Goal: Task Accomplishment & Management: Manage account settings

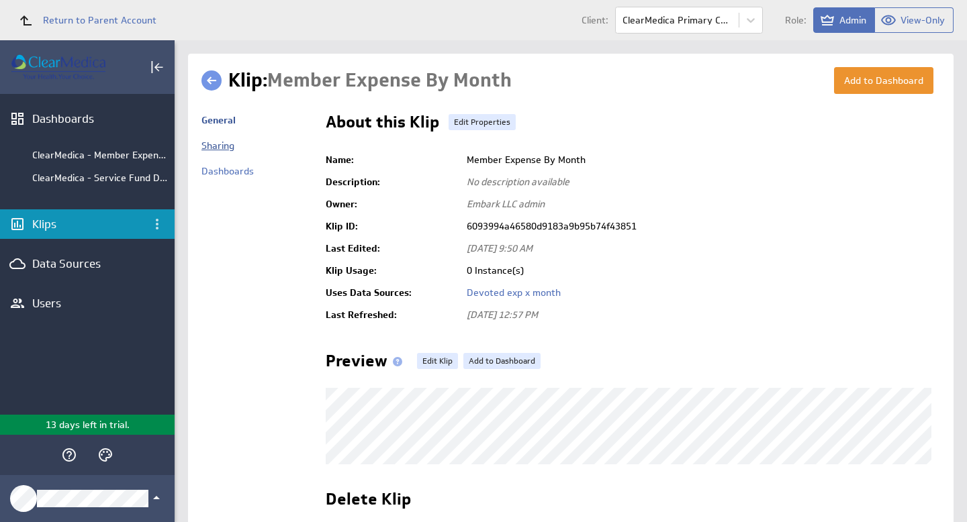
click at [228, 142] on link "Sharing" at bounding box center [217, 146] width 33 height 12
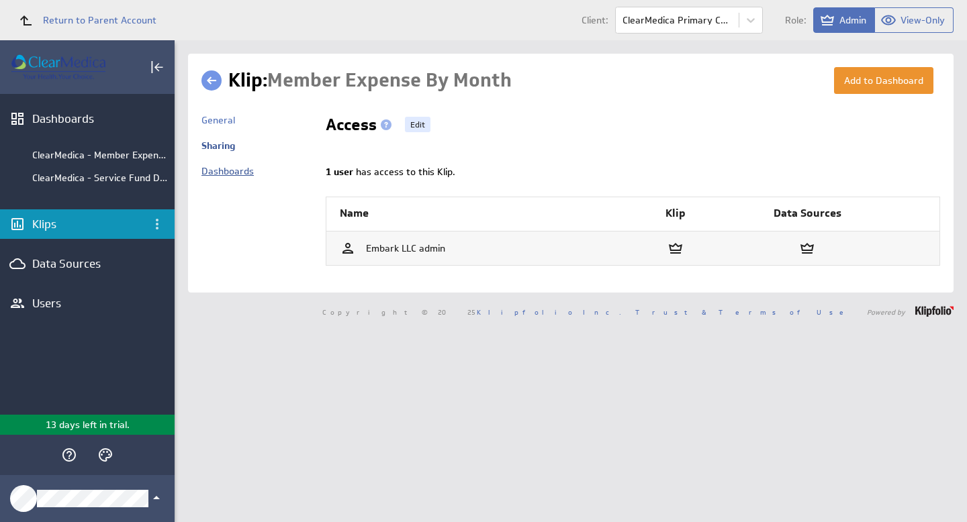
click at [211, 176] on link "Dashboards" at bounding box center [227, 171] width 52 height 12
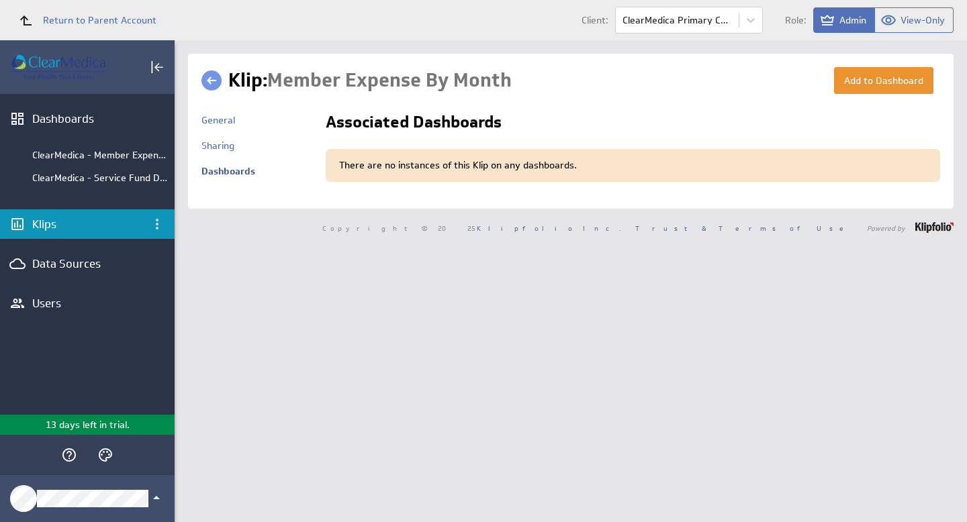
click at [211, 84] on link at bounding box center [211, 80] width 20 height 20
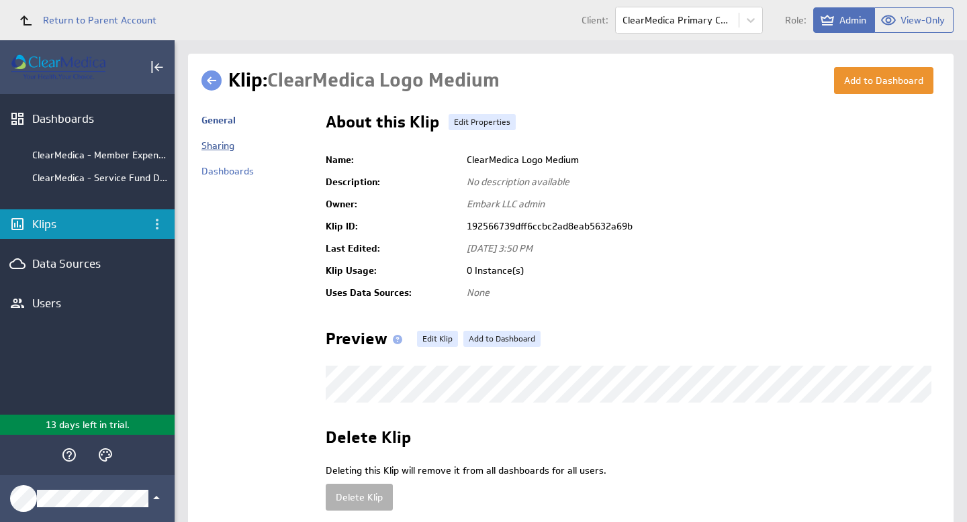
click at [220, 146] on link "Sharing" at bounding box center [217, 146] width 33 height 12
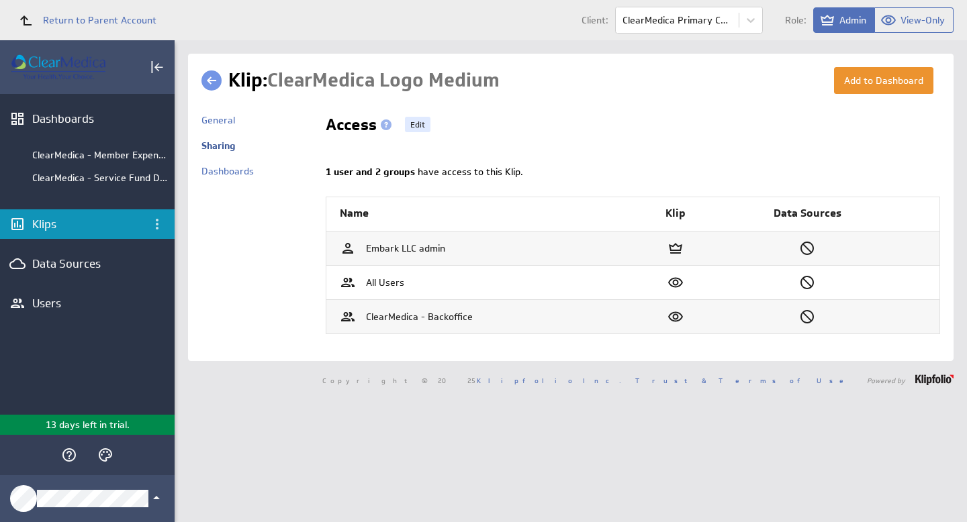
click at [54, 218] on div "Klips" at bounding box center [87, 224] width 175 height 30
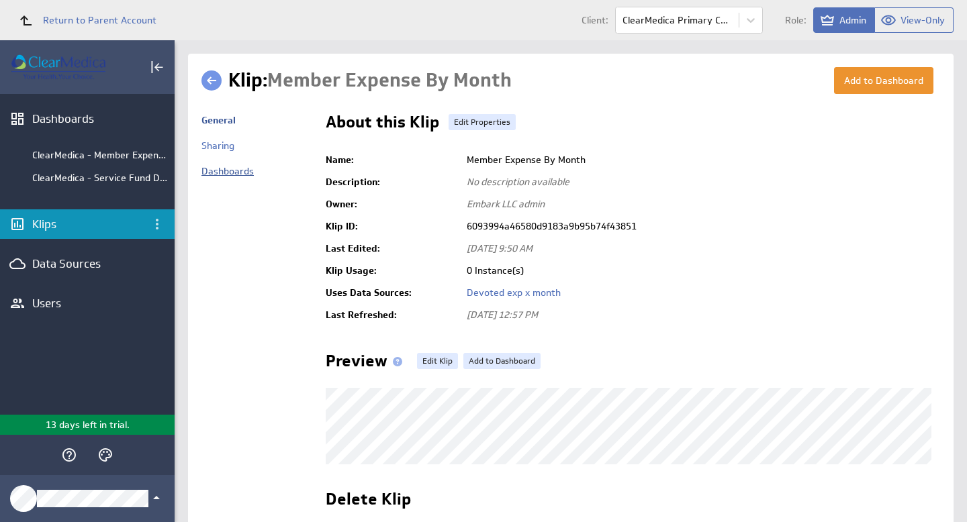
click at [224, 169] on link "Dashboards" at bounding box center [227, 171] width 52 height 12
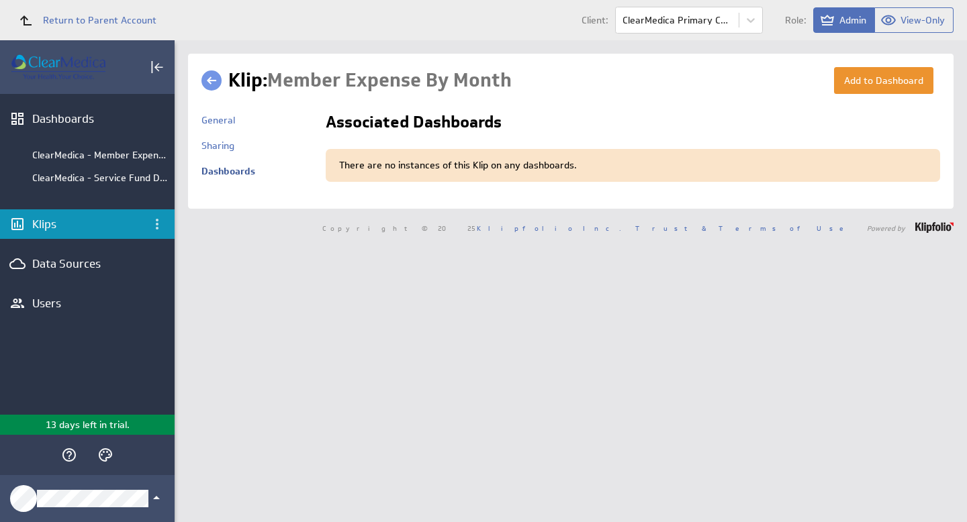
click at [554, 163] on div "There are no instances of this Klip on any dashboards." at bounding box center [633, 166] width 614 height 34
click at [445, 171] on div "There are no instances of this Klip on any dashboards." at bounding box center [633, 166] width 614 height 34
click at [404, 170] on div "There are no instances of this Klip on any dashboards." at bounding box center [633, 166] width 614 height 34
click at [64, 227] on div "Klips" at bounding box center [87, 224] width 110 height 15
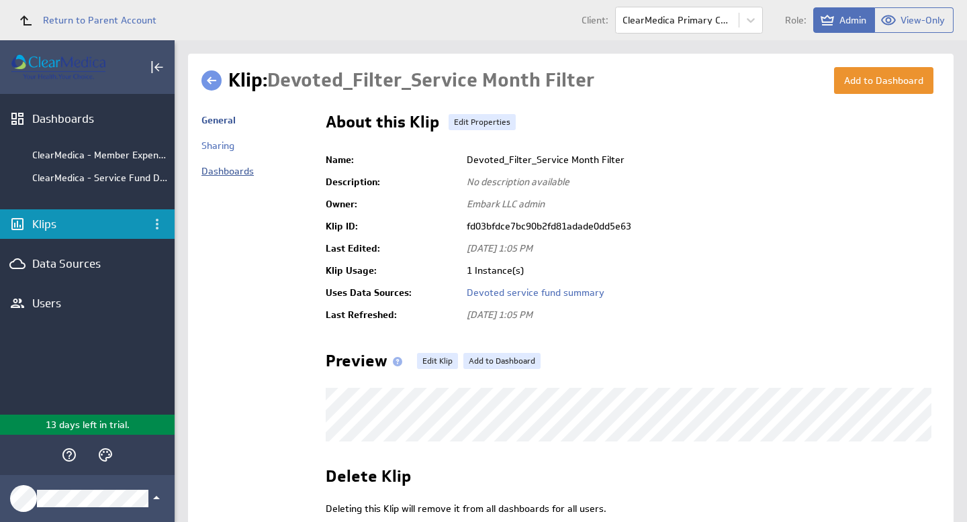
click at [222, 172] on link "Dashboards" at bounding box center [227, 171] width 52 height 12
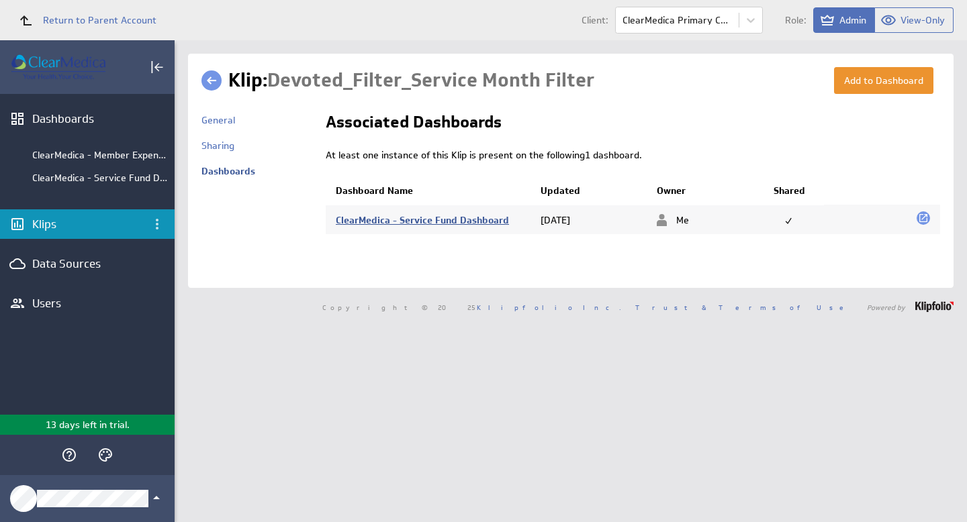
click at [411, 220] on link "ClearMedica - Service Fund Dashboard" at bounding box center [422, 220] width 173 height 12
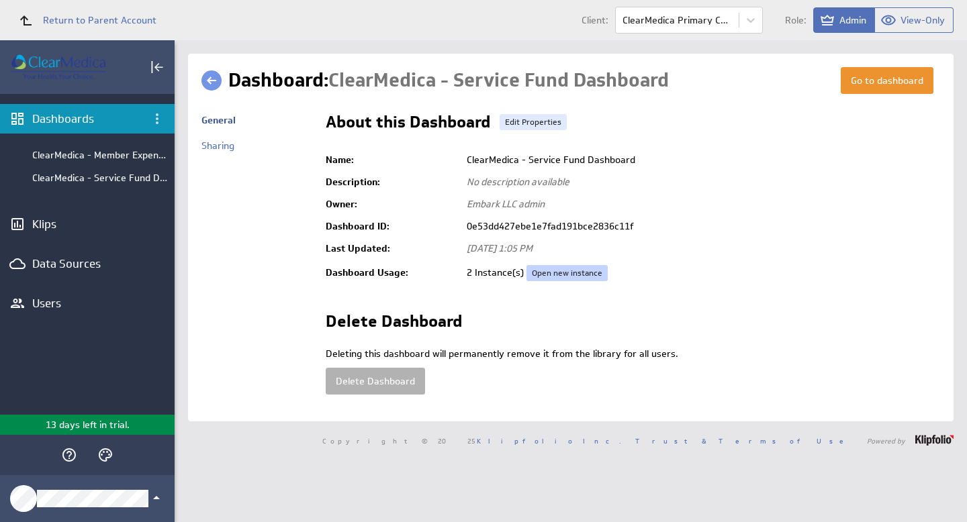
click at [562, 269] on link "Open new instance" at bounding box center [566, 273] width 81 height 16
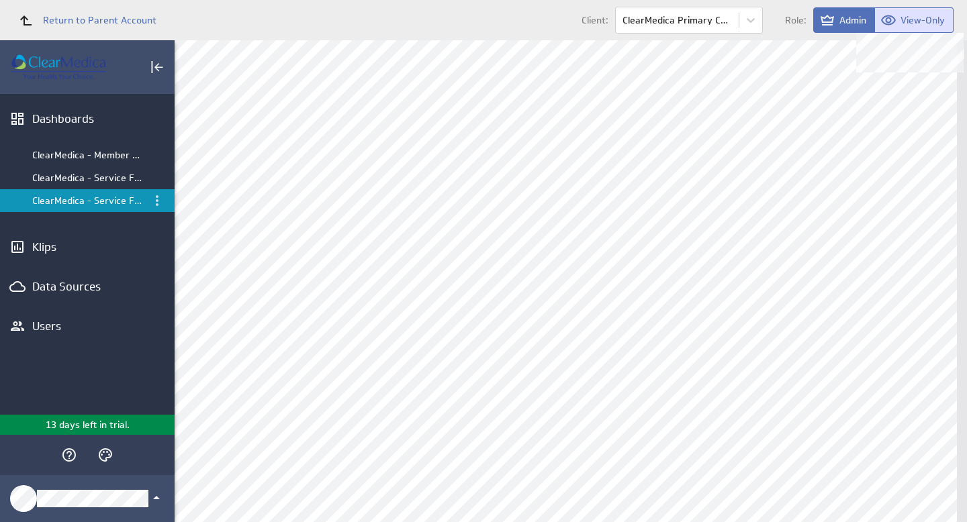
click at [916, 21] on span "View-Only" at bounding box center [922, 20] width 44 height 12
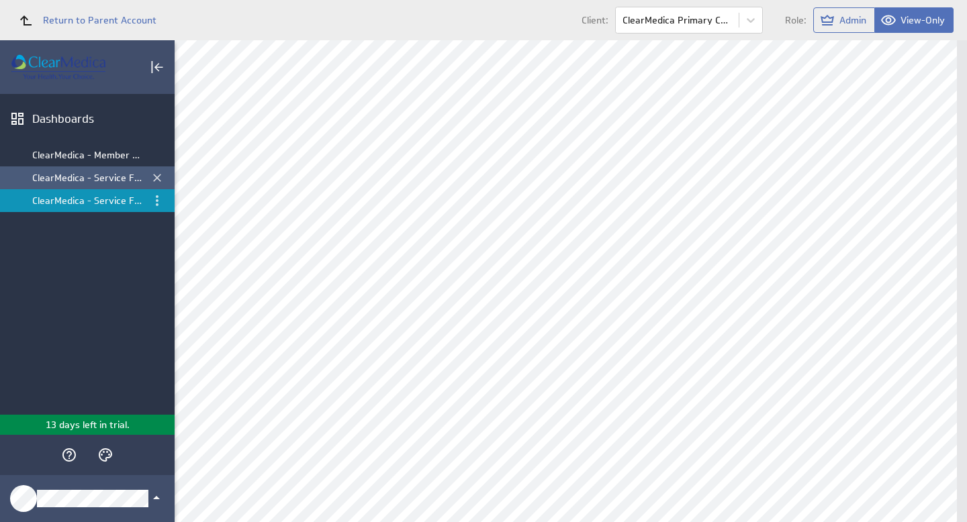
click at [73, 177] on div "ClearMedica - Service Fund Dashboard" at bounding box center [88, 178] width 112 height 12
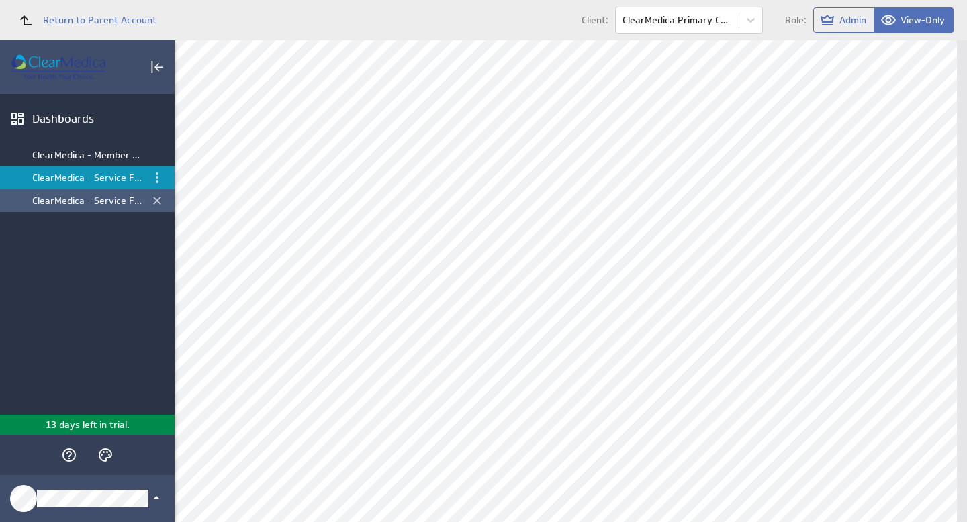
click at [68, 201] on div "ClearMedica - Service Fund Dashboard" at bounding box center [88, 201] width 112 height 12
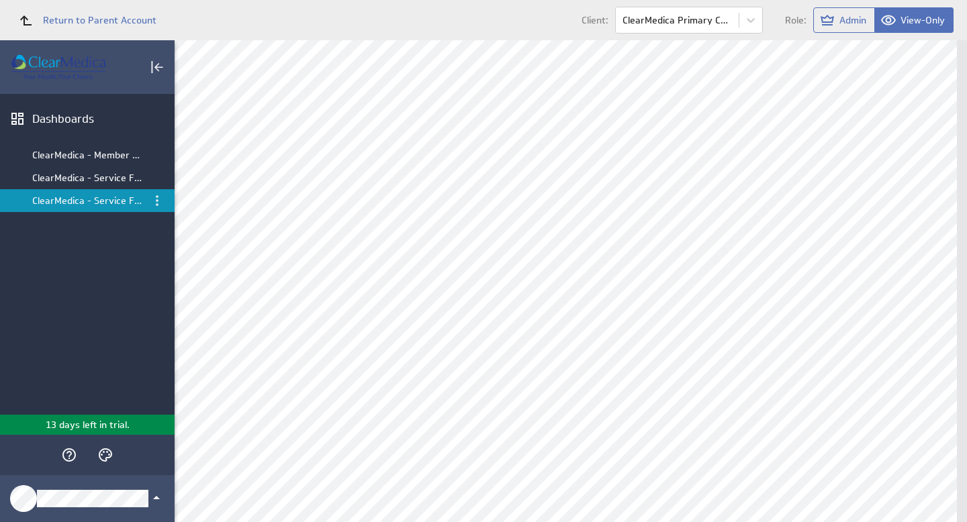
click at [68, 201] on div "ClearMedica - Service Fund Dashboard" at bounding box center [88, 201] width 112 height 12
click at [69, 175] on div "ClearMedica - Service Fund Dashboard" at bounding box center [88, 178] width 112 height 12
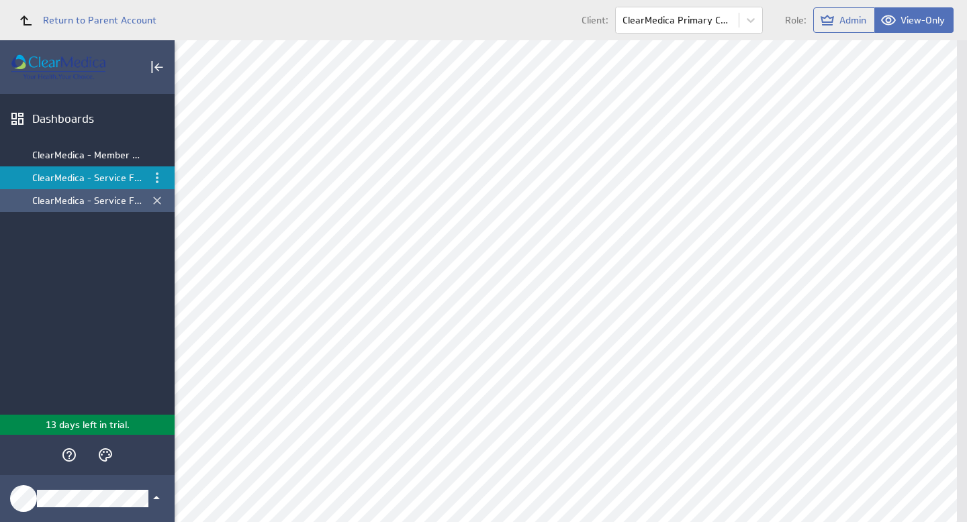
click at [67, 198] on div "ClearMedica - Service Fund Dashboard" at bounding box center [88, 201] width 112 height 12
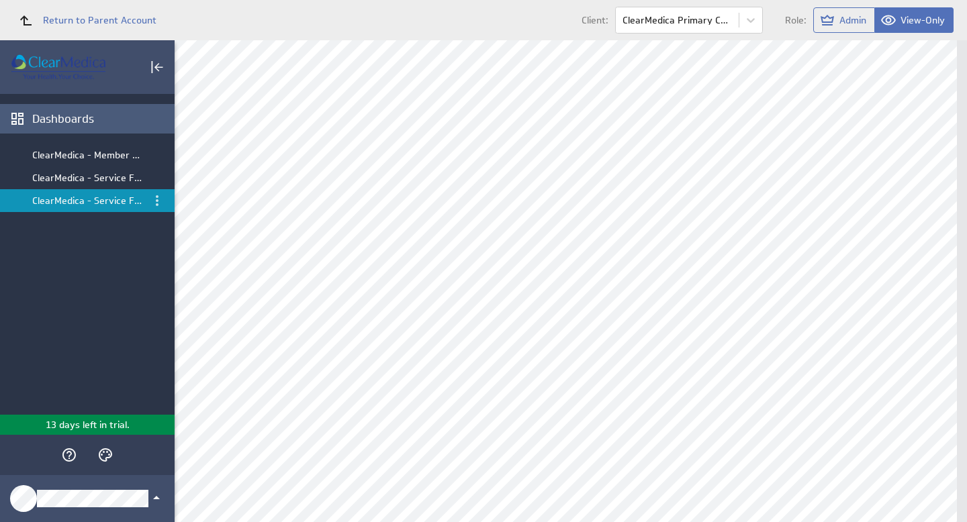
click at [67, 115] on div "Dashboards" at bounding box center [101, 118] width 139 height 15
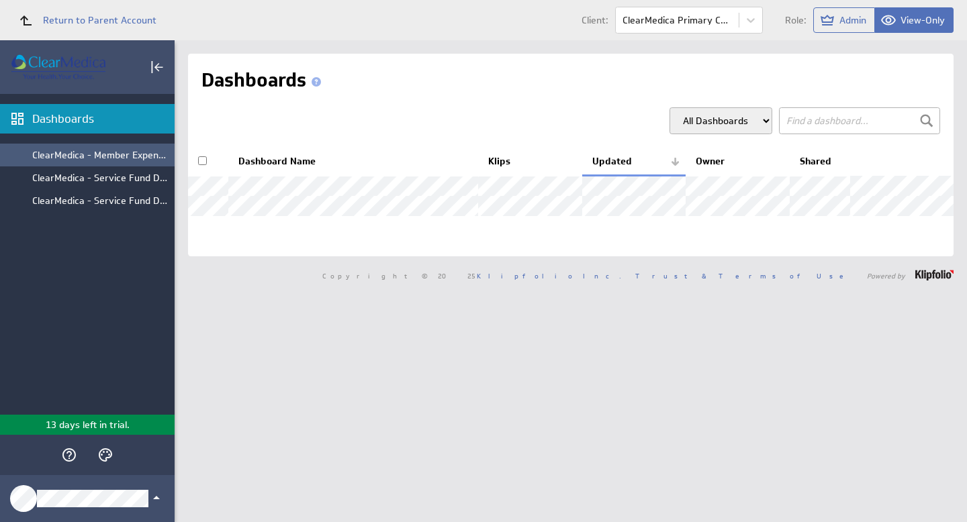
click at [68, 152] on div "ClearMedica - Member Expense by Month" at bounding box center [100, 155] width 136 height 12
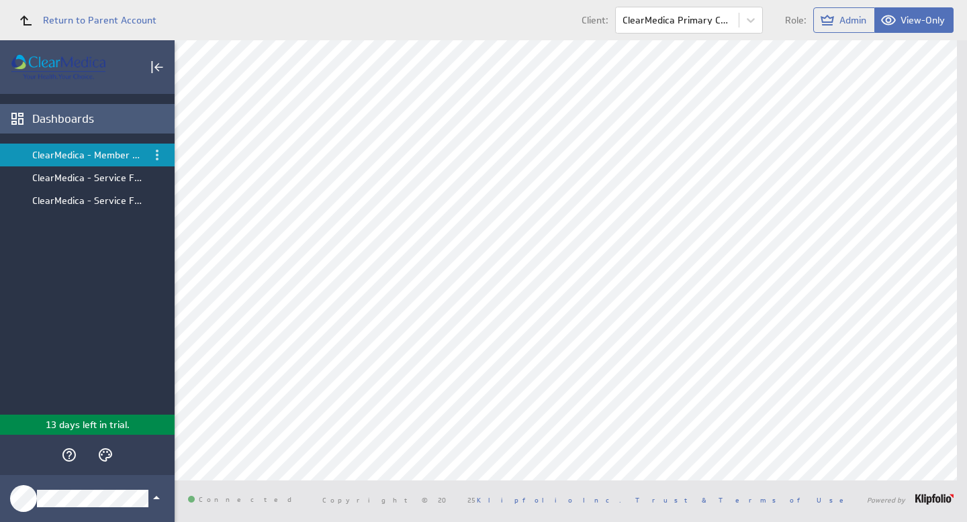
click at [67, 115] on div "Dashboards" at bounding box center [101, 118] width 139 height 15
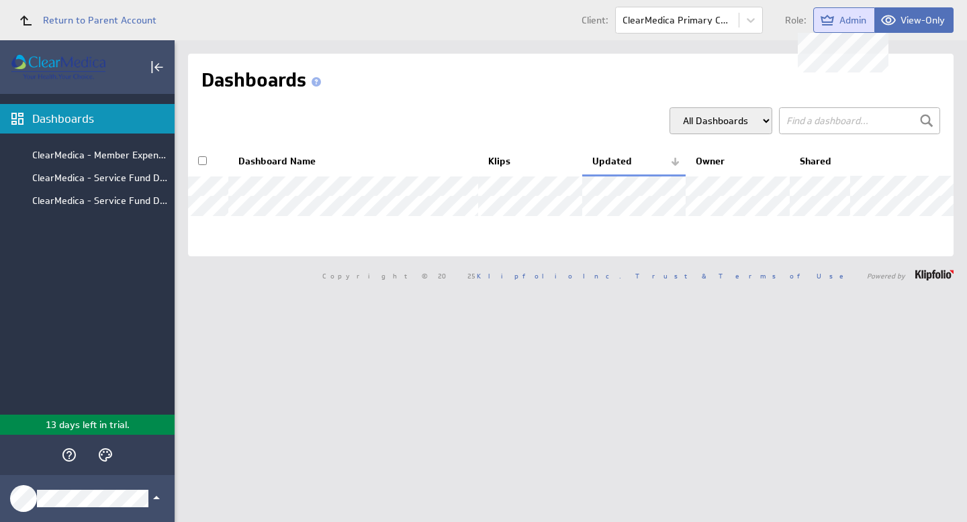
click at [842, 15] on span "Admin" at bounding box center [852, 20] width 27 height 12
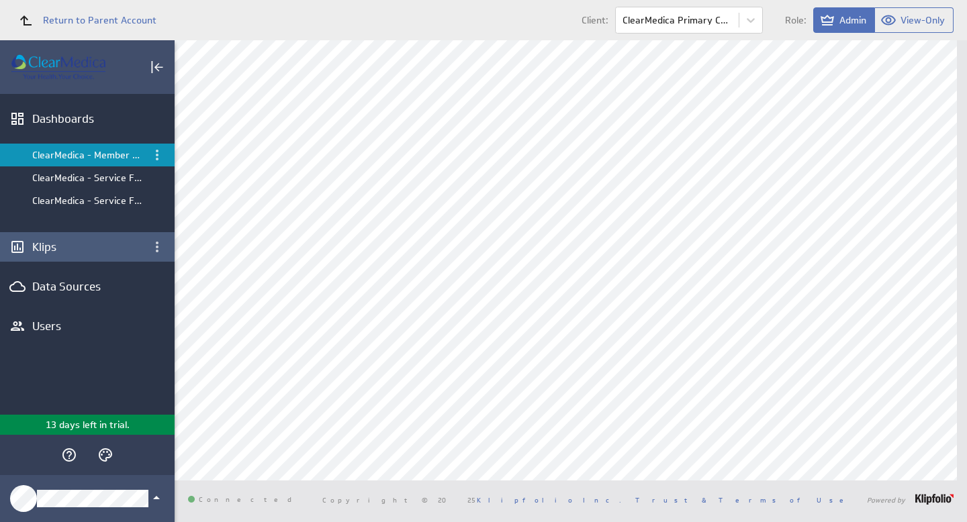
click at [40, 256] on div "Klips" at bounding box center [87, 247] width 175 height 30
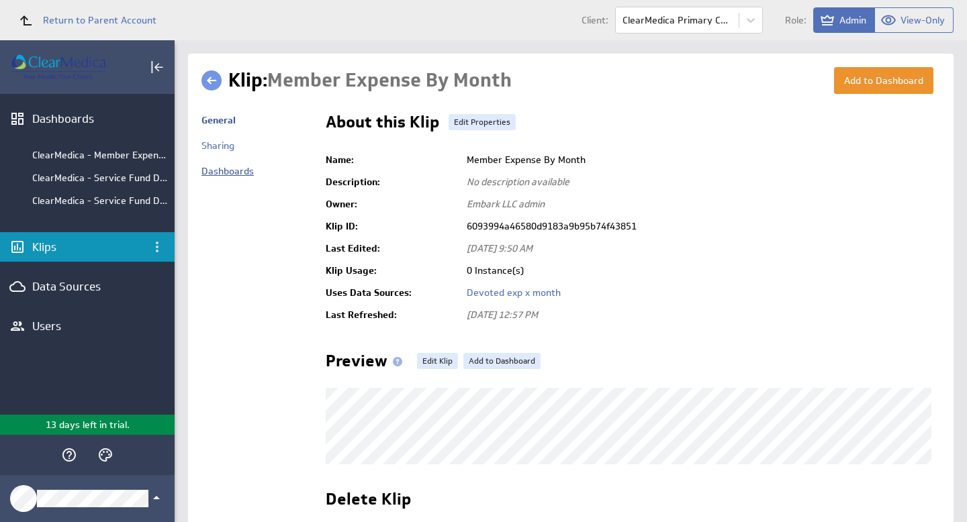
click at [230, 170] on link "Dashboards" at bounding box center [227, 171] width 52 height 12
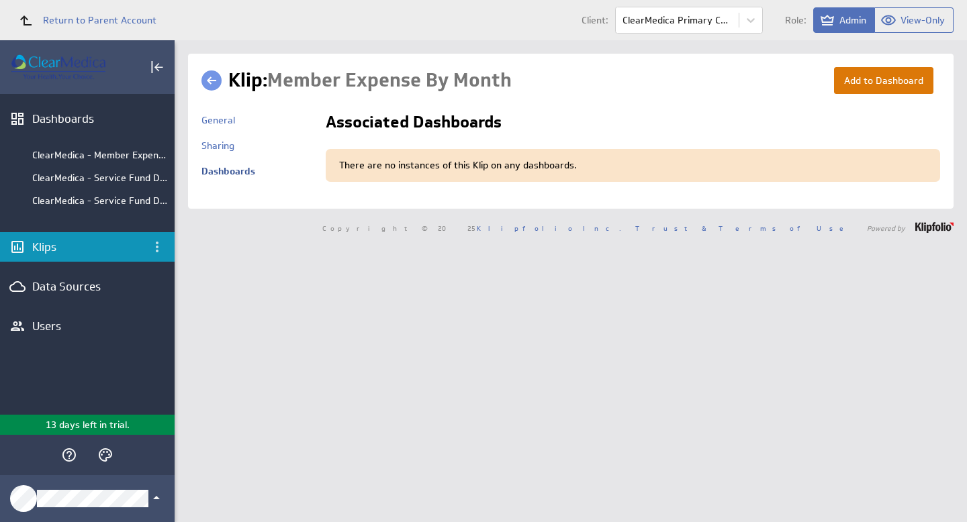
click at [881, 88] on button "Add to Dashboard" at bounding box center [883, 80] width 99 height 27
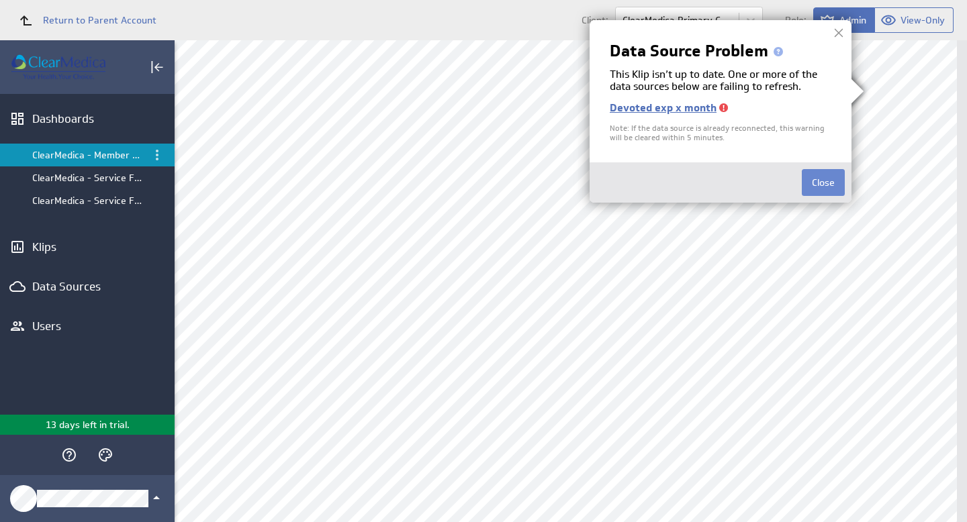
click at [819, 185] on button "Close" at bounding box center [823, 182] width 43 height 27
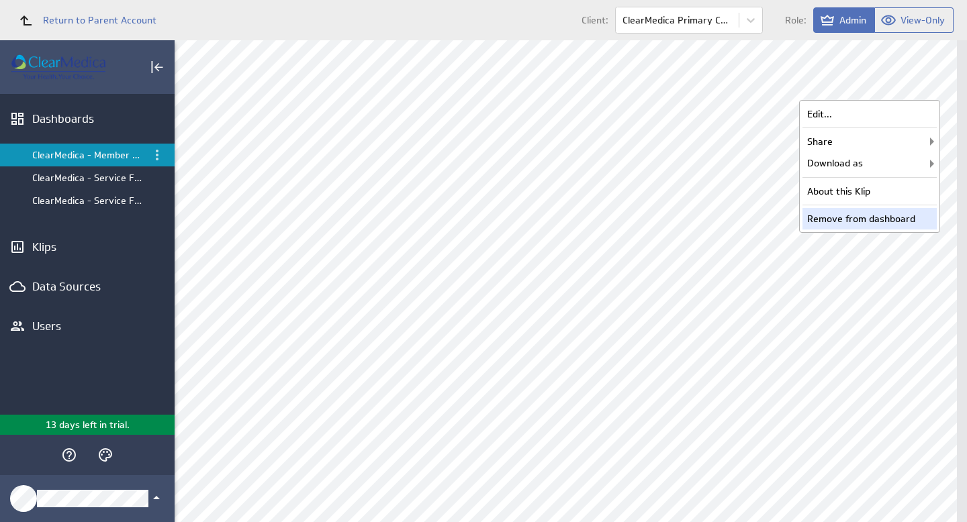
click at [865, 220] on div "Remove from dashboard" at bounding box center [869, 218] width 134 height 21
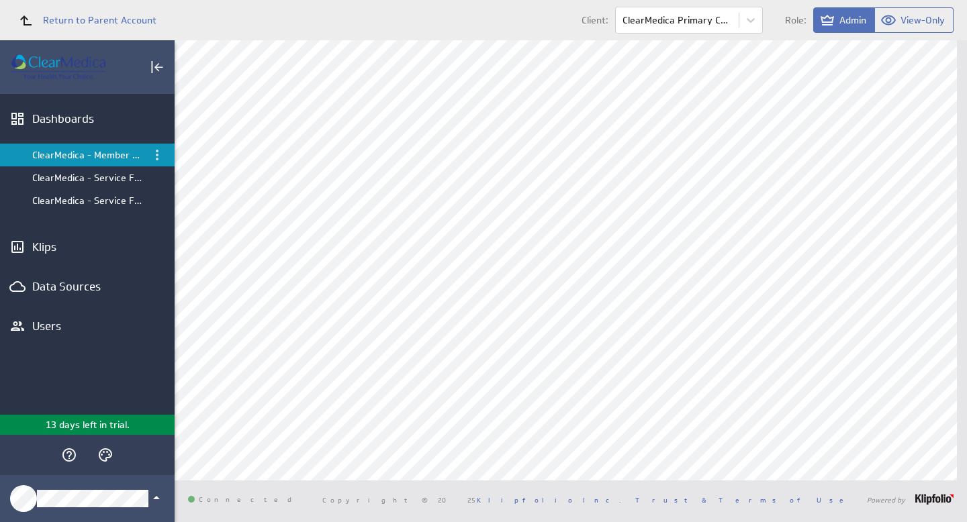
scroll to position [4, 0]
click at [27, 287] on div "Data Sources" at bounding box center [87, 287] width 175 height 30
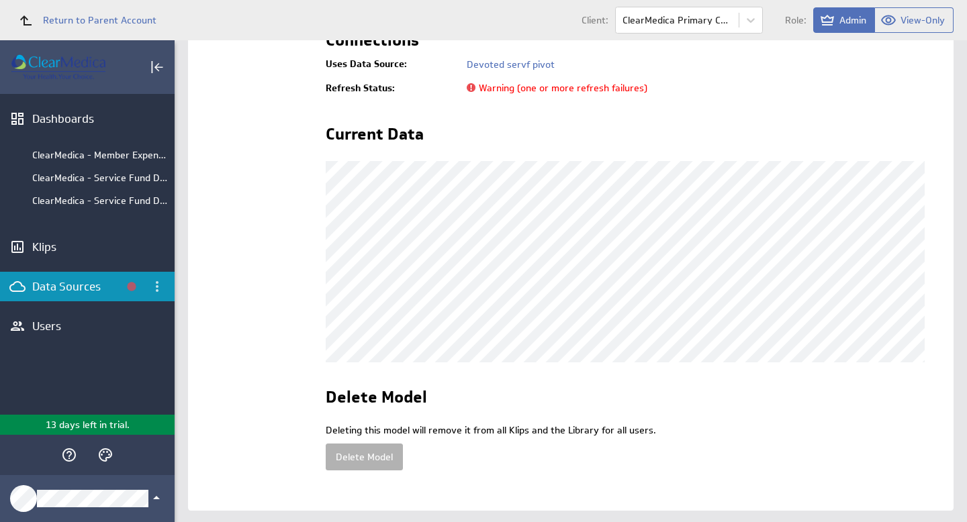
scroll to position [299, 0]
click at [588, 91] on span "Warning (one or more refresh failures)" at bounding box center [557, 87] width 181 height 12
click at [522, 65] on link "Devoted servf pivot" at bounding box center [511, 64] width 88 height 12
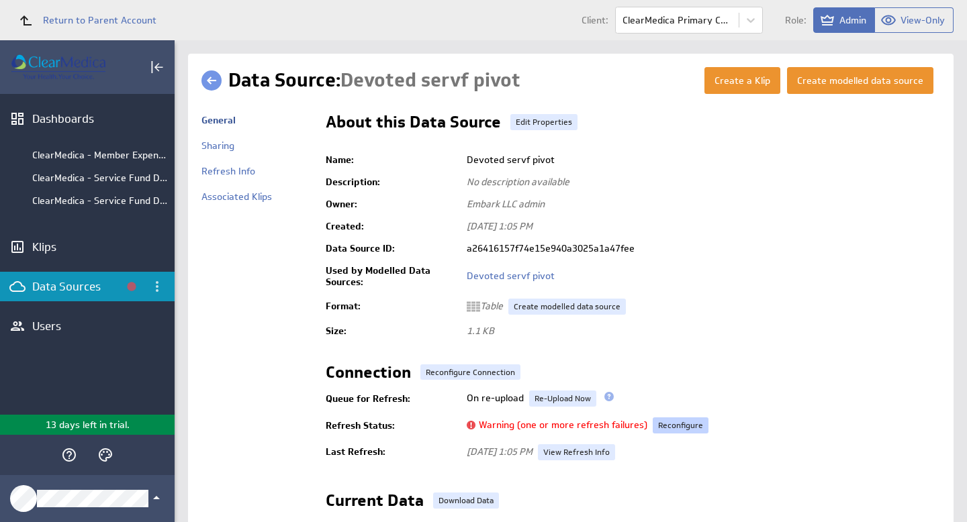
click at [689, 422] on link "Reconfigure" at bounding box center [681, 426] width 56 height 16
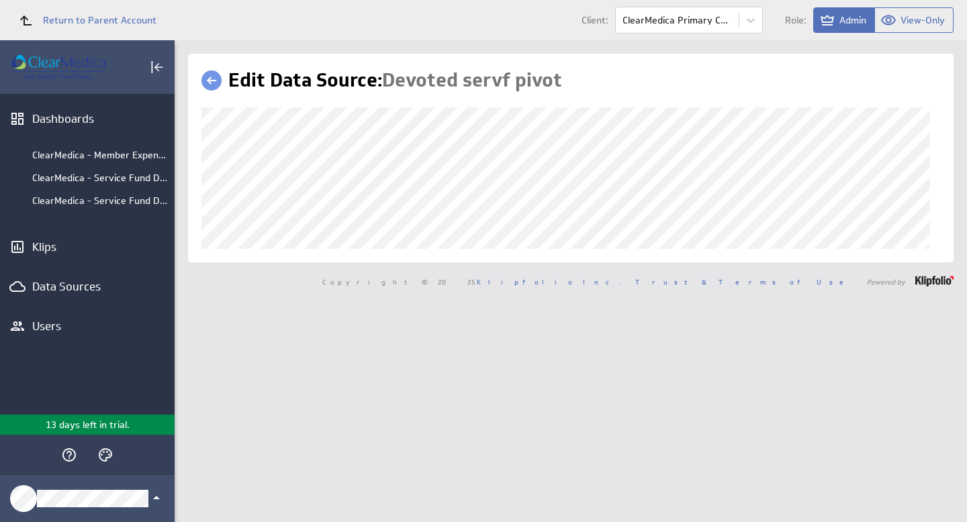
click at [215, 79] on link at bounding box center [211, 80] width 20 height 20
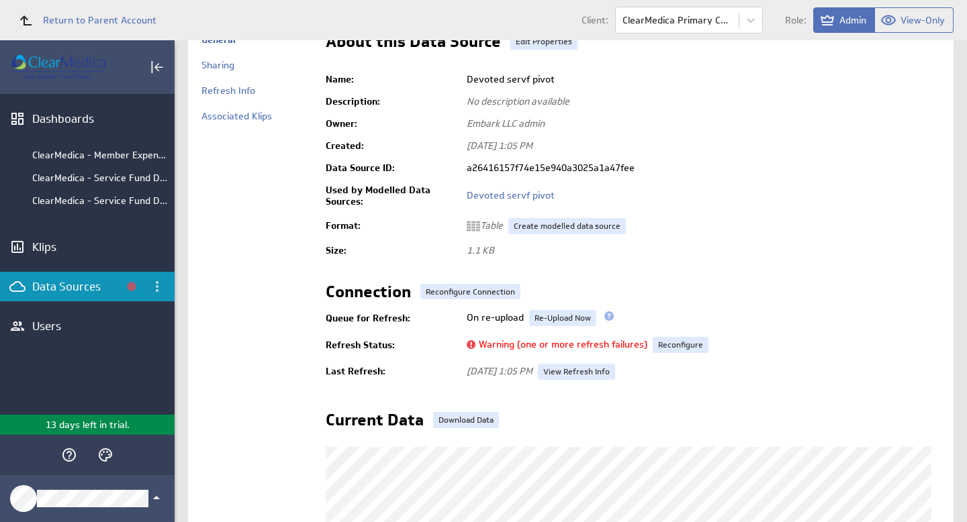
scroll to position [25, 0]
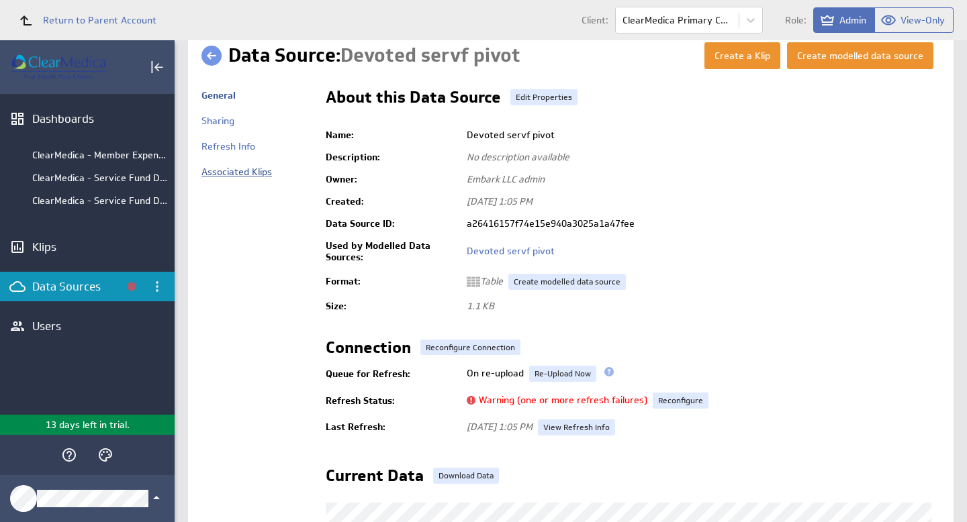
click at [252, 171] on link "Associated Klips" at bounding box center [236, 172] width 70 height 12
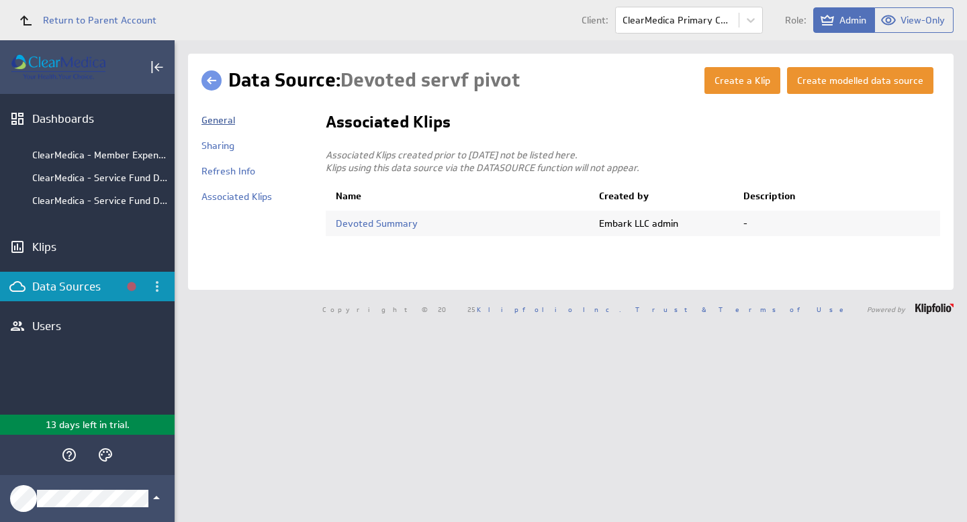
click at [212, 119] on link "General" at bounding box center [218, 120] width 34 height 12
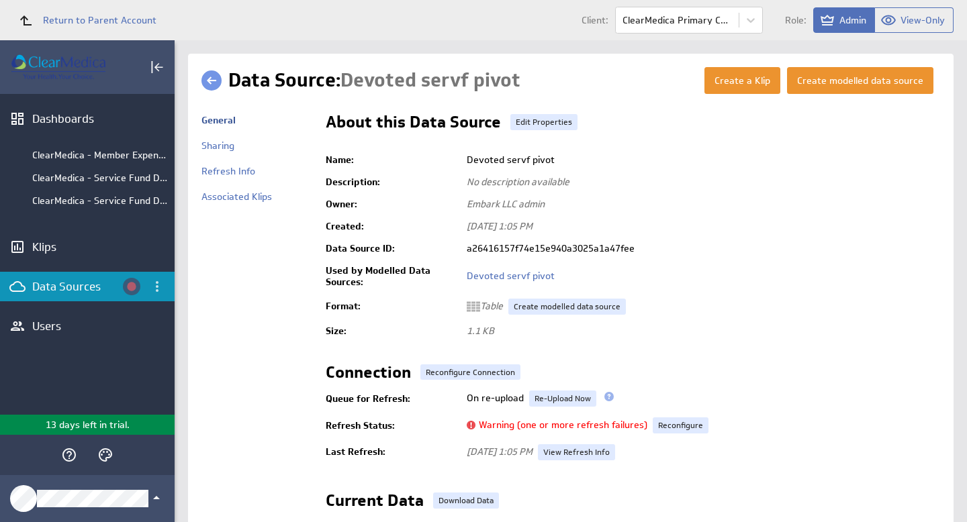
click at [132, 287] on circle "View data source errors" at bounding box center [131, 286] width 9 height 9
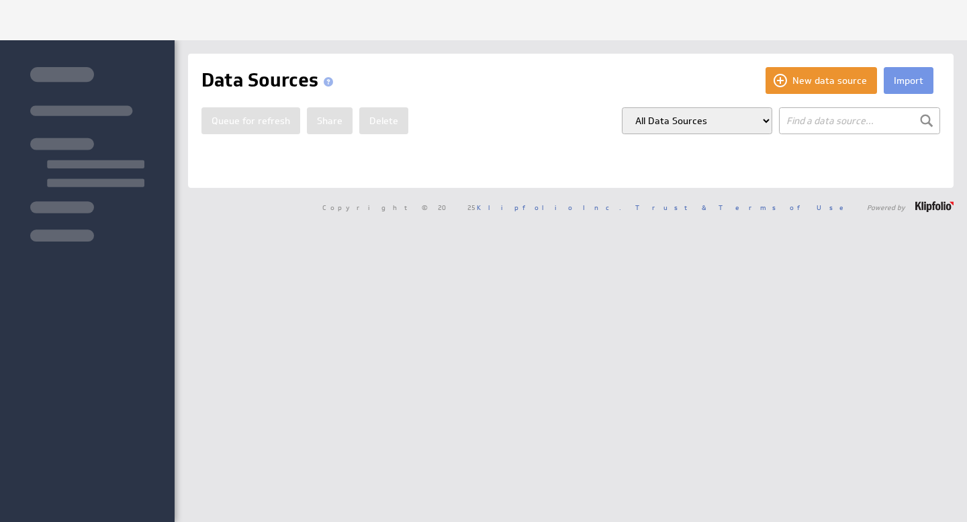
select select "disabled"
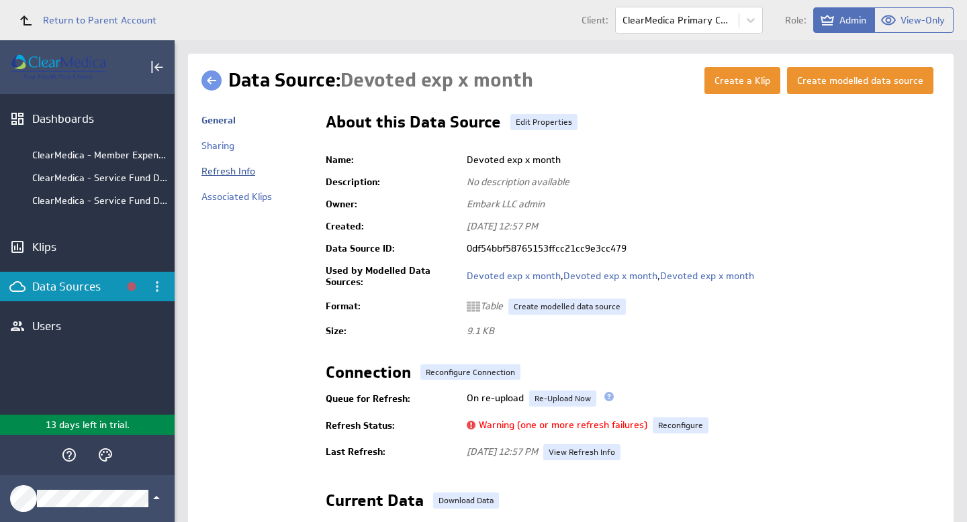
click at [238, 171] on link "Refresh Info" at bounding box center [228, 171] width 54 height 12
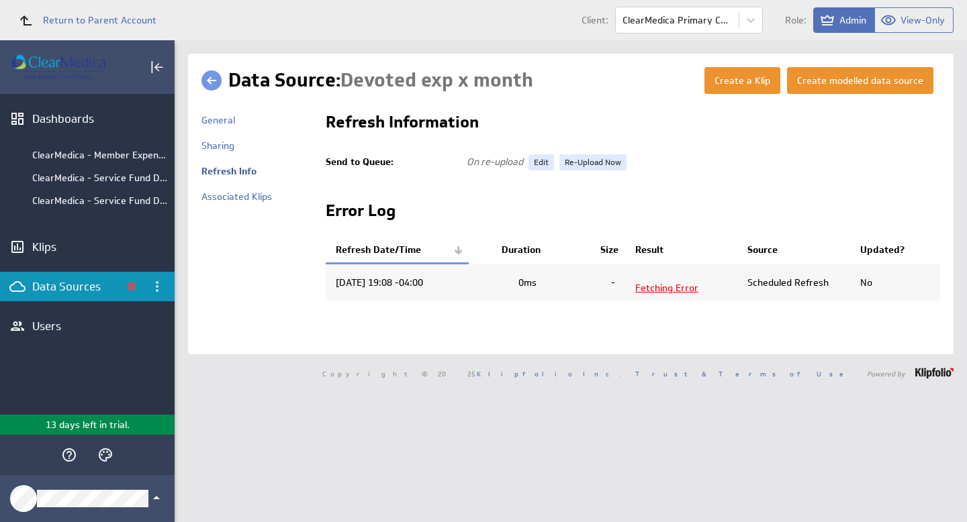
click at [673, 284] on span "Fetching Error" at bounding box center [666, 288] width 63 height 12
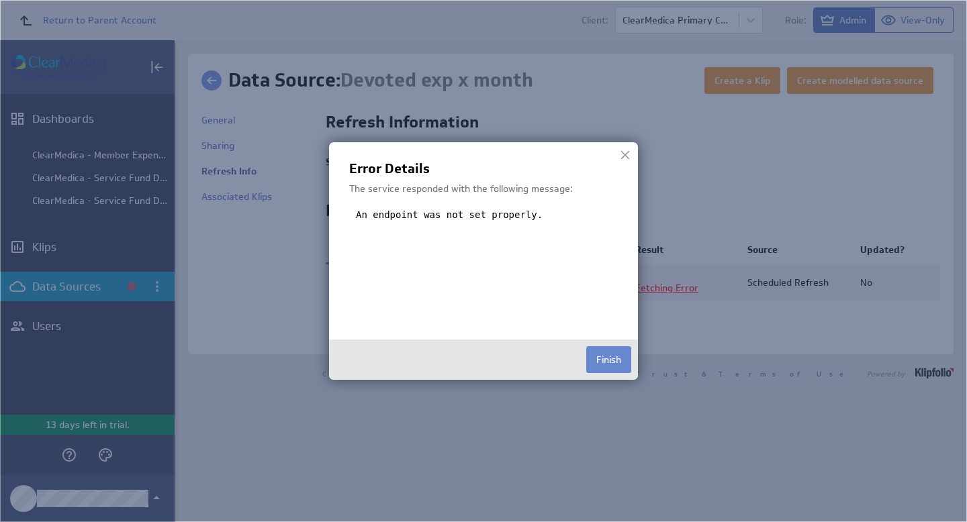
click at [618, 361] on button "Finish" at bounding box center [608, 359] width 45 height 27
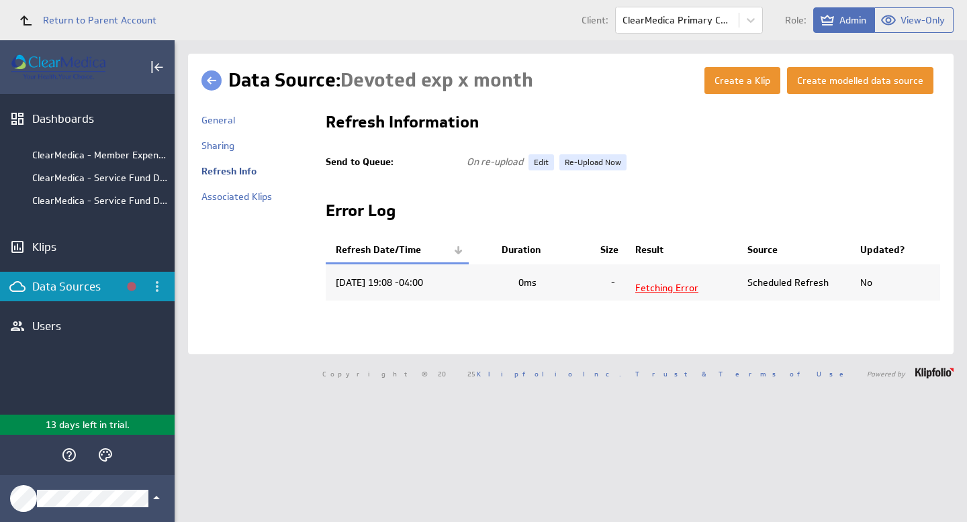
click at [644, 254] on th "Result" at bounding box center [681, 250] width 112 height 27
click at [77, 26] on link "Return to Parent Account" at bounding box center [84, 20] width 146 height 30
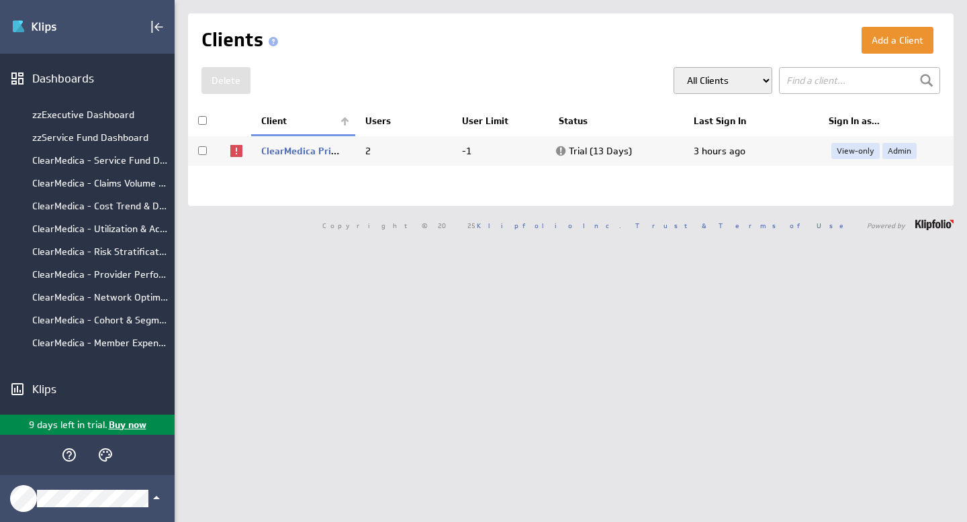
click at [236, 152] on img at bounding box center [236, 151] width 16 height 16
checkbox input "true"
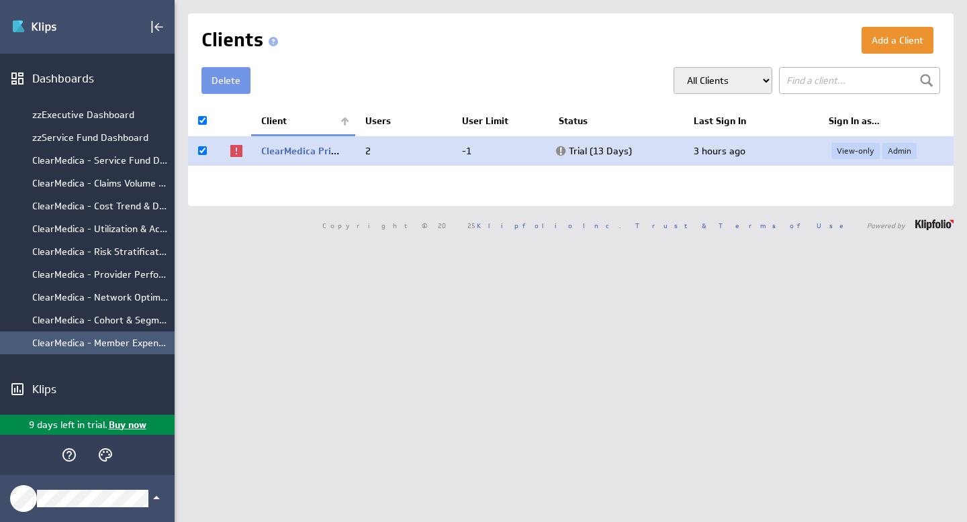
click at [77, 342] on div "ClearMedica - Member Expense by Month" at bounding box center [100, 343] width 136 height 12
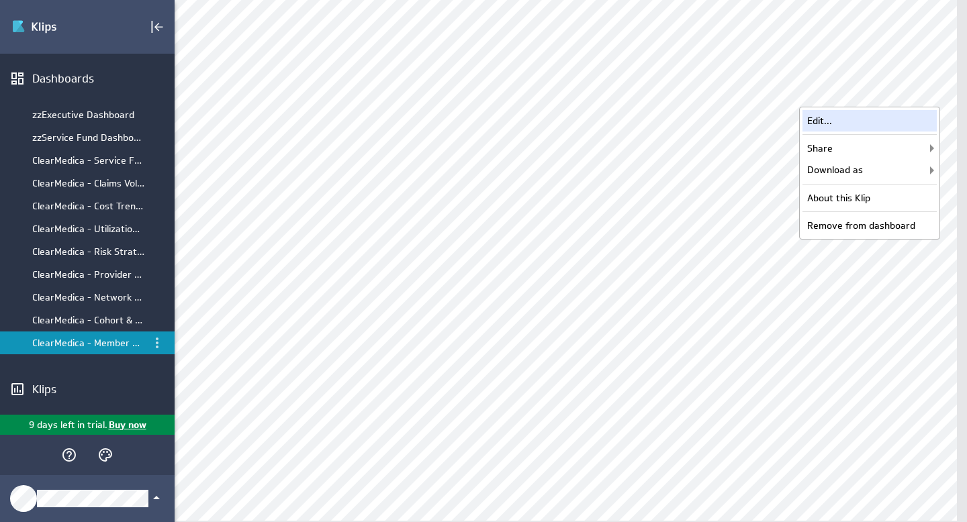
click at [865, 121] on div "Edit..." at bounding box center [869, 120] width 134 height 21
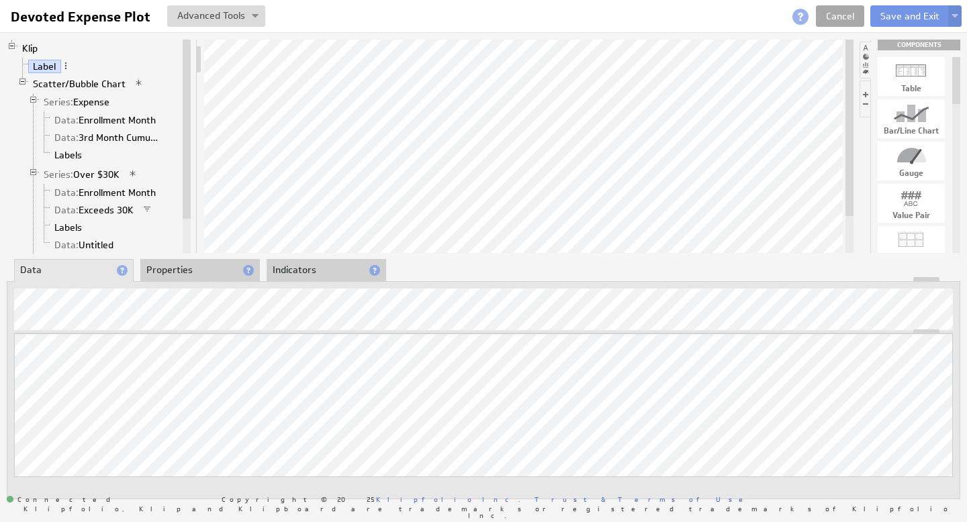
click at [837, 17] on link "Cancel" at bounding box center [840, 15] width 48 height 21
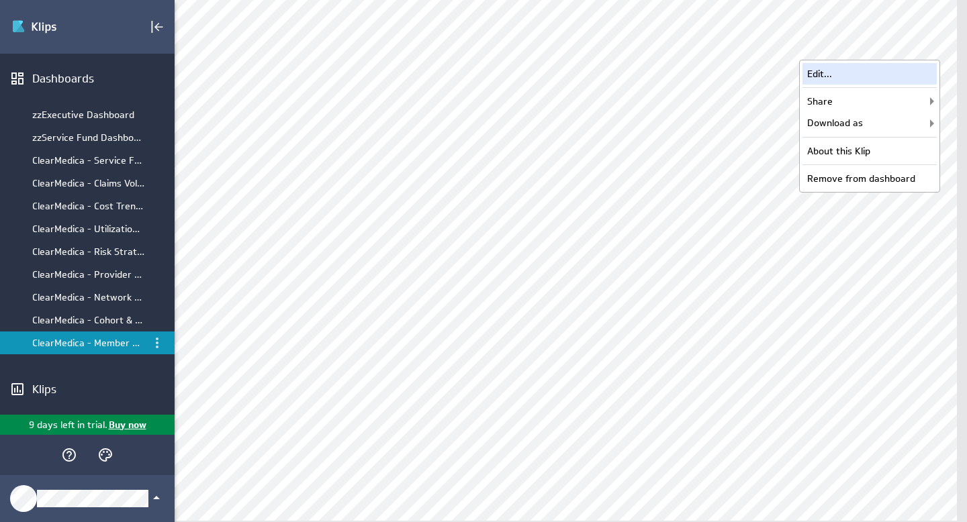
click at [869, 73] on div "Edit..." at bounding box center [869, 73] width 134 height 21
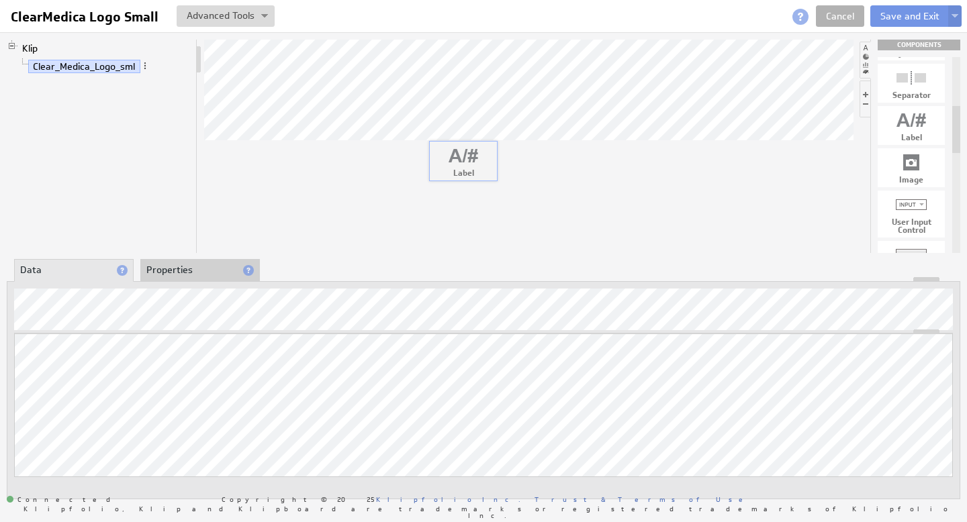
drag, startPoint x: 914, startPoint y: 127, endPoint x: 466, endPoint y: 162, distance: 449.8
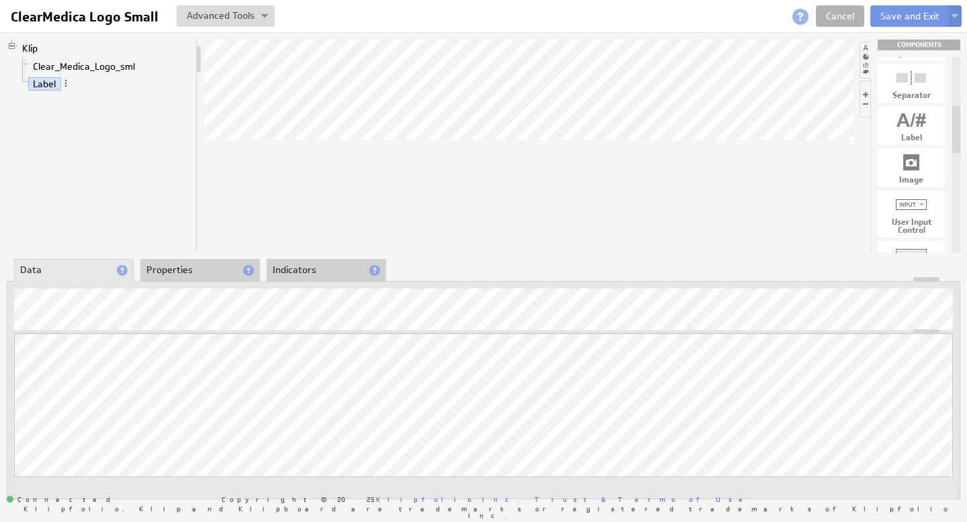
click at [449, 224] on div at bounding box center [528, 146] width 649 height 213
click at [156, 264] on li "Properties" at bounding box center [199, 270] width 119 height 23
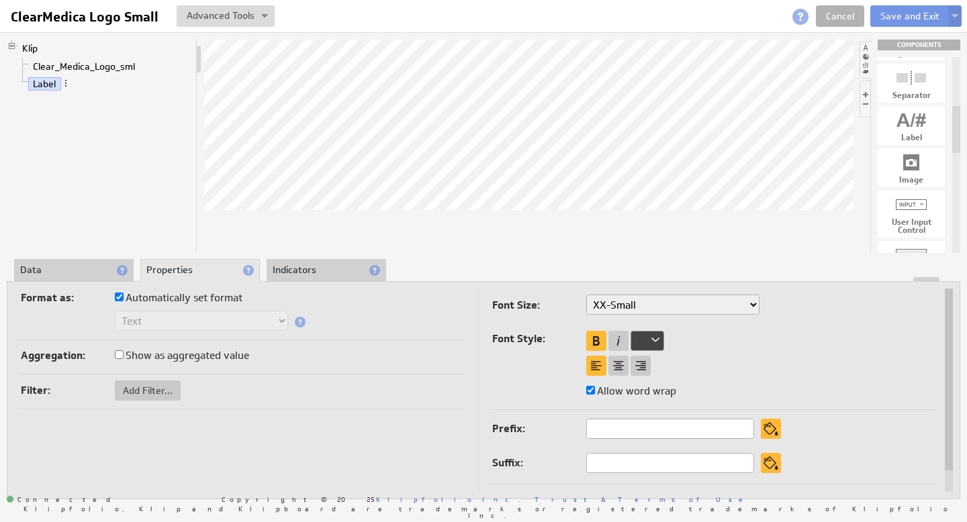
click at [620, 330] on div "Font Style:" at bounding box center [561, 340] width 138 height 21
click at [618, 338] on div at bounding box center [618, 341] width 20 height 20
click at [650, 307] on select "XX-Small X-Small Small Medium Large X-Large XX-Large" at bounding box center [672, 305] width 173 height 20
click at [648, 334] on div at bounding box center [647, 341] width 34 height 20
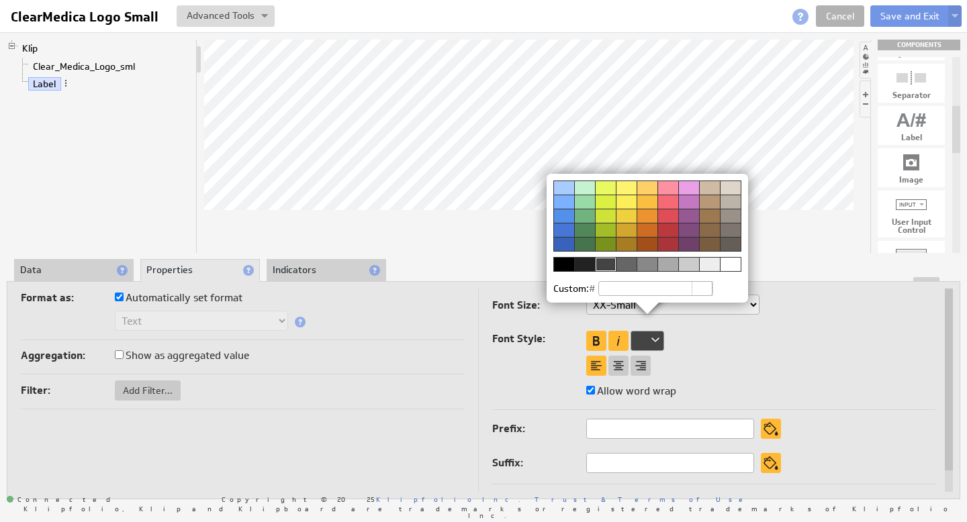
click at [624, 264] on div at bounding box center [626, 264] width 21 height 14
click at [909, 21] on img at bounding box center [483, 261] width 967 height 522
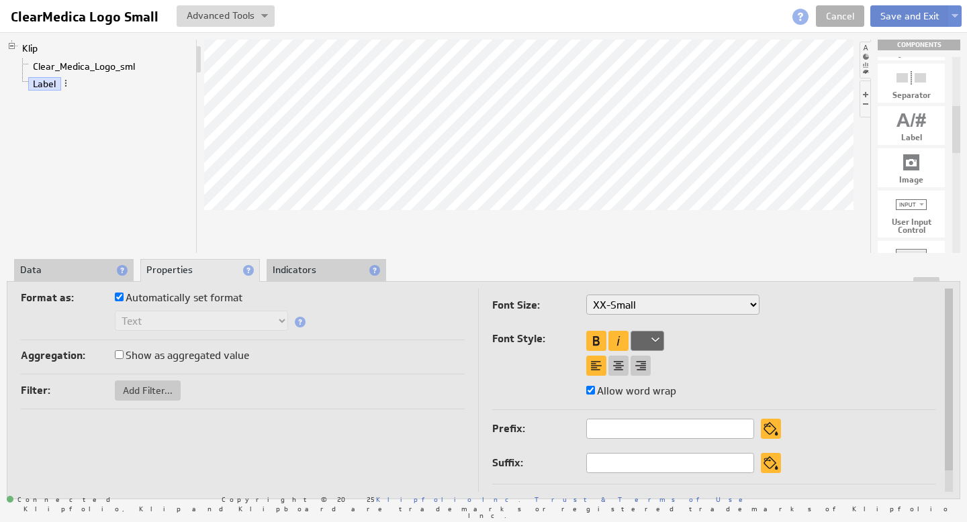
click at [910, 16] on button "Save and Exit" at bounding box center [909, 15] width 79 height 21
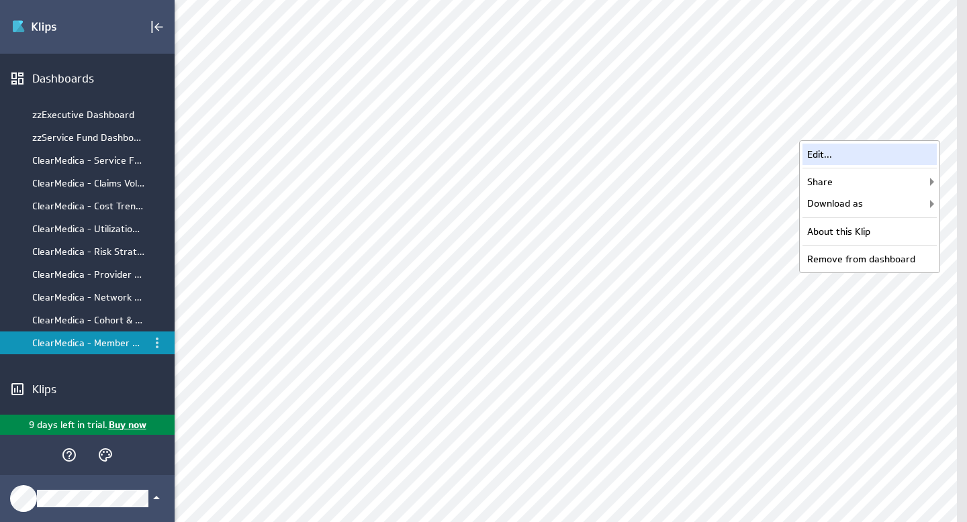
click at [881, 157] on div "Edit..." at bounding box center [869, 154] width 134 height 21
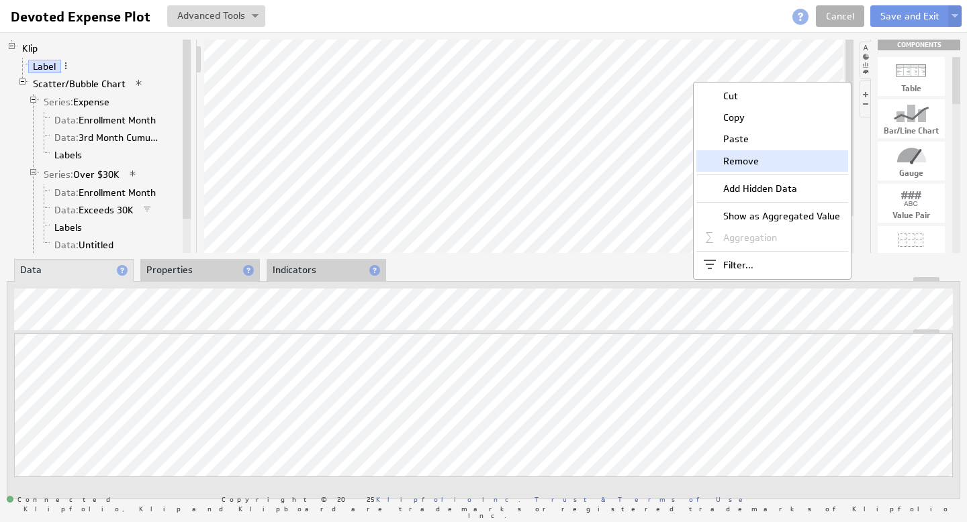
click at [758, 160] on div "Remove" at bounding box center [772, 160] width 152 height 21
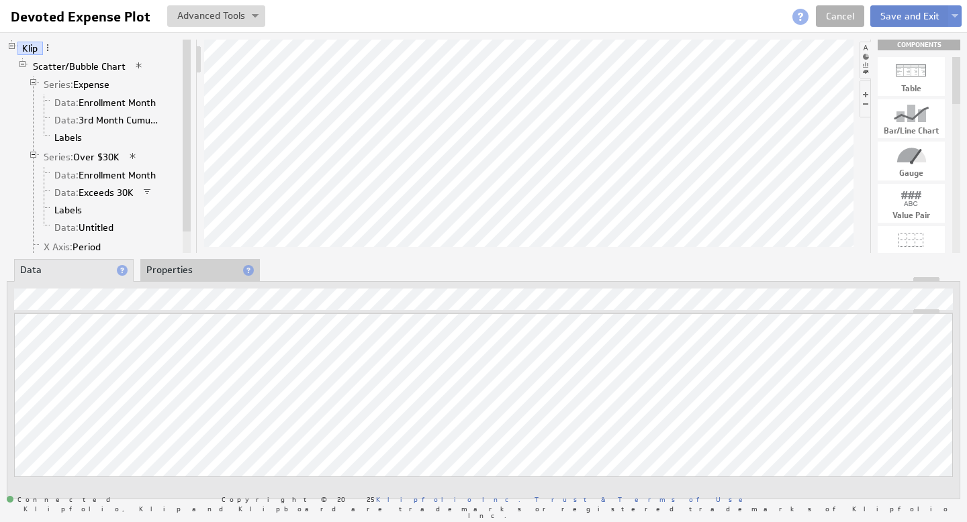
click at [915, 14] on button "Save and Exit" at bounding box center [909, 15] width 79 height 21
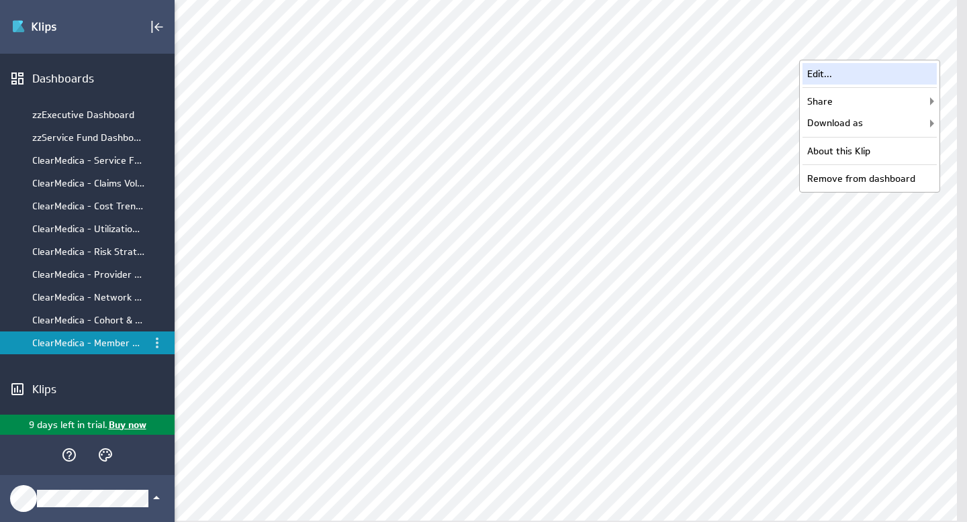
click at [843, 74] on div "Edit..." at bounding box center [869, 73] width 134 height 21
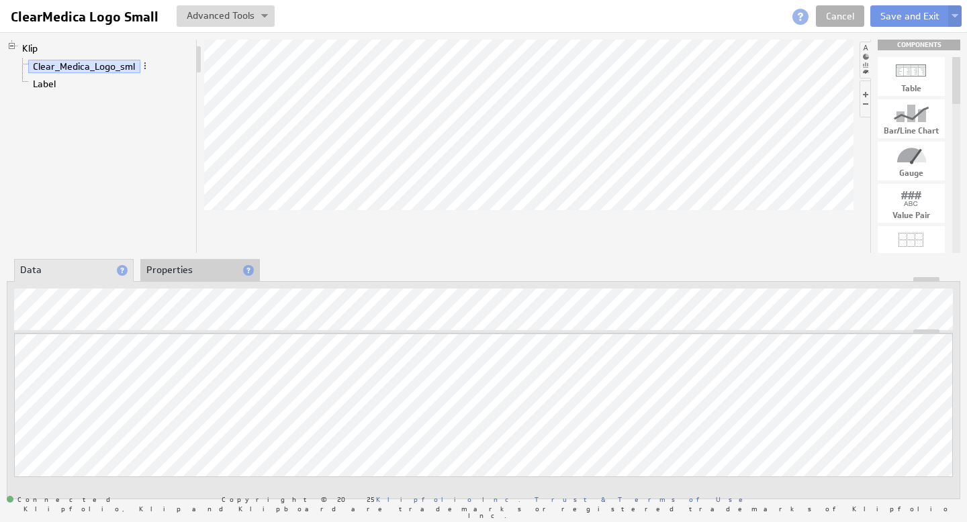
click at [264, 227] on div at bounding box center [528, 146] width 649 height 213
click at [734, 179] on div "Remove" at bounding box center [768, 182] width 134 height 21
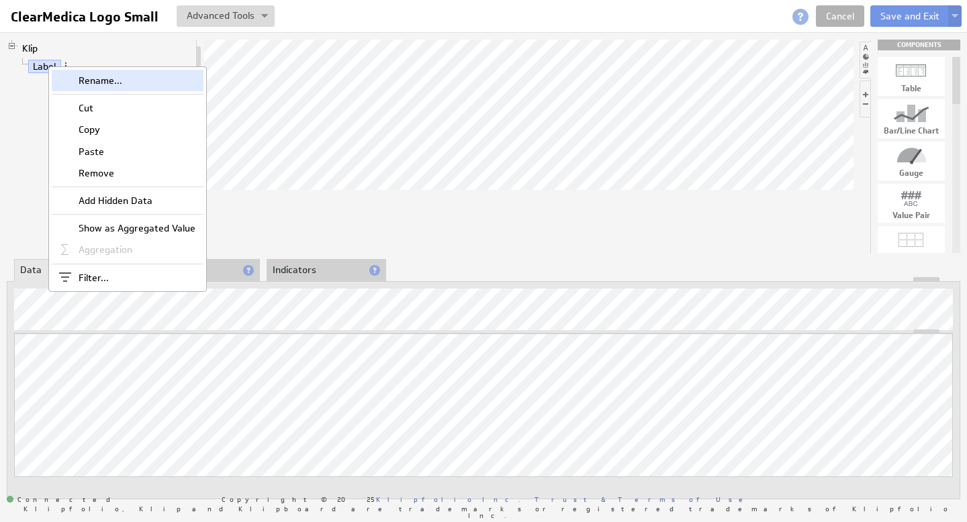
click at [106, 83] on div "Rename..." at bounding box center [128, 80] width 152 height 21
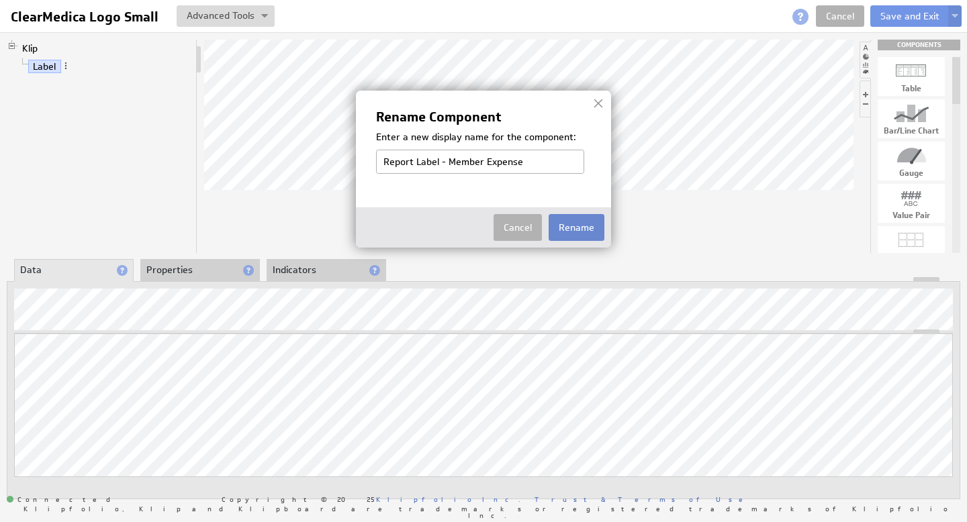
type input "Report Label - Member Expense"
click at [591, 230] on button "Rename" at bounding box center [576, 227] width 56 height 27
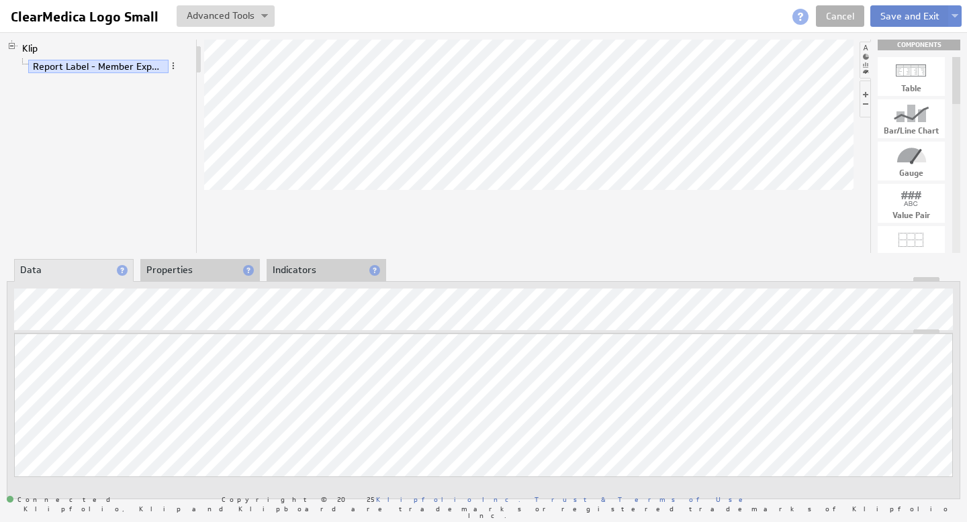
click at [914, 17] on button "Save and Exit" at bounding box center [909, 15] width 79 height 21
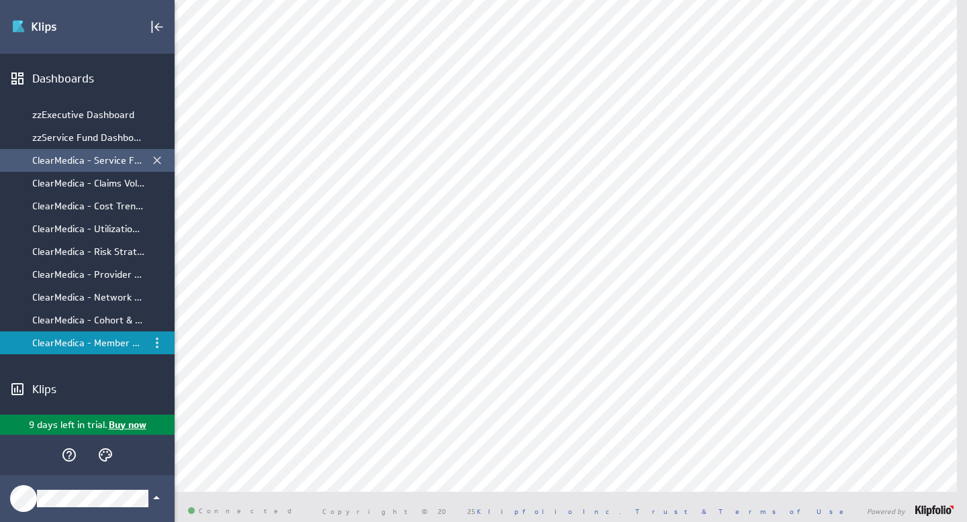
click at [101, 160] on div "ClearMedica - Service Fund Dashboard" at bounding box center [88, 160] width 112 height 12
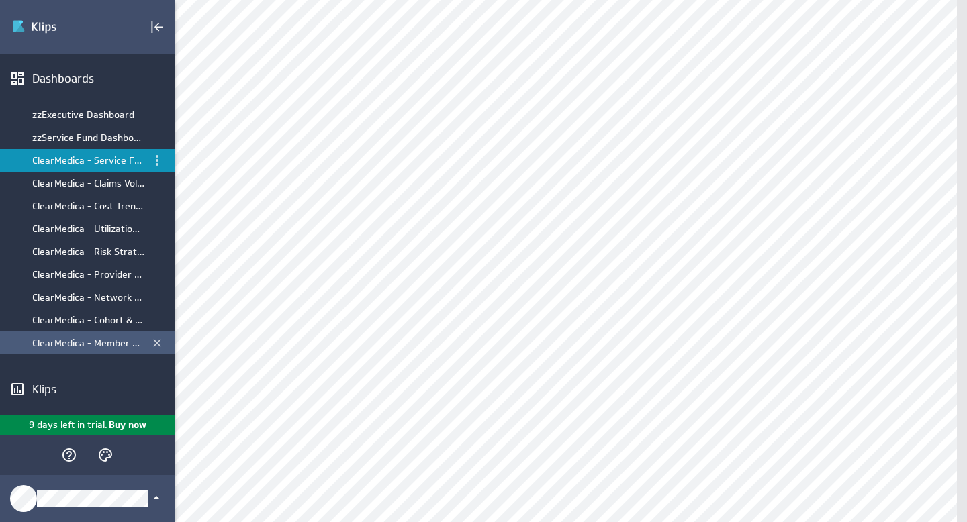
click at [100, 342] on li "ClearMedica - Member Expense by Month" at bounding box center [87, 343] width 175 height 23
click at [83, 342] on div "ClearMedica - Member Expense by Month" at bounding box center [88, 343] width 112 height 12
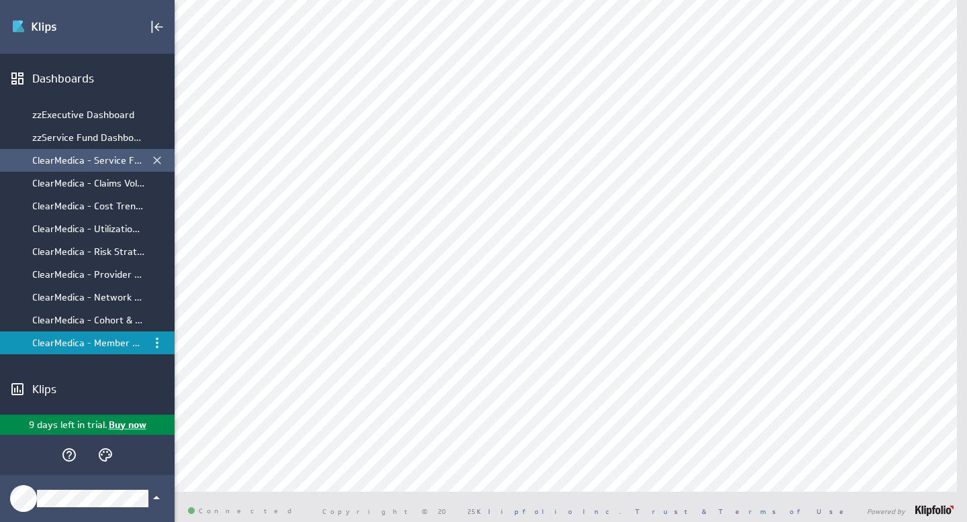
click at [81, 160] on div "ClearMedica - Service Fund Dashboard" at bounding box center [88, 160] width 112 height 12
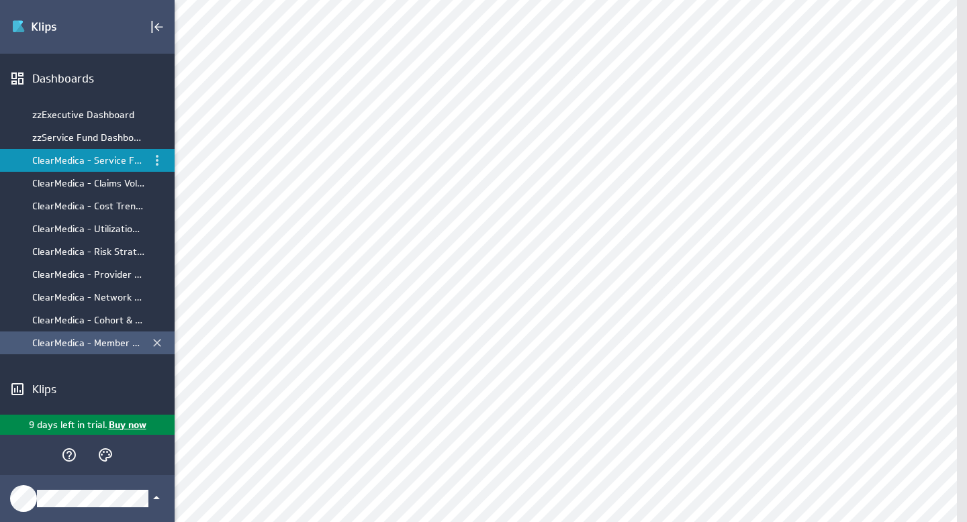
click at [79, 338] on div "ClearMedica - Member Expense by Month" at bounding box center [88, 343] width 112 height 12
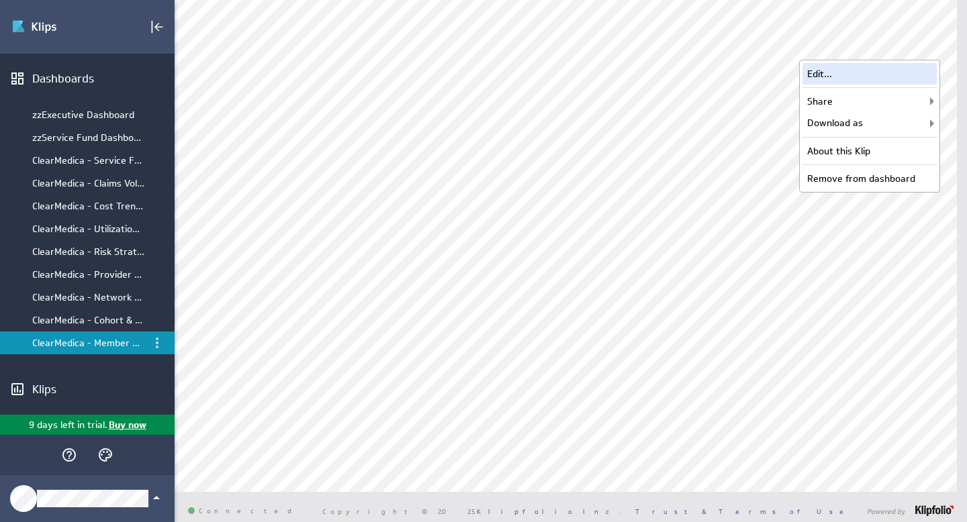
click at [878, 80] on div "Edit..." at bounding box center [869, 73] width 134 height 21
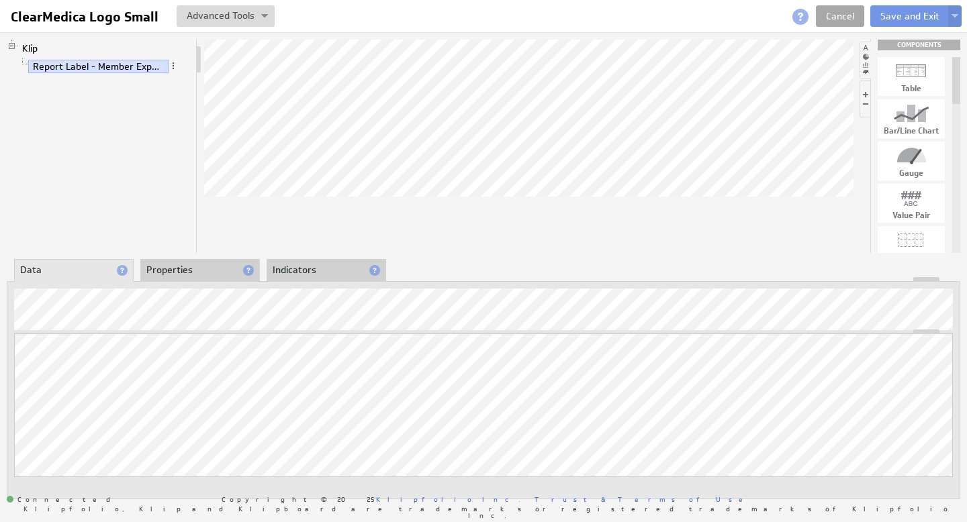
click at [842, 17] on link "Cancel" at bounding box center [840, 15] width 48 height 21
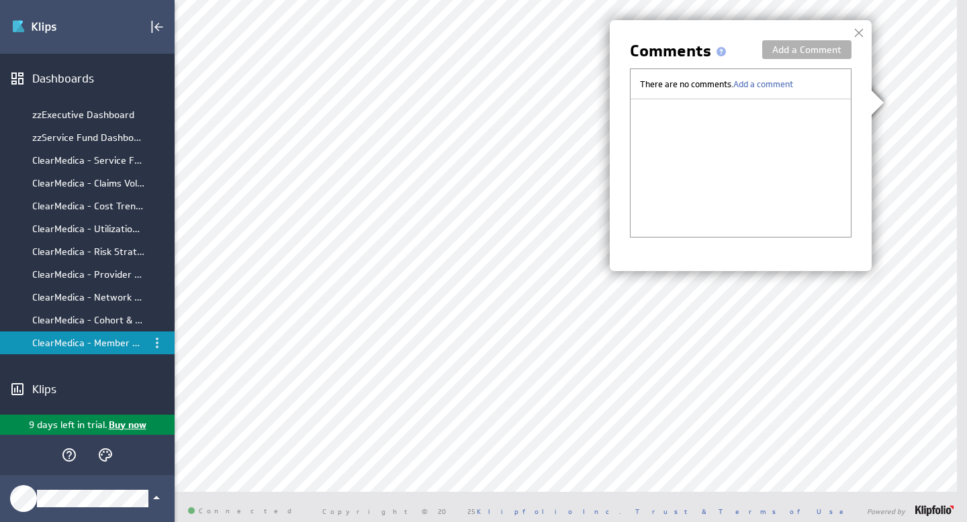
click at [710, 103] on div "There are no comments. Add a comment" at bounding box center [741, 152] width 222 height 169
click at [791, 44] on button "Add a Comment" at bounding box center [806, 49] width 89 height 19
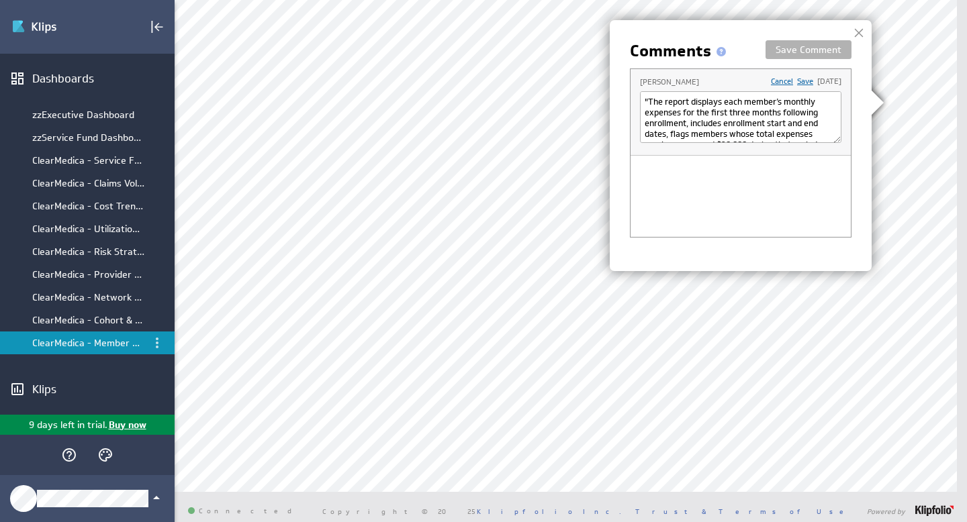
scroll to position [42, 0]
type textarea ""The report displays each member’s monthly expenses for the first three months …"
click at [820, 50] on button "Save Comment" at bounding box center [808, 49] width 86 height 19
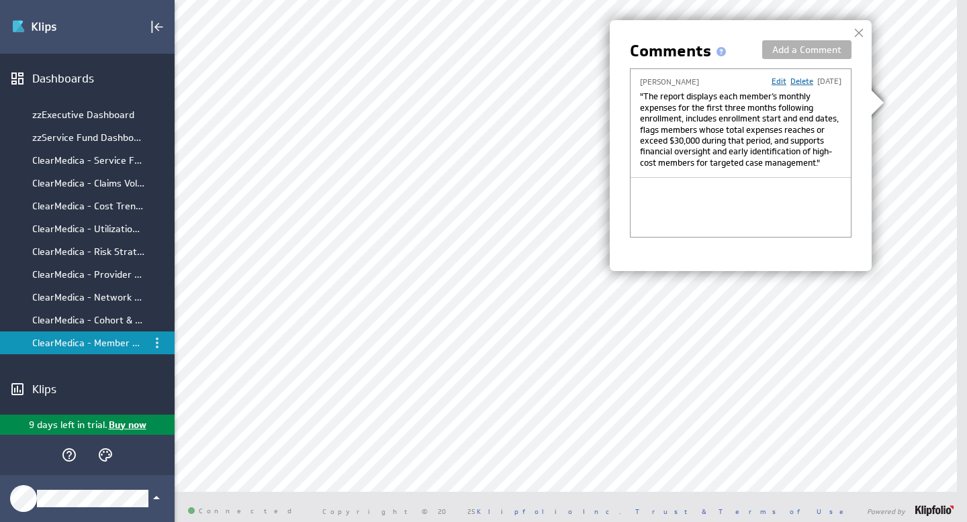
click at [863, 29] on div at bounding box center [859, 33] width 20 height 20
click at [858, 33] on div at bounding box center [859, 33] width 20 height 20
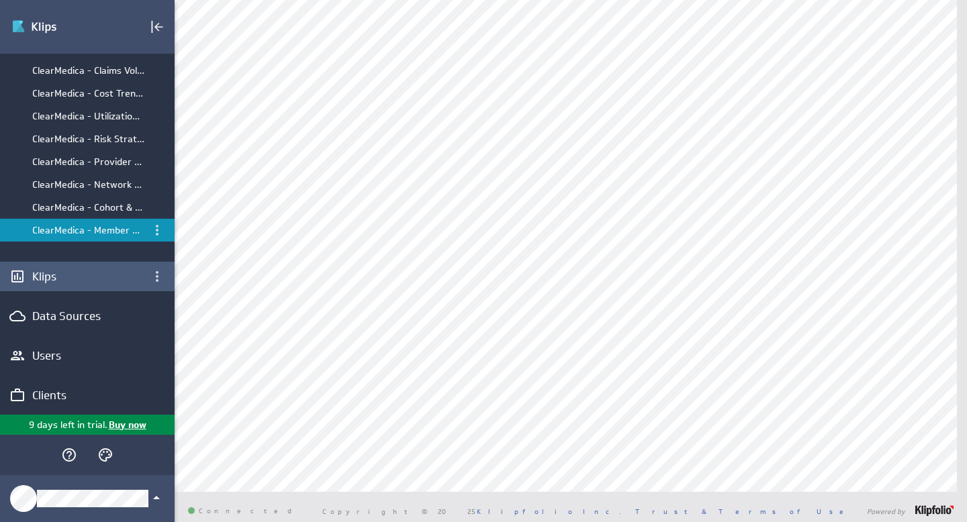
scroll to position [118, 0]
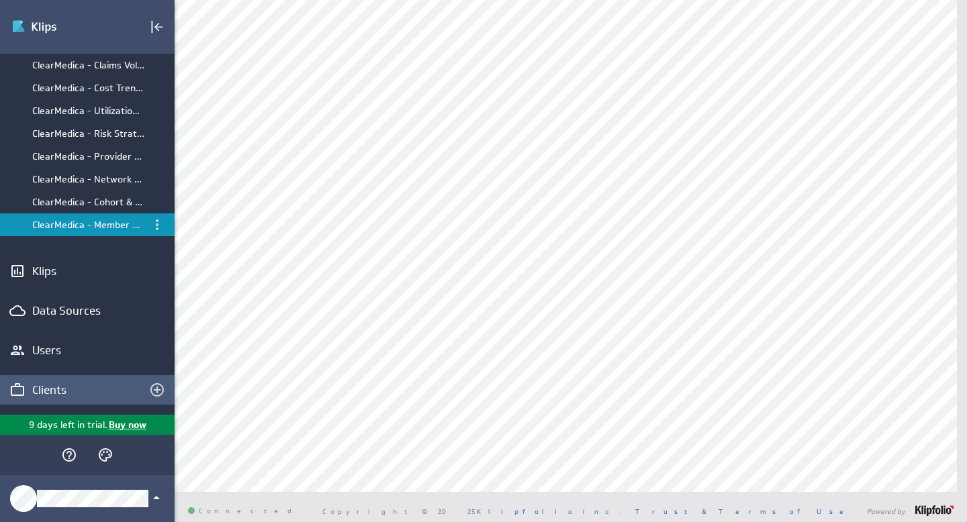
click at [51, 390] on div "Clients" at bounding box center [76, 390] width 89 height 15
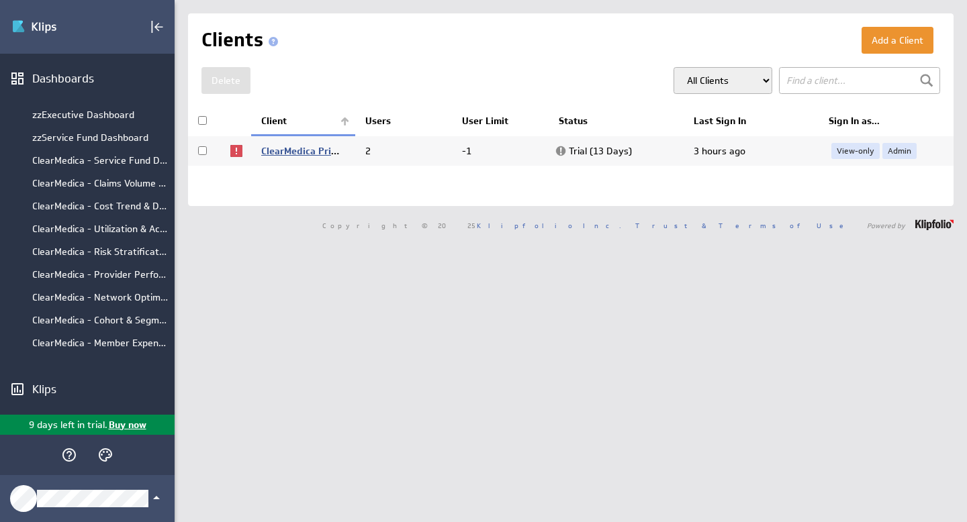
click at [290, 151] on link "ClearMedica Primary Care" at bounding box center [318, 151] width 115 height 12
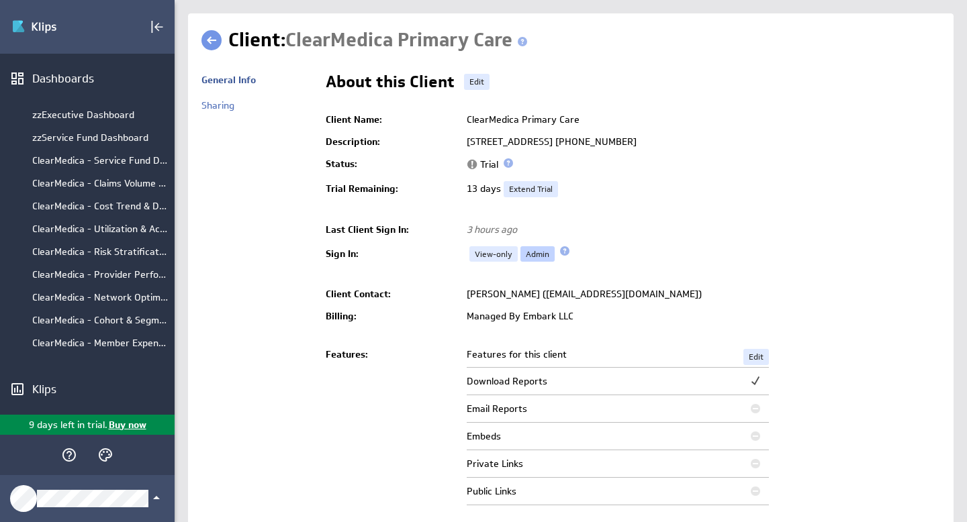
click at [528, 248] on link "Admin" at bounding box center [537, 254] width 34 height 16
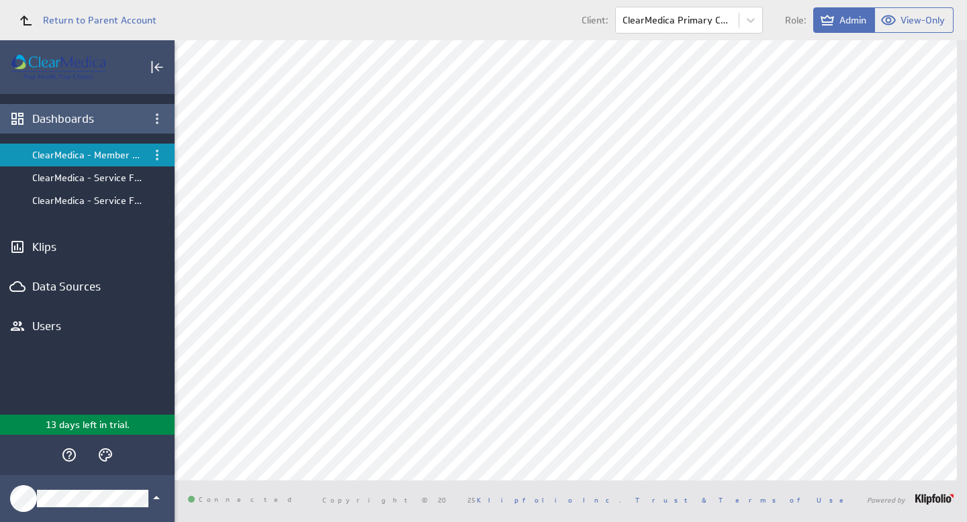
click at [70, 117] on div "Dashboards" at bounding box center [87, 118] width 110 height 15
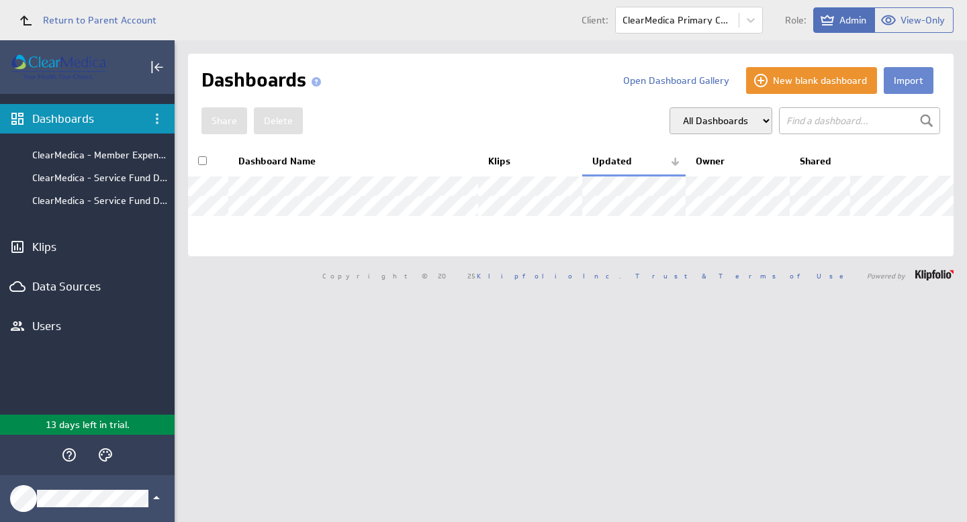
click at [903, 85] on button "Import" at bounding box center [908, 80] width 50 height 27
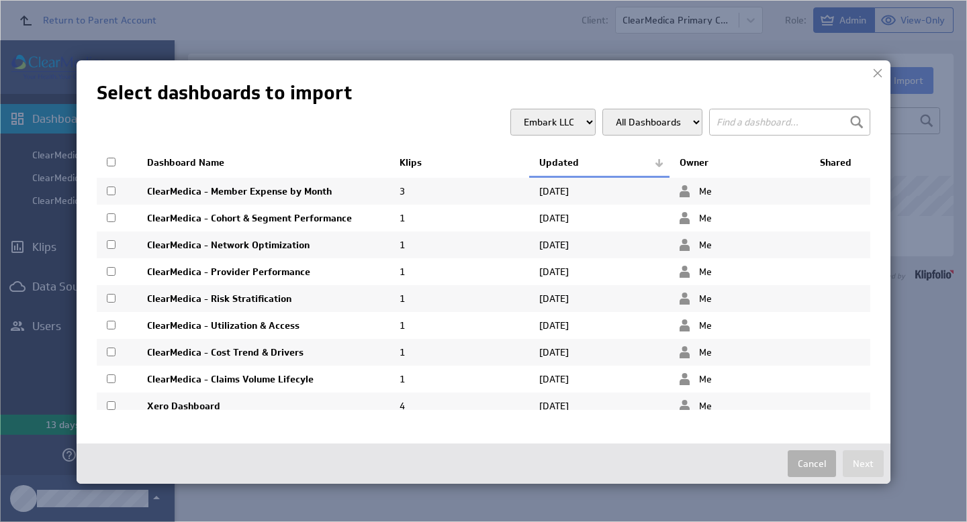
click at [111, 191] on input "checkbox" at bounding box center [111, 191] width 9 height 9
checkbox input "true"
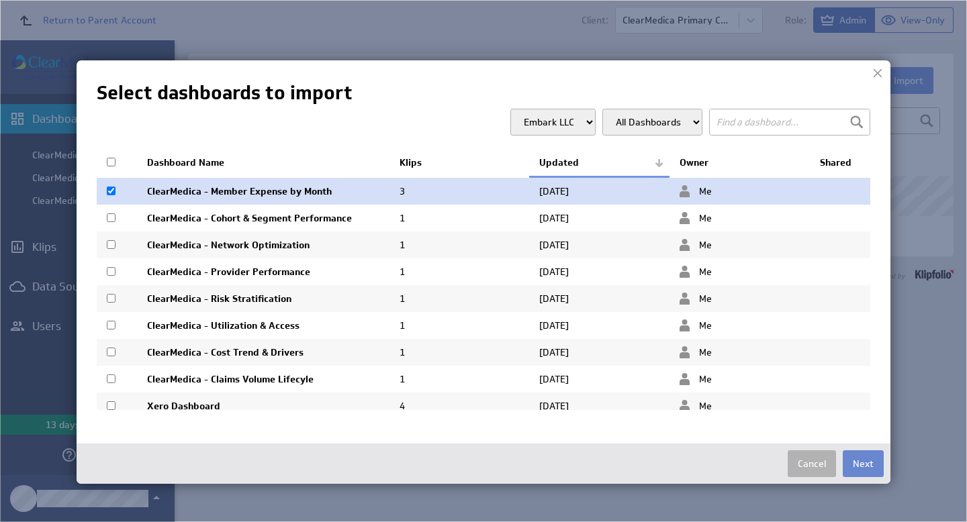
click at [861, 458] on button "Next" at bounding box center [862, 463] width 41 height 27
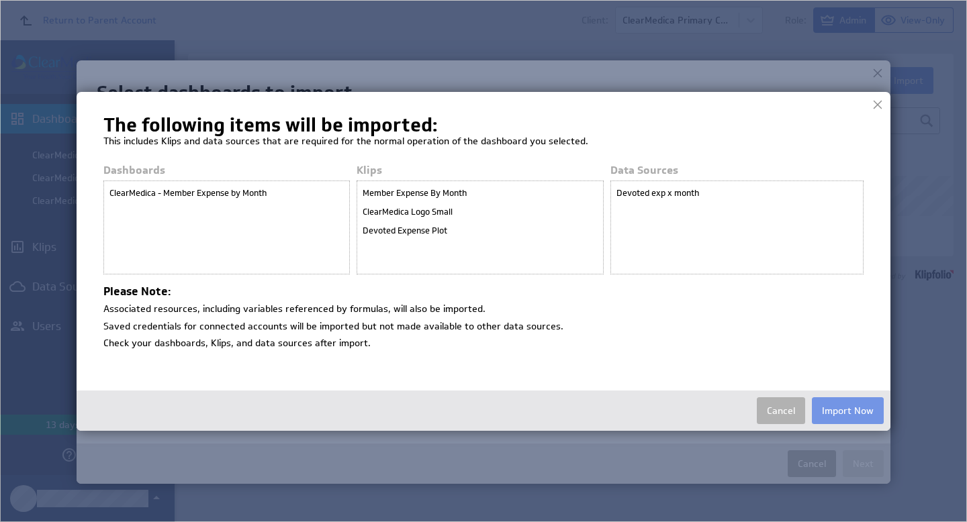
click at [384, 192] on div "Member Expense By Month" at bounding box center [480, 193] width 240 height 19
drag, startPoint x: 386, startPoint y: 199, endPoint x: 391, endPoint y: 224, distance: 25.3
click at [390, 222] on div "Member Expense By Month ClearMedica Logo Small Devoted Expense Plot" at bounding box center [479, 228] width 246 height 94
click at [396, 224] on div "Devoted Expense Plot" at bounding box center [480, 231] width 240 height 19
click at [844, 405] on button "Import Now" at bounding box center [848, 410] width 72 height 27
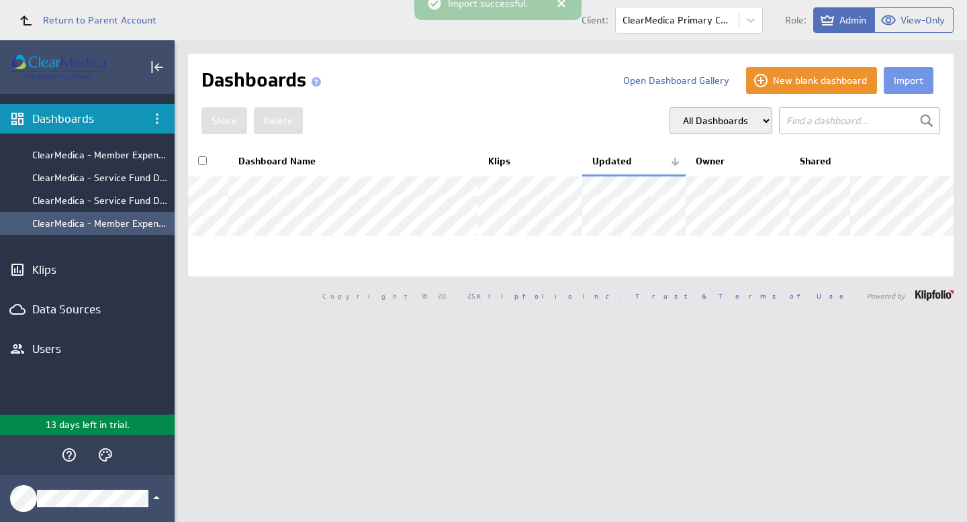
click at [105, 226] on div "ClearMedica - Member Expense by Month" at bounding box center [100, 224] width 136 height 12
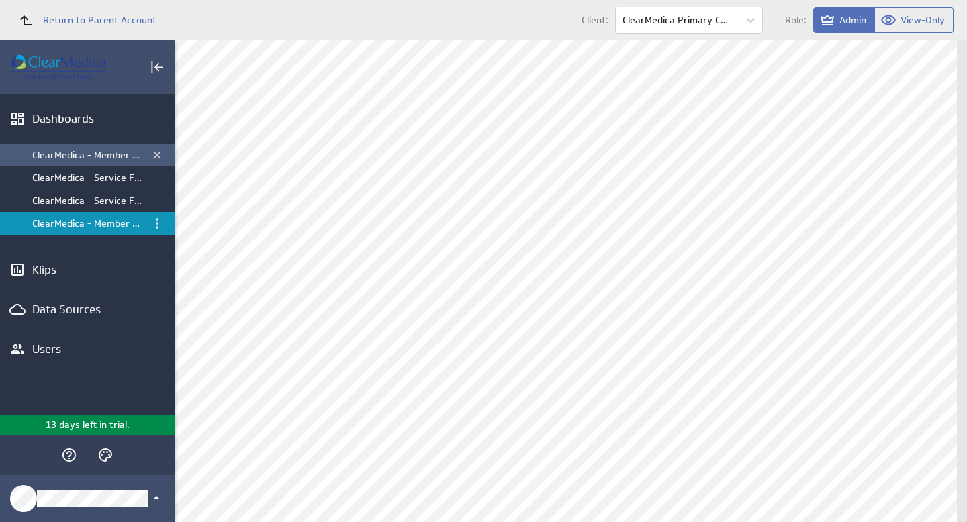
click at [97, 152] on div "ClearMedica - Member Expense by Month" at bounding box center [88, 155] width 112 height 12
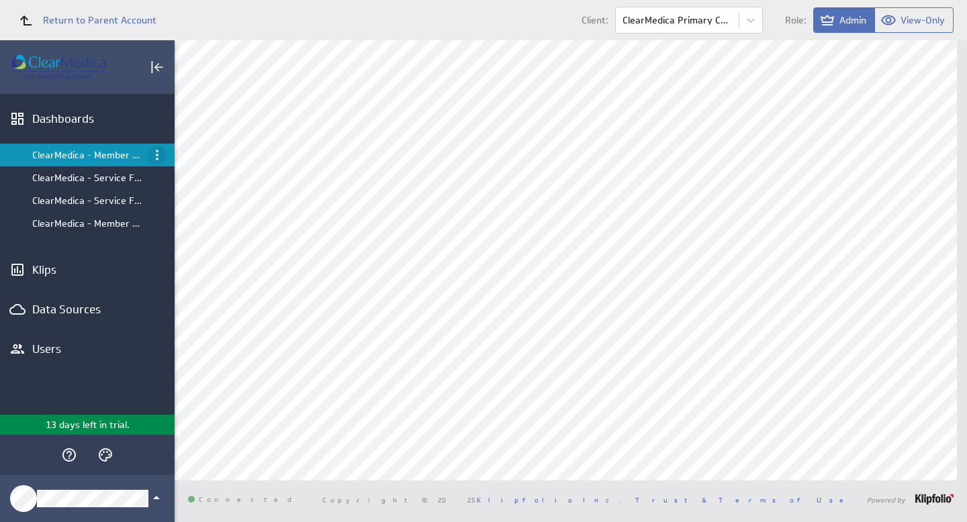
click at [156, 152] on icon "Menu" at bounding box center [157, 155] width 16 height 16
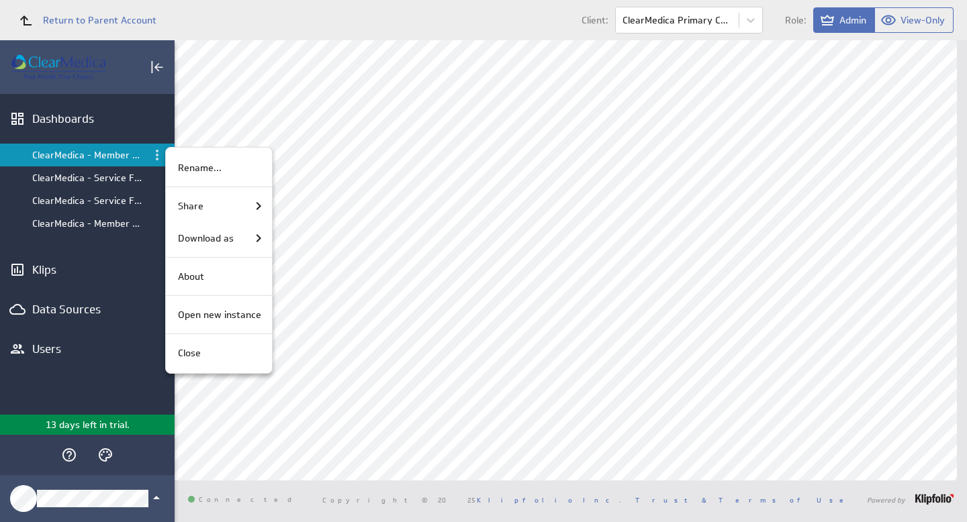
click at [48, 340] on div at bounding box center [483, 261] width 967 height 522
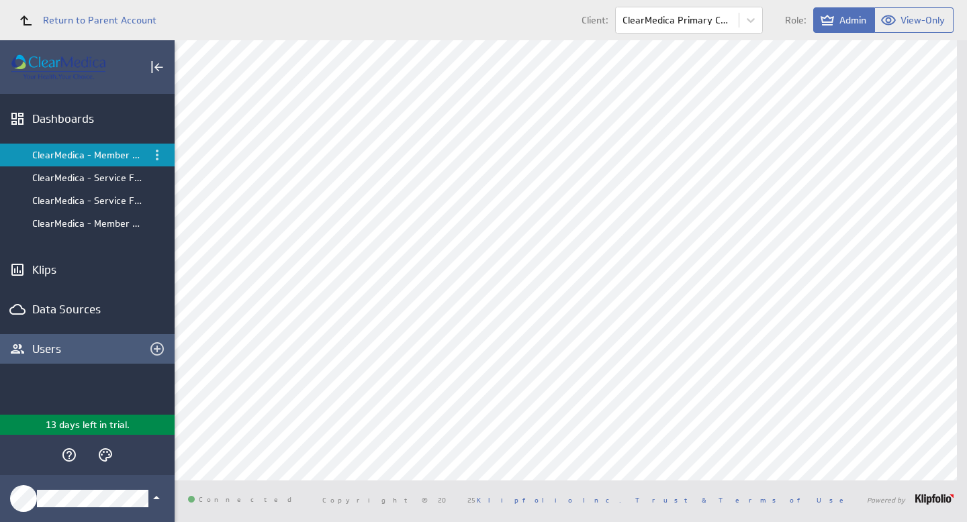
click at [50, 348] on div "Users" at bounding box center [87, 349] width 110 height 15
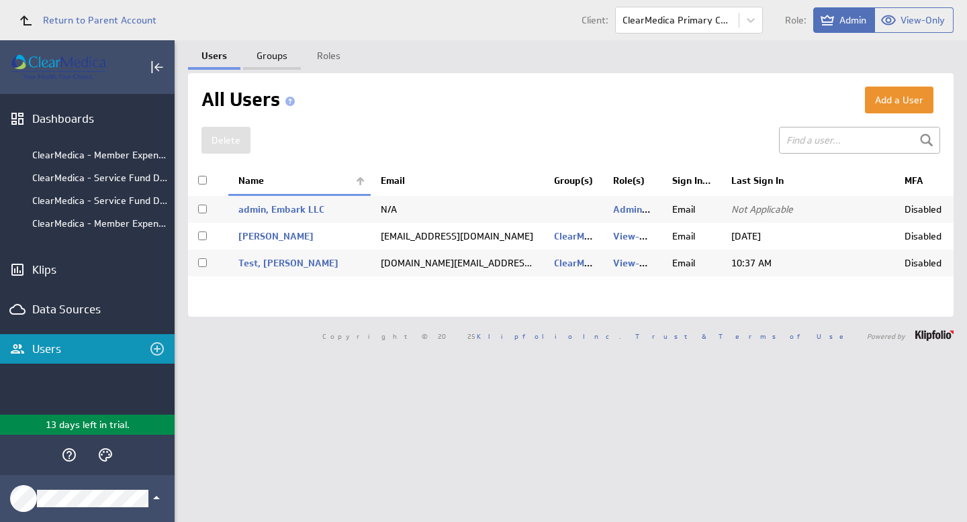
click at [262, 56] on link "Groups" at bounding box center [272, 53] width 58 height 27
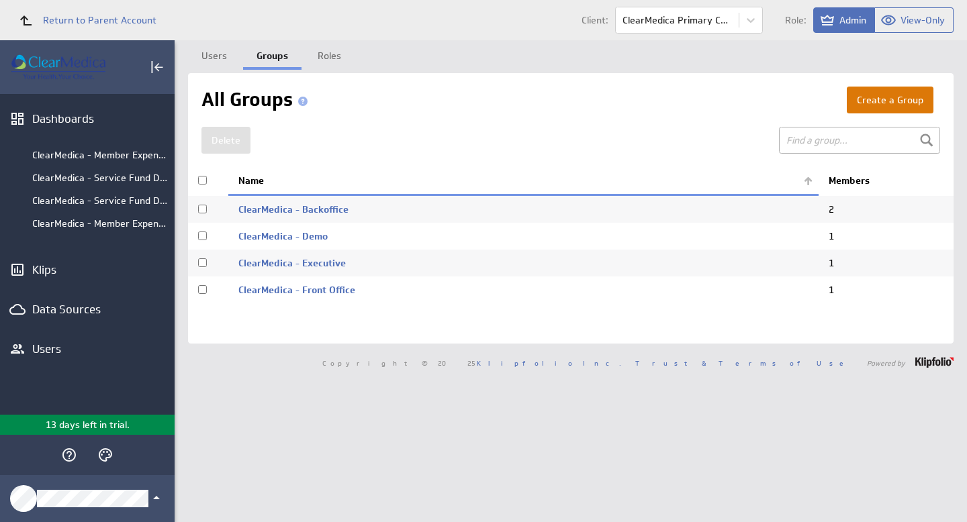
click at [880, 99] on button "Create a Group" at bounding box center [890, 100] width 87 height 27
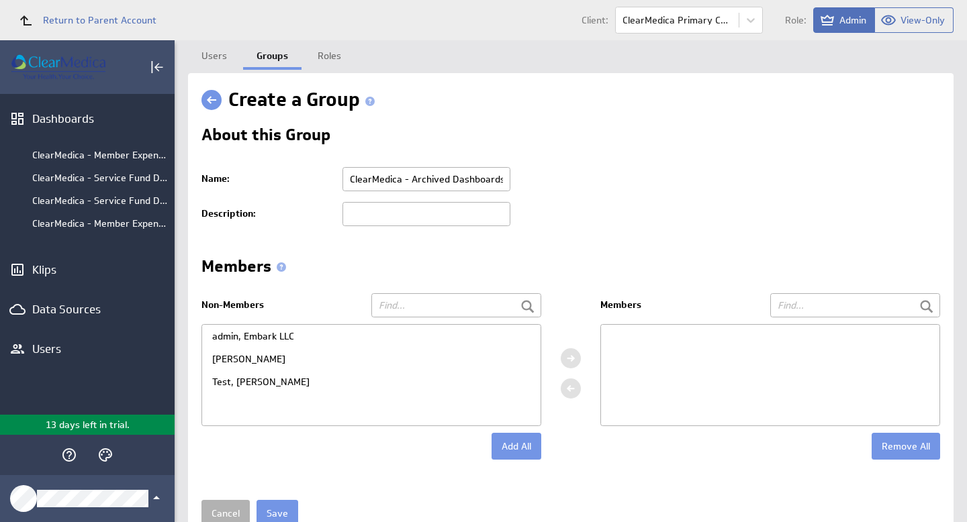
type input "ClearMedica - Archived Dashboards"
click at [441, 211] on input "text" at bounding box center [426, 214] width 168 height 24
click at [256, 334] on div "admin, Embark LLC" at bounding box center [371, 336] width 338 height 23
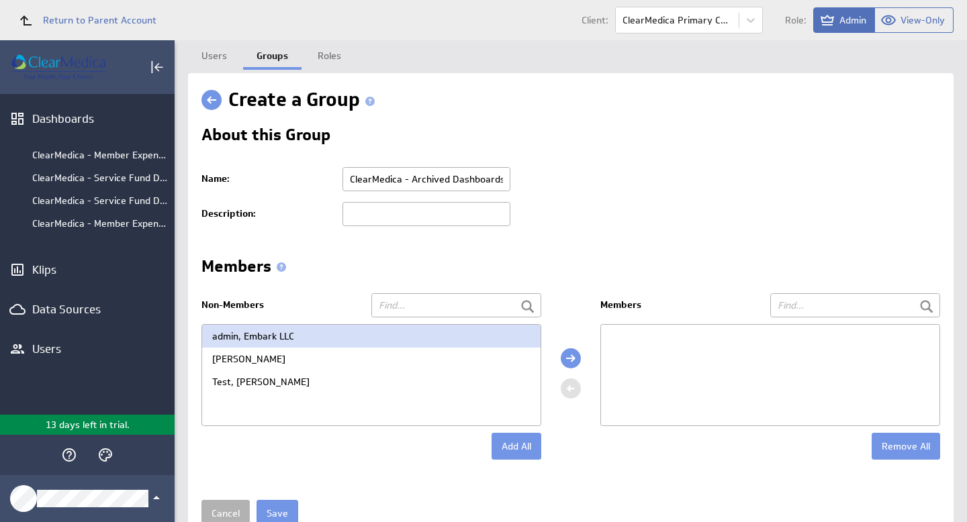
click at [563, 357] on div at bounding box center [571, 358] width 20 height 20
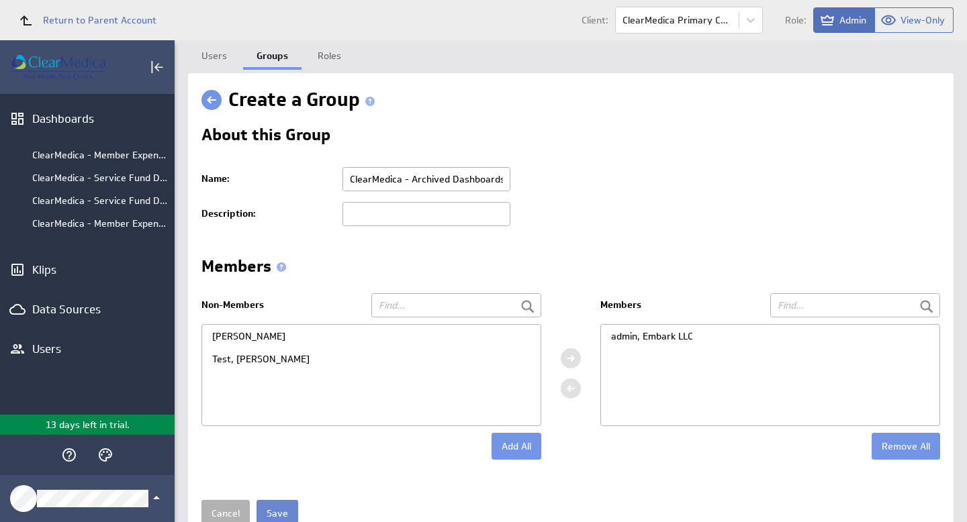
click at [277, 510] on input "Save" at bounding box center [277, 513] width 42 height 27
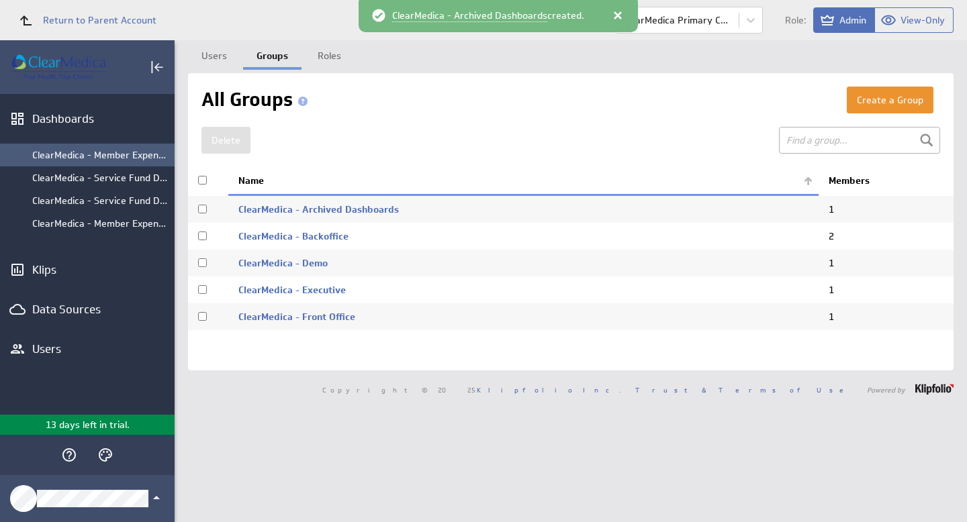
click at [103, 159] on div "ClearMedica - Member Expense by Month" at bounding box center [100, 155] width 136 height 12
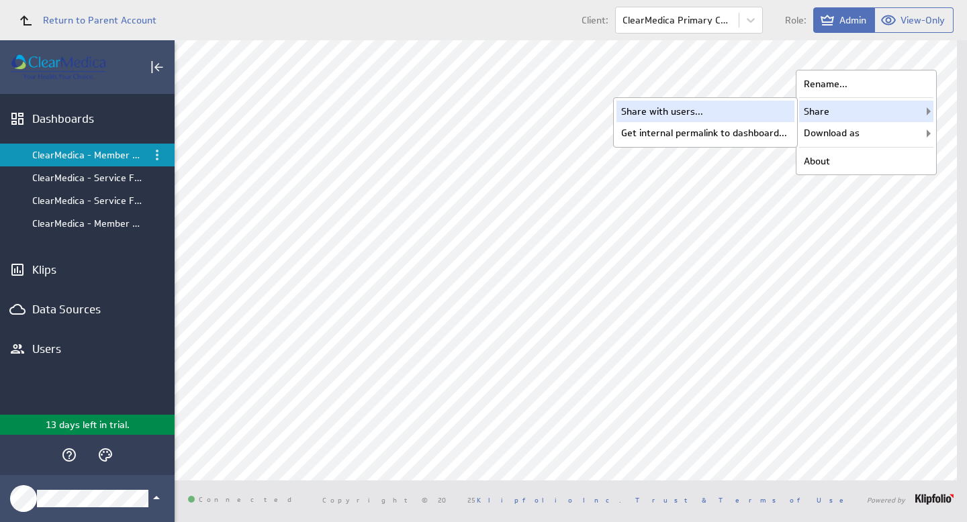
click at [716, 114] on div "Share with users..." at bounding box center [705, 111] width 178 height 21
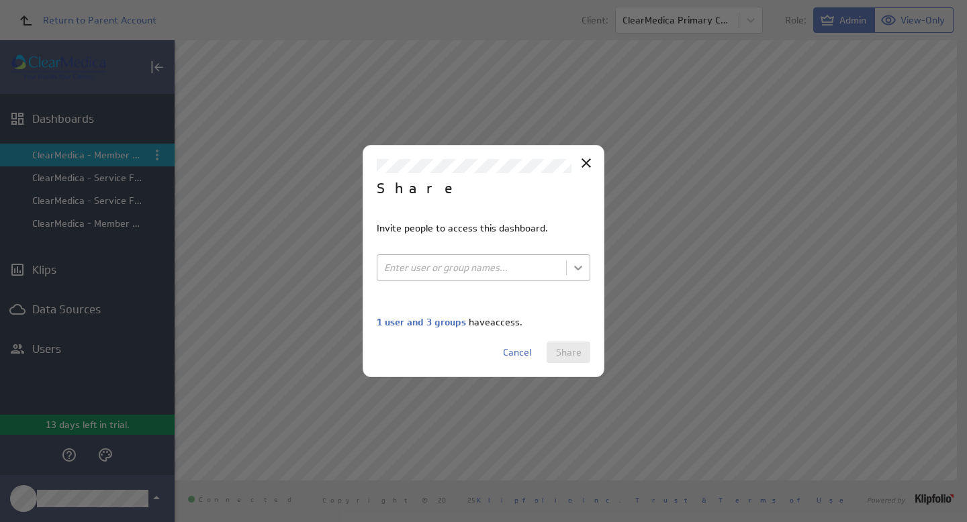
click at [587, 270] on body "Return to Parent Account Client: ClearMedica Primary Care Role: Admin View-Only…" at bounding box center [483, 261] width 967 height 522
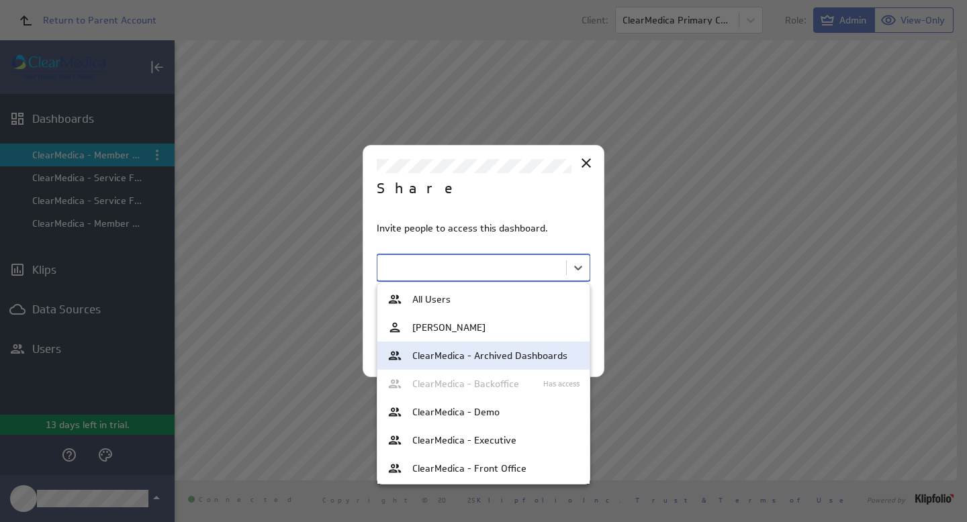
click at [503, 356] on span "ClearMedica - Archived Dashboards" at bounding box center [489, 355] width 155 height 9
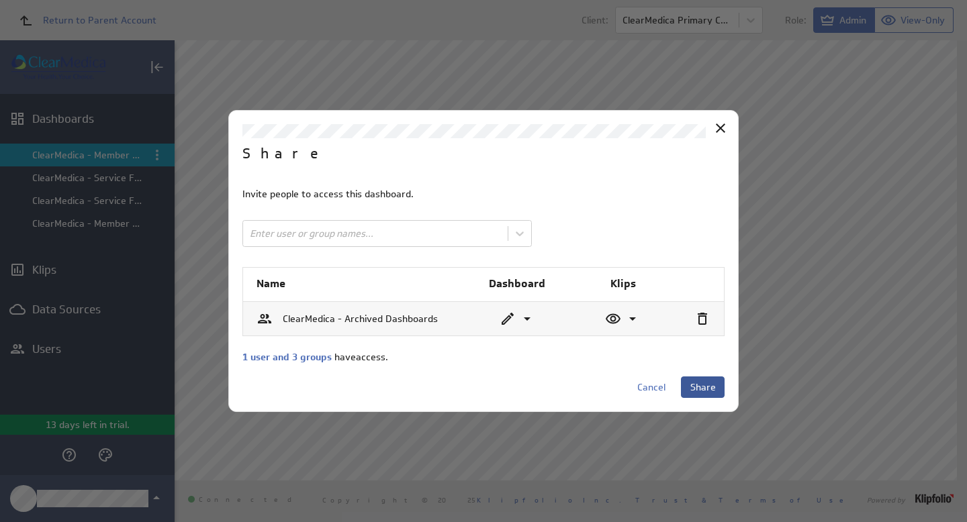
click at [712, 389] on span "Share" at bounding box center [703, 387] width 26 height 12
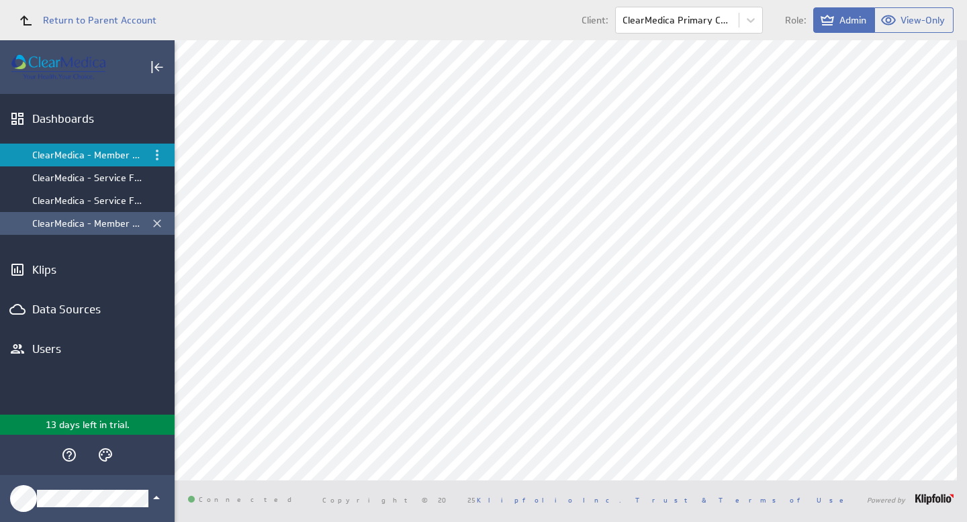
click at [107, 224] on div "ClearMedica - Member Expense by Month" at bounding box center [88, 224] width 112 height 12
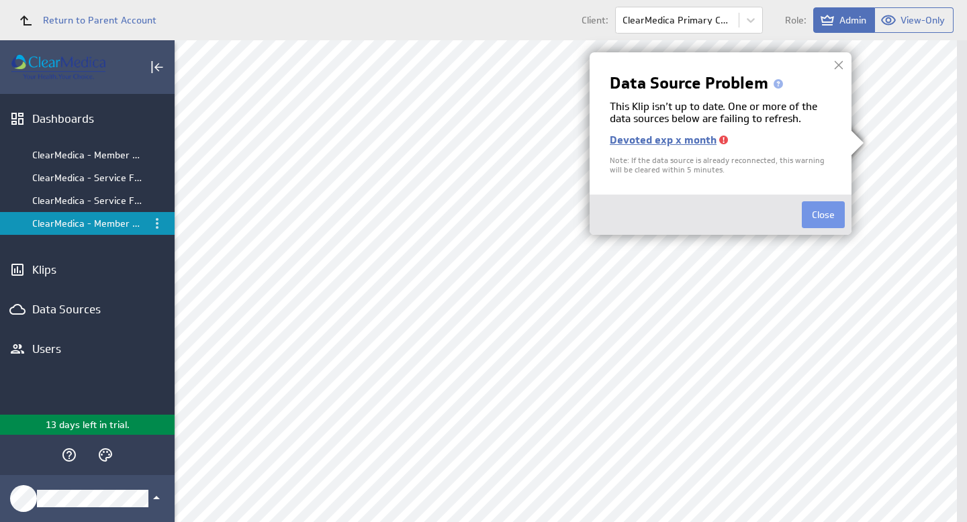
click at [836, 64] on div at bounding box center [838, 65] width 20 height 20
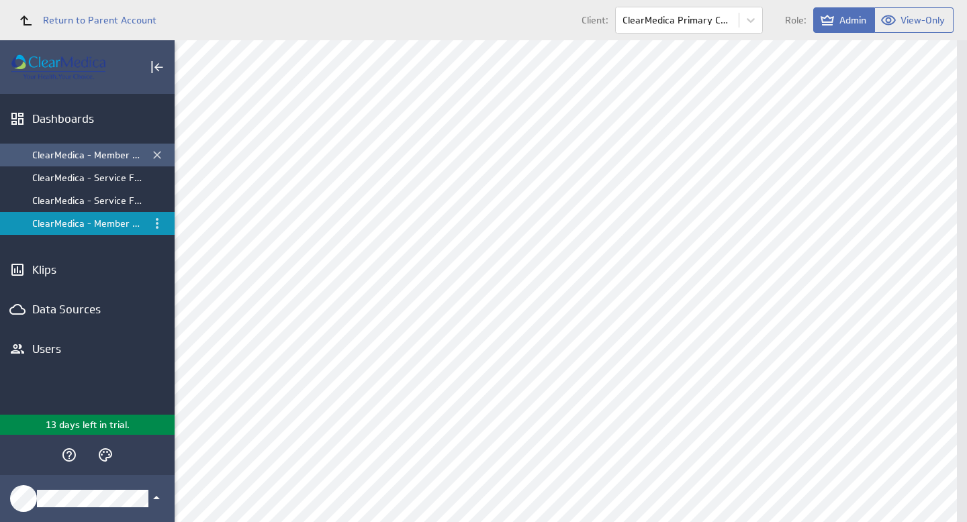
click at [68, 157] on div "ClearMedica - Member Expense by Month" at bounding box center [88, 155] width 112 height 12
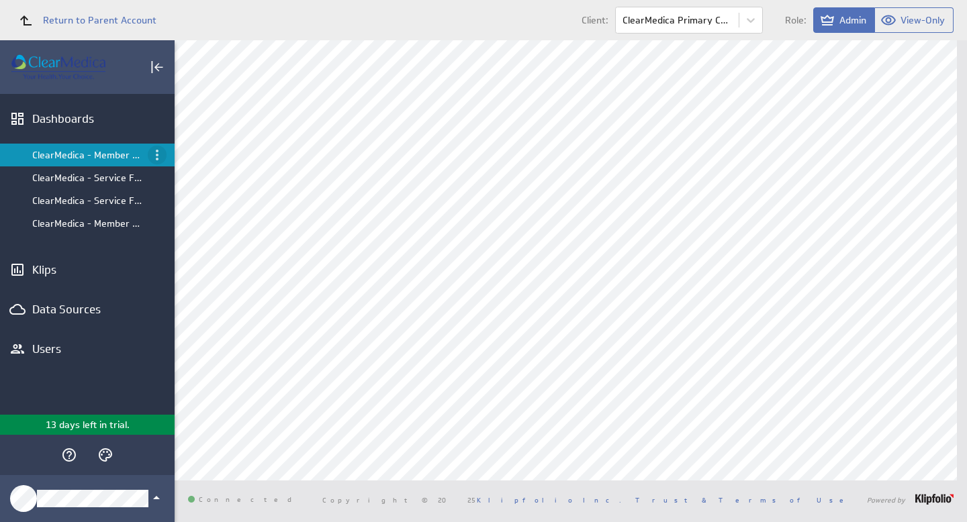
click at [156, 154] on icon "Menu" at bounding box center [157, 155] width 3 height 11
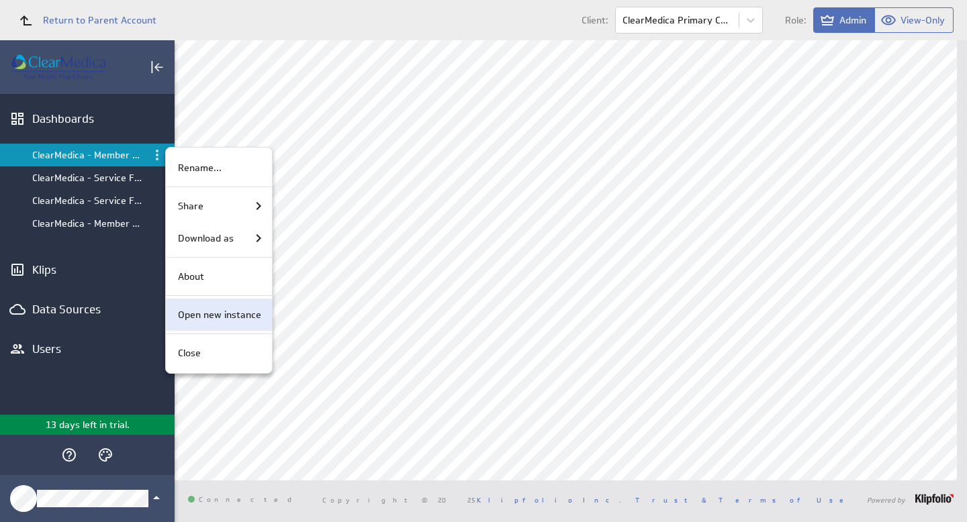
click at [228, 313] on p "Open new instance" at bounding box center [219, 315] width 83 height 14
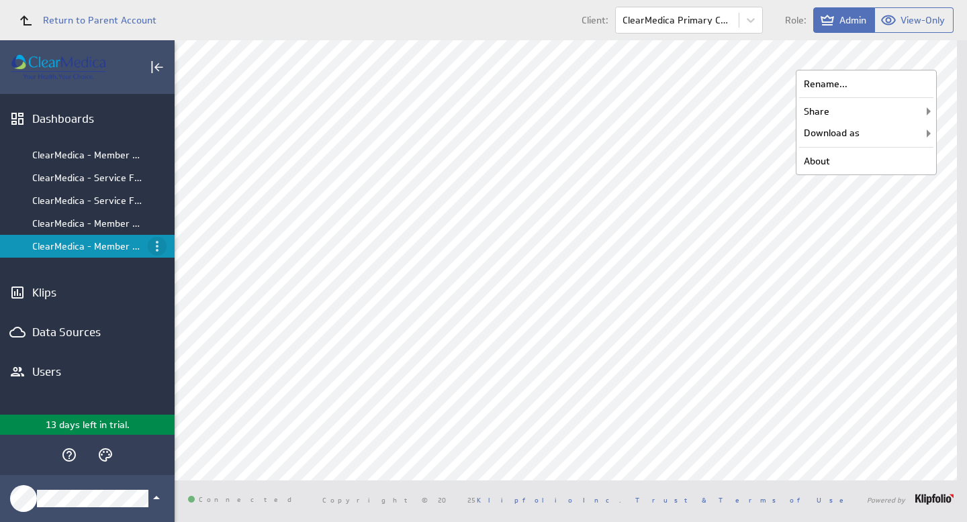
click at [160, 244] on icon "Menu" at bounding box center [157, 246] width 16 height 16
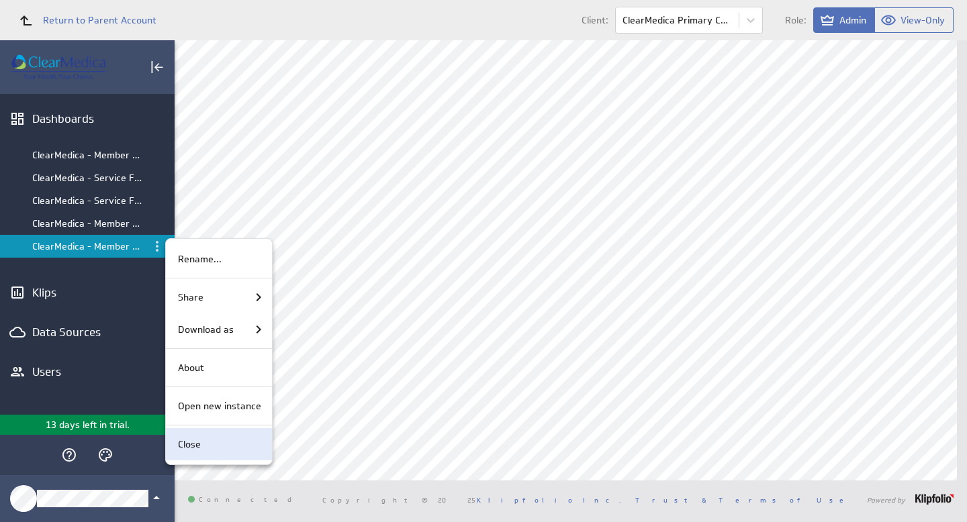
click at [205, 444] on div "Close" at bounding box center [217, 445] width 89 height 14
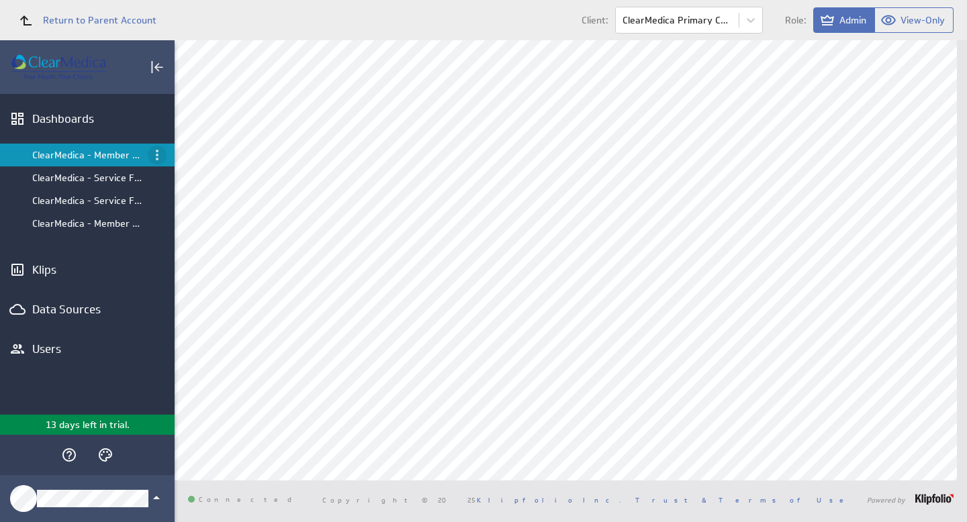
click at [154, 154] on icon "Menu" at bounding box center [157, 155] width 16 height 16
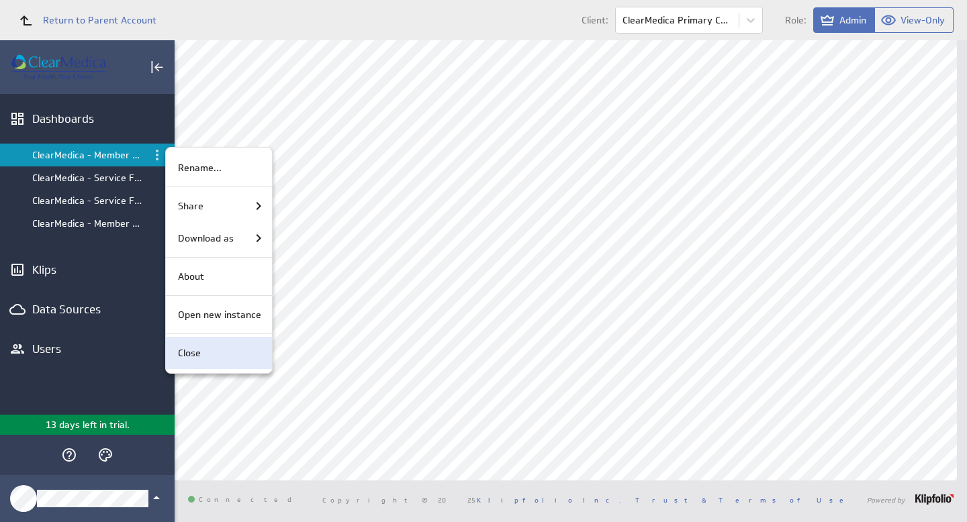
click at [199, 350] on p "Close" at bounding box center [189, 353] width 23 height 14
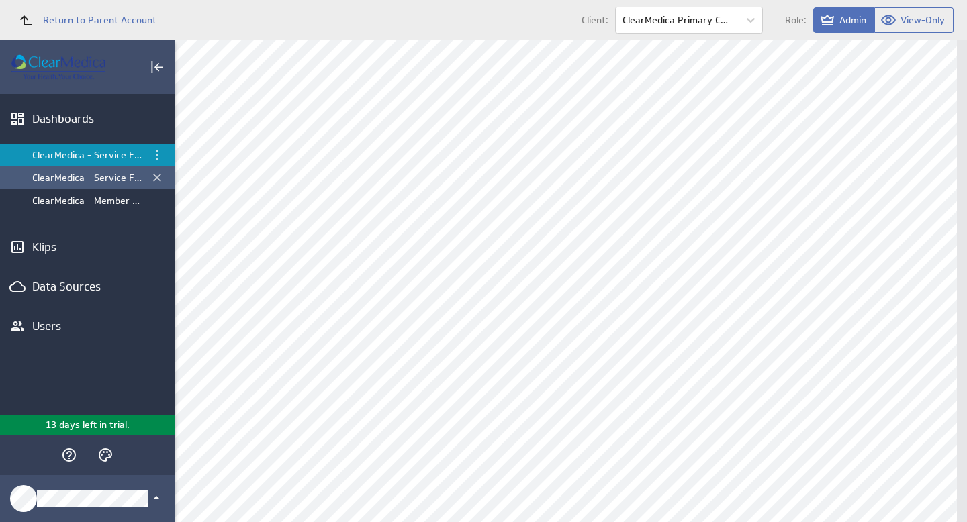
click at [103, 179] on div "ClearMedica - Service Fund Dashboard" at bounding box center [88, 178] width 112 height 12
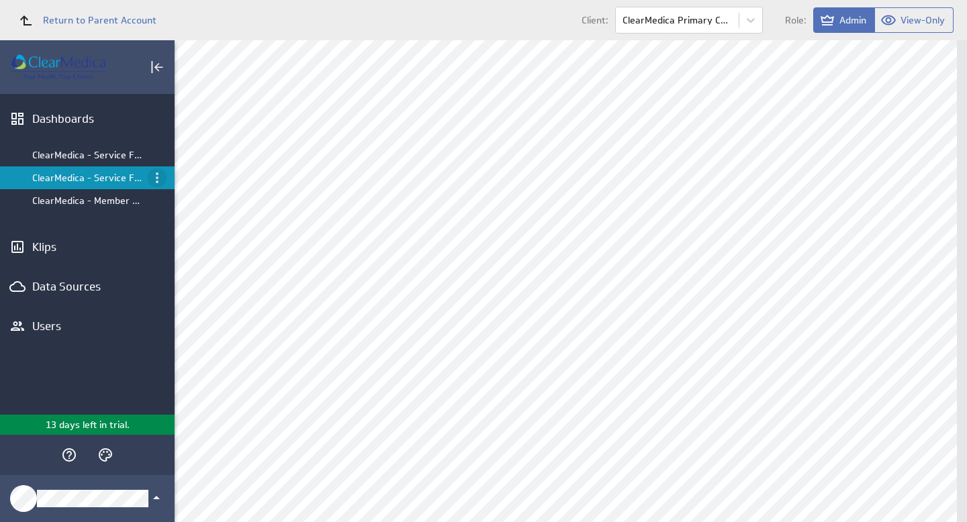
click at [158, 175] on icon "Menu" at bounding box center [157, 178] width 16 height 16
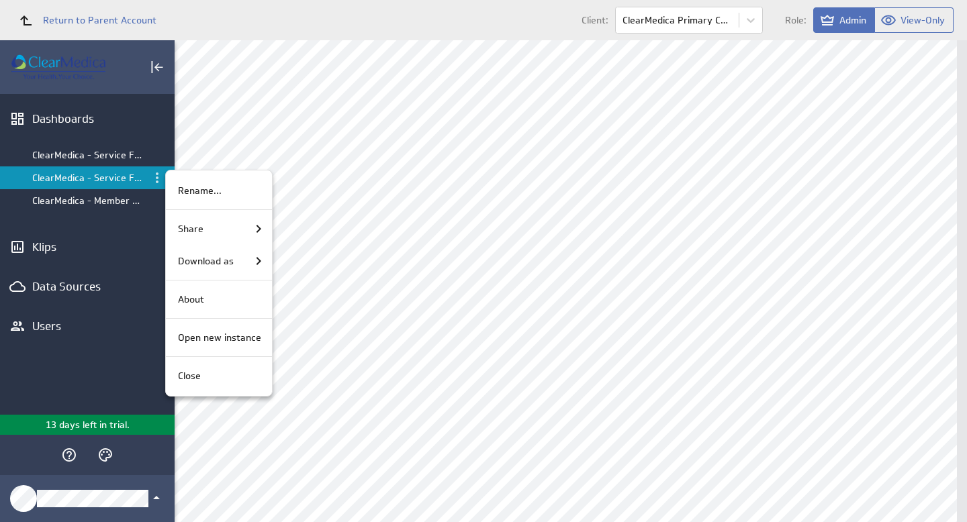
click at [124, 150] on div at bounding box center [483, 261] width 967 height 522
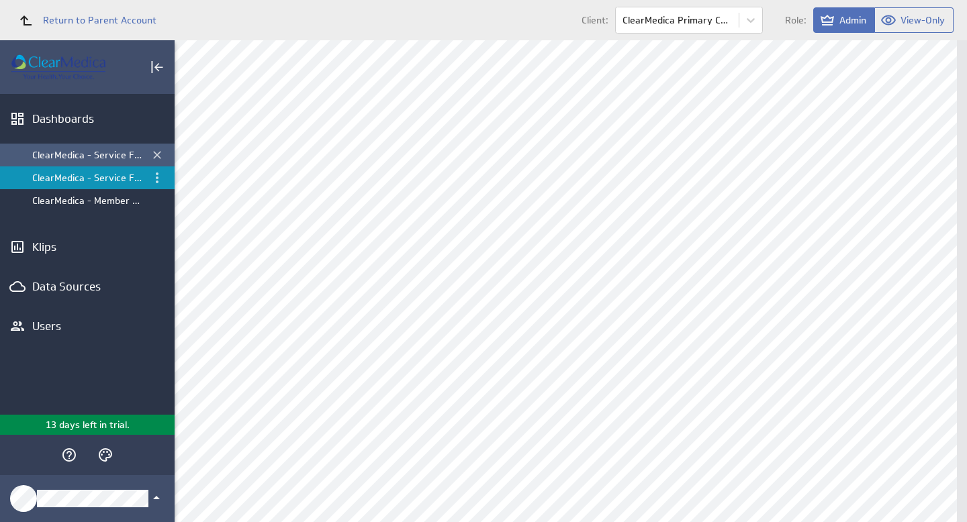
click at [122, 152] on div "ClearMedica - Service Fund Dashboard" at bounding box center [88, 155] width 112 height 12
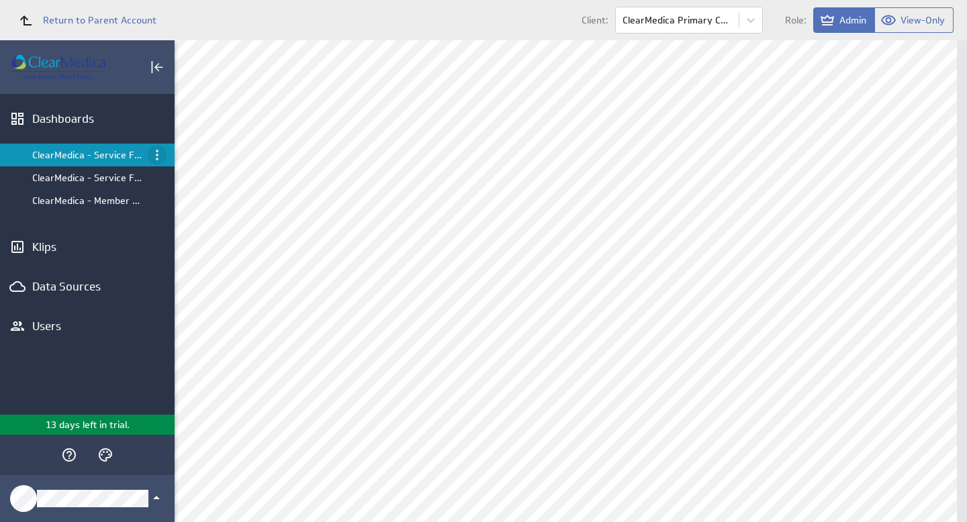
click at [156, 153] on icon "Menu" at bounding box center [157, 155] width 16 height 16
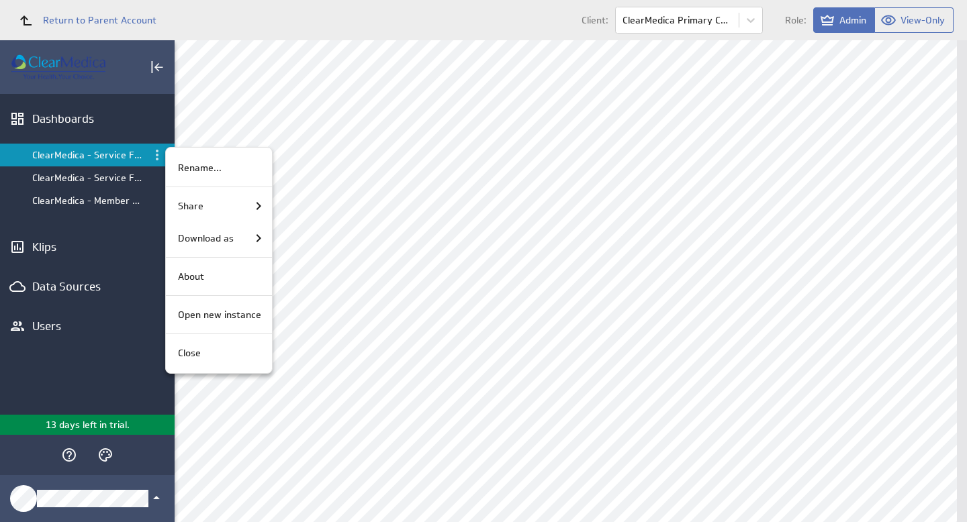
click at [190, 353] on p "Close" at bounding box center [189, 353] width 23 height 14
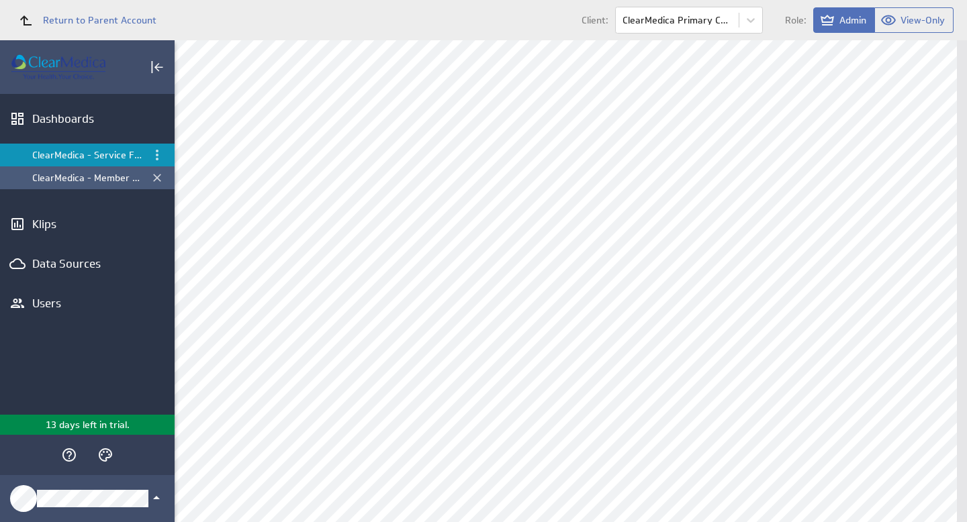
click at [84, 177] on div "ClearMedica - Member Expense by Month" at bounding box center [88, 178] width 112 height 12
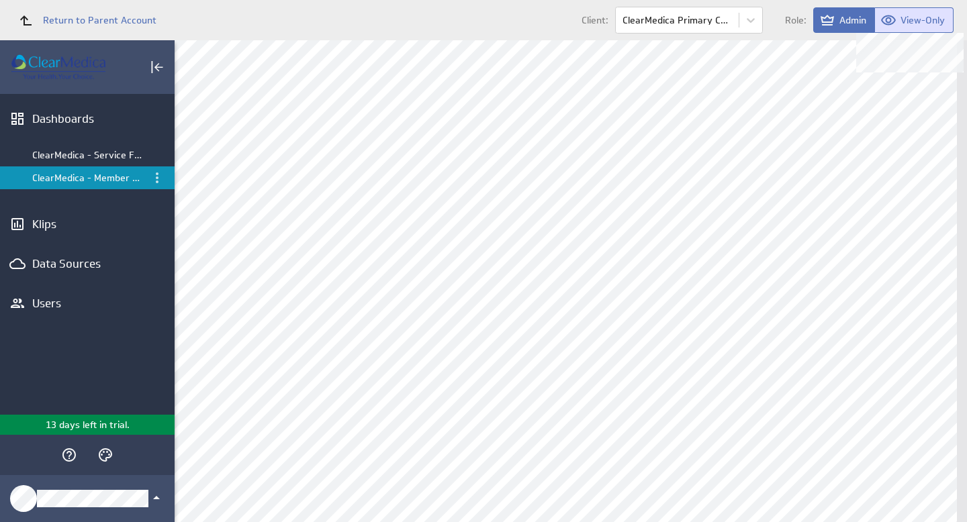
click at [911, 18] on span "View-Only" at bounding box center [922, 20] width 44 height 12
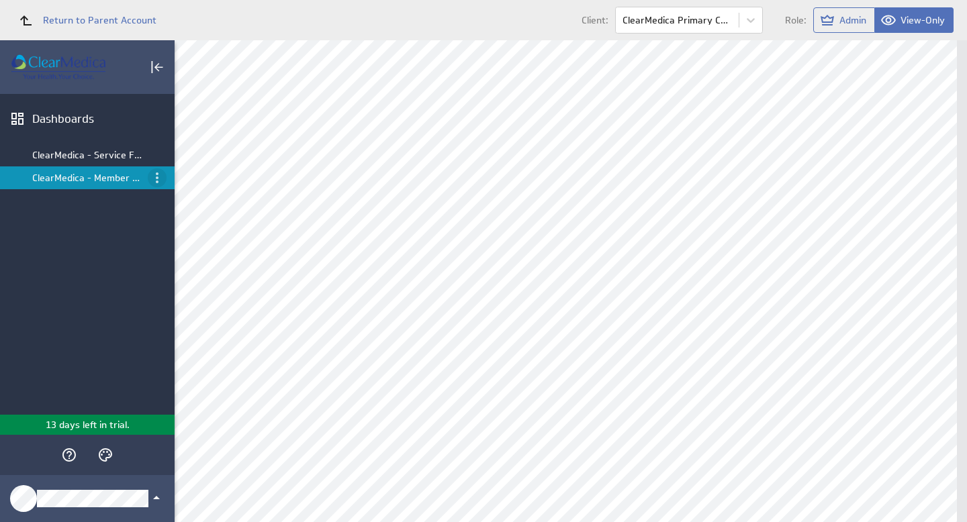
click at [157, 176] on icon "Menu" at bounding box center [157, 178] width 16 height 16
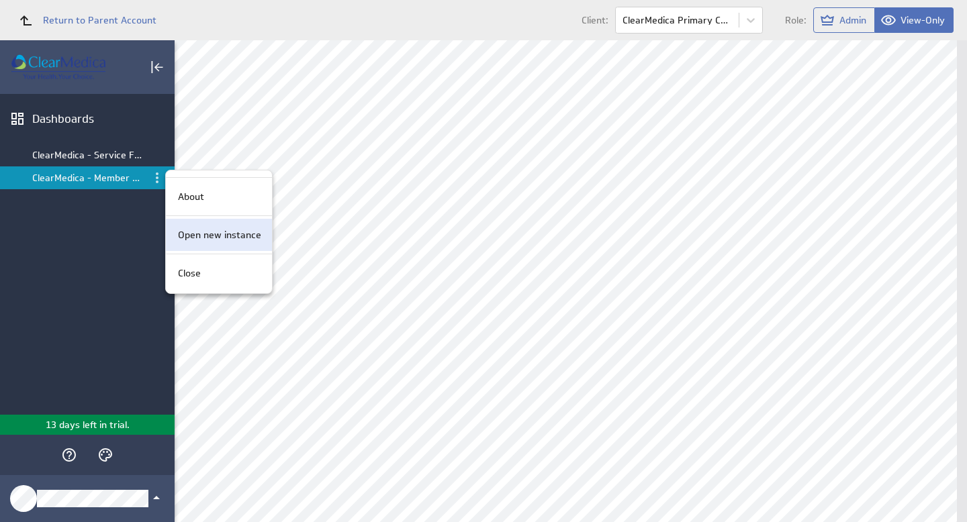
click at [234, 234] on p "Open new instance" at bounding box center [219, 235] width 83 height 14
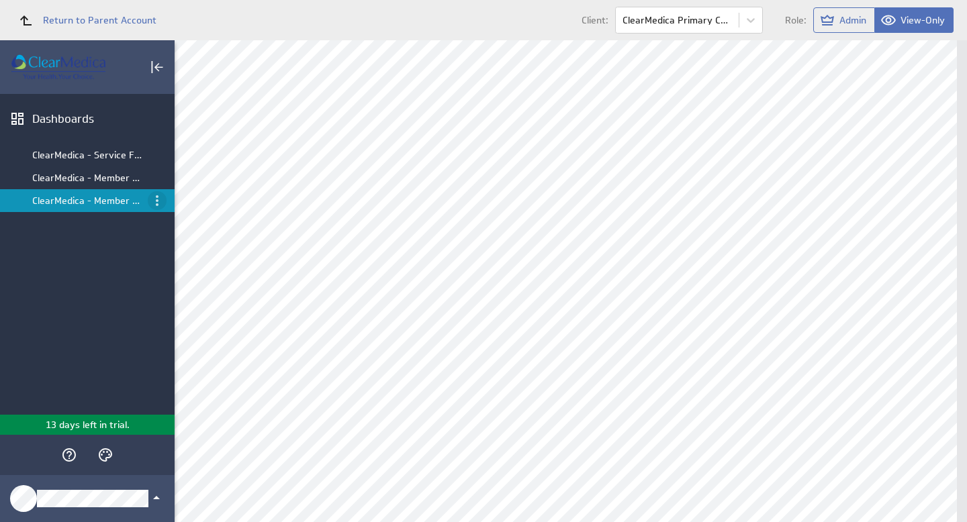
click at [158, 197] on icon "Menu" at bounding box center [157, 201] width 16 height 16
click at [832, 24] on div at bounding box center [483, 261] width 967 height 522
click at [838, 19] on button "Admin" at bounding box center [844, 20] width 62 height 26
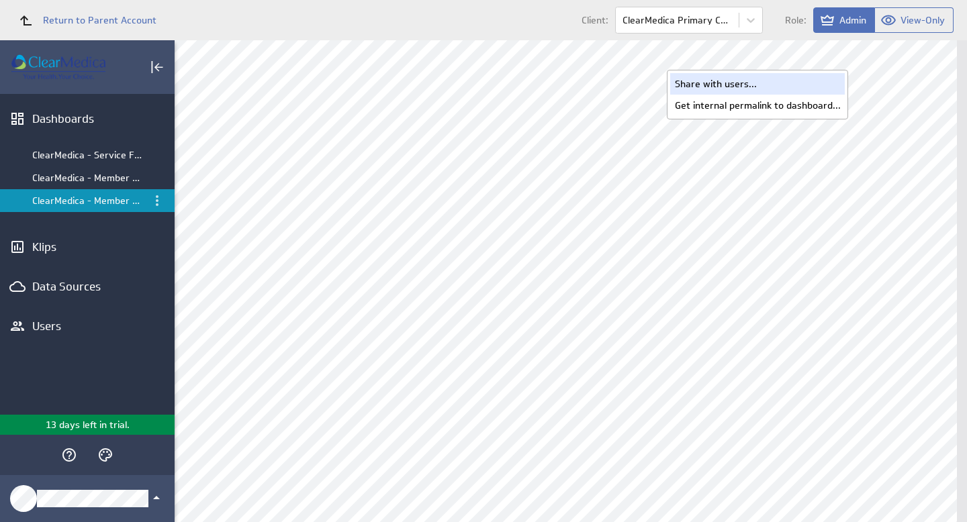
click at [765, 83] on div "Share with users..." at bounding box center [757, 83] width 175 height 21
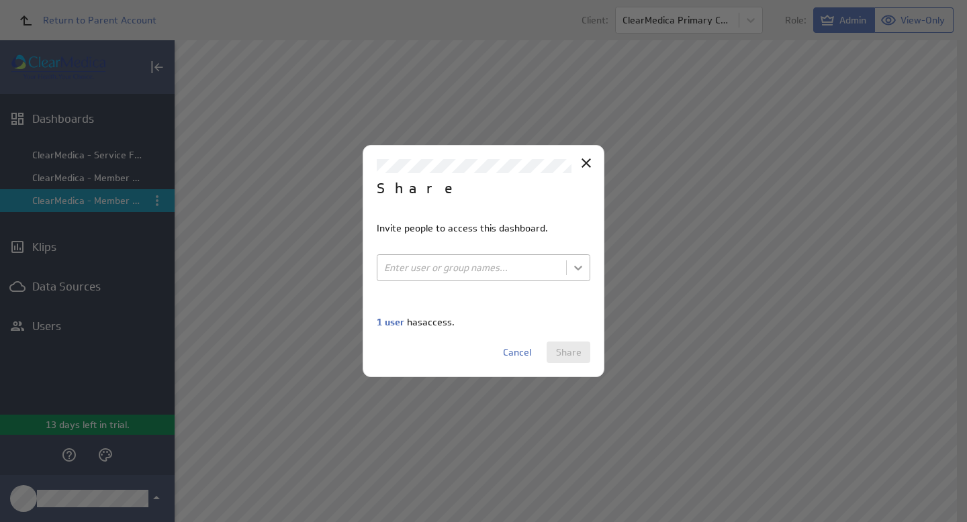
click at [585, 269] on body "Return to Parent Account Client: ClearMedica Primary Care Role: Admin View-Only…" at bounding box center [483, 261] width 967 height 522
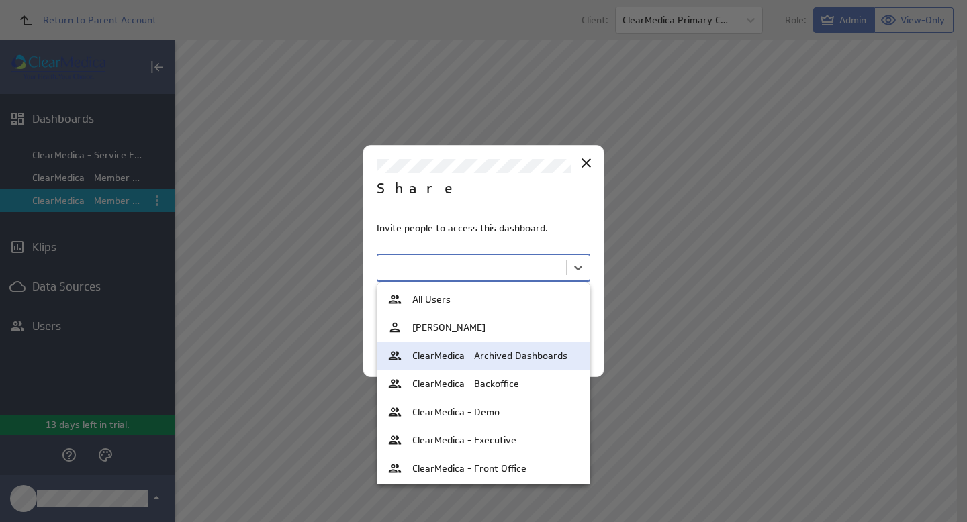
click at [524, 354] on span "ClearMedica - Archived Dashboards" at bounding box center [489, 355] width 155 height 9
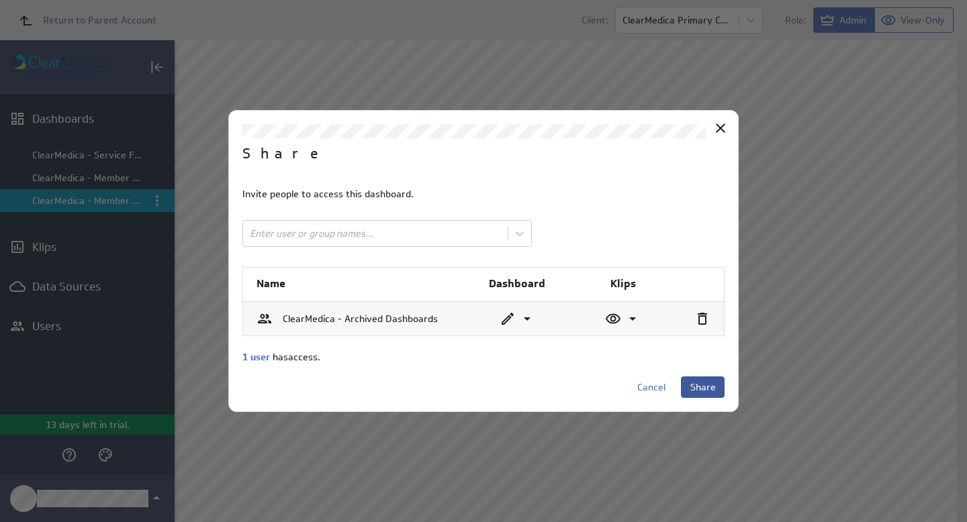
click at [708, 386] on span "Share" at bounding box center [703, 387] width 26 height 12
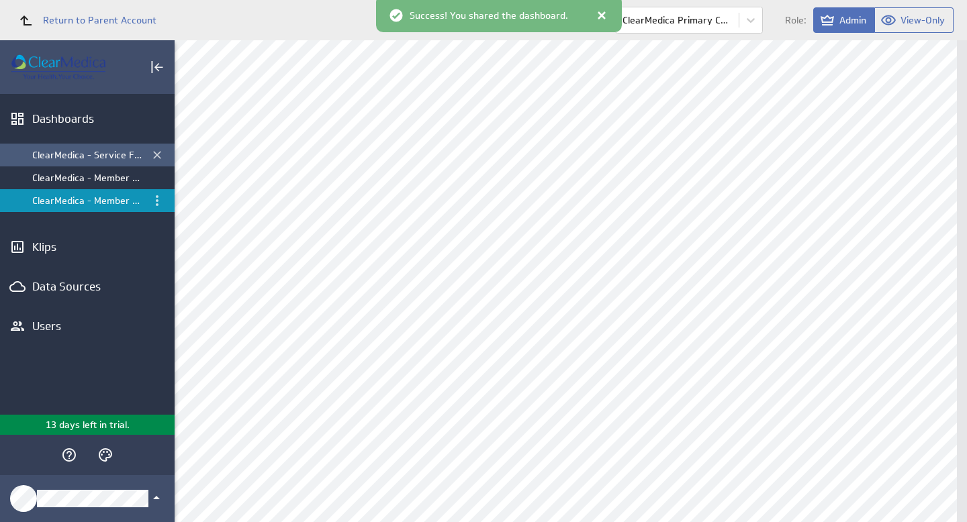
click at [93, 160] on div "ClearMedica - Service Fund Dashboard" at bounding box center [88, 155] width 112 height 12
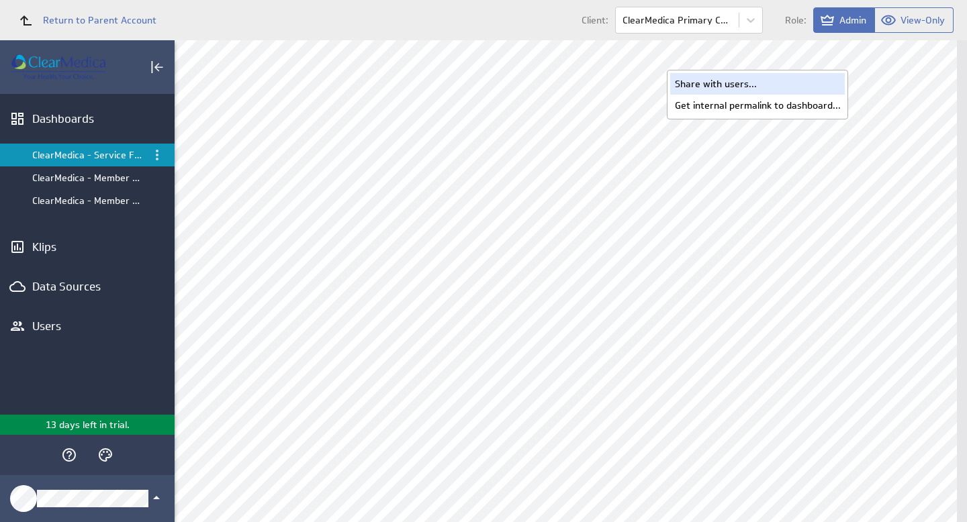
click at [786, 85] on div "Share with users..." at bounding box center [757, 83] width 175 height 21
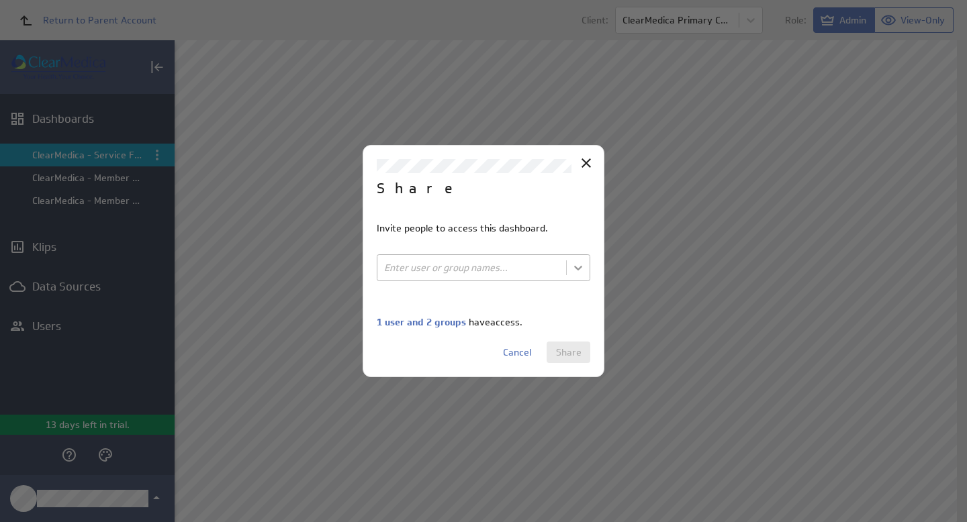
click at [577, 265] on body "Return to Parent Account Client: ClearMedica Primary Care Role: Admin View-Only…" at bounding box center [483, 261] width 967 height 522
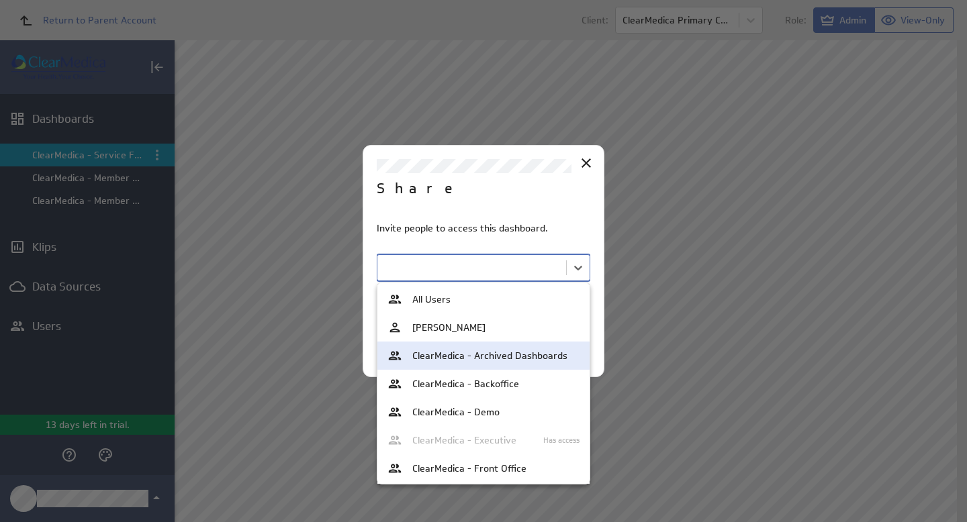
click at [525, 356] on span "ClearMedica - Archived Dashboards" at bounding box center [489, 355] width 155 height 9
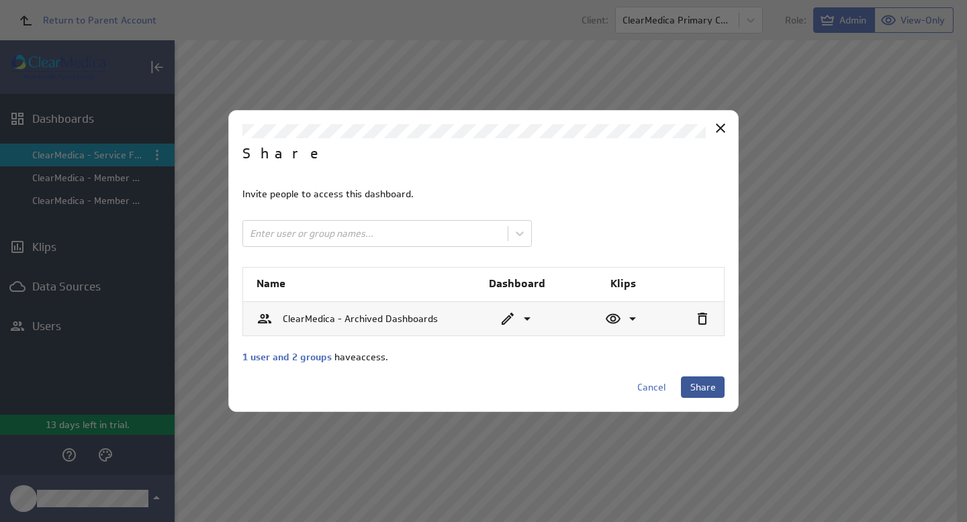
click at [710, 389] on span "Share" at bounding box center [703, 387] width 26 height 12
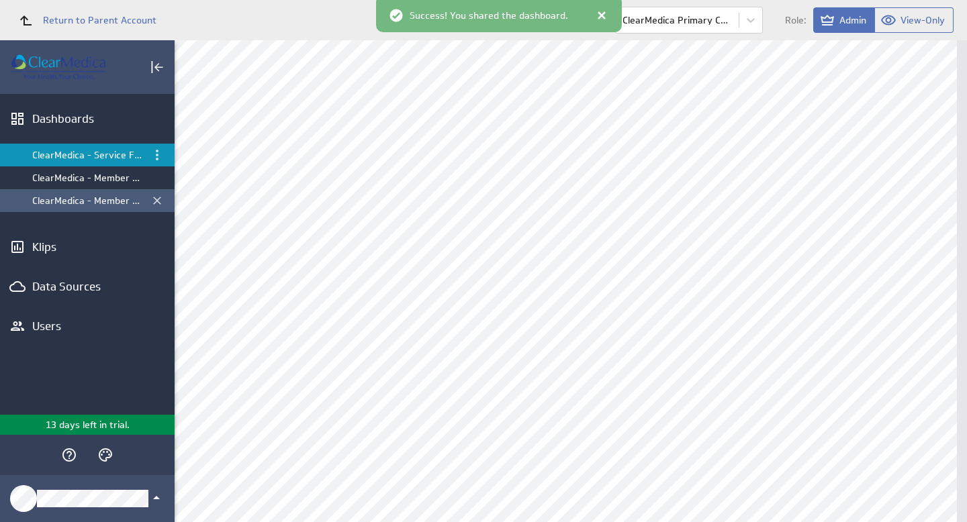
click at [105, 204] on div "ClearMedica - Member Expense by Month" at bounding box center [88, 201] width 112 height 12
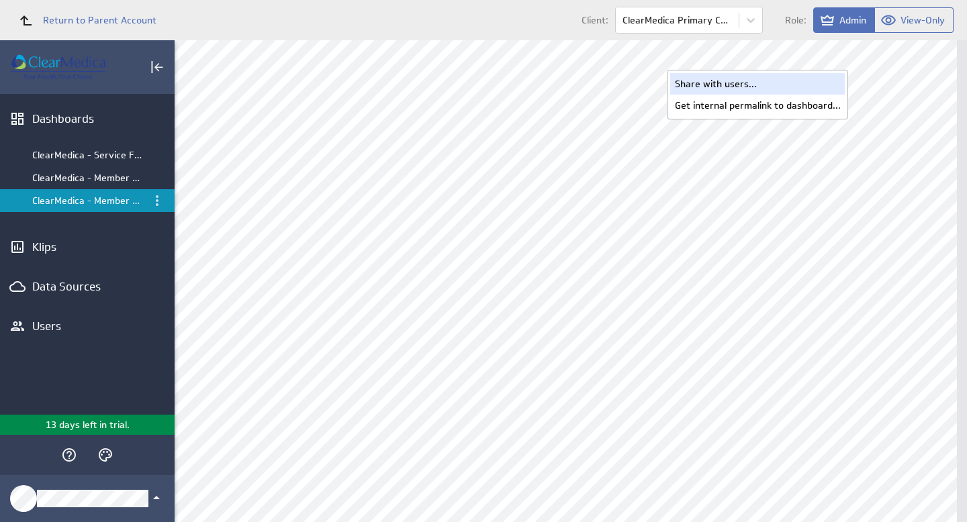
click at [746, 81] on div "Share with users..." at bounding box center [757, 83] width 175 height 21
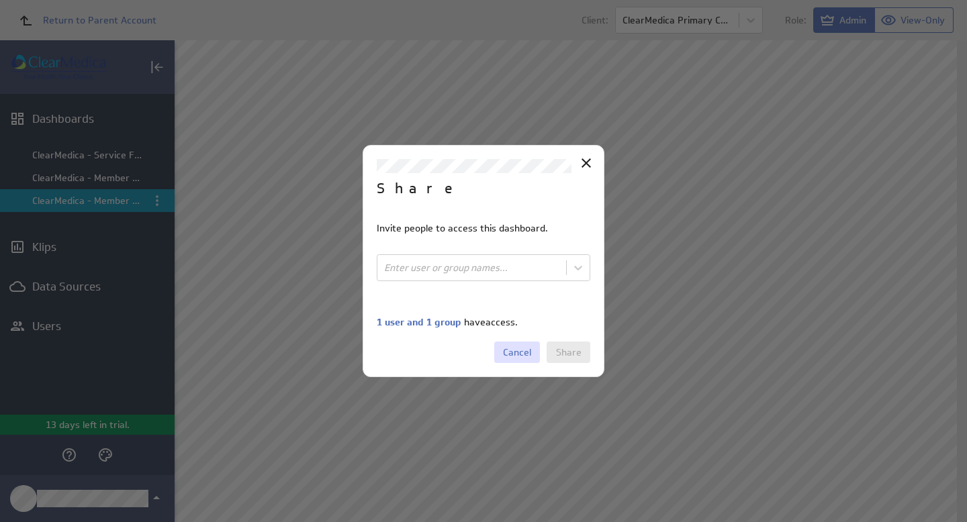
click at [512, 355] on span "Cancel" at bounding box center [517, 352] width 28 height 12
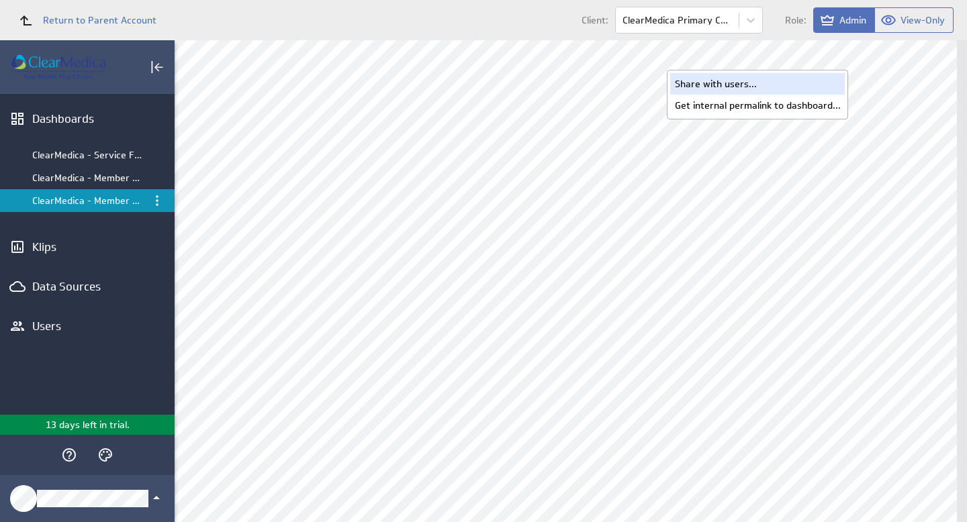
click at [722, 82] on div "Share with users..." at bounding box center [757, 83] width 175 height 21
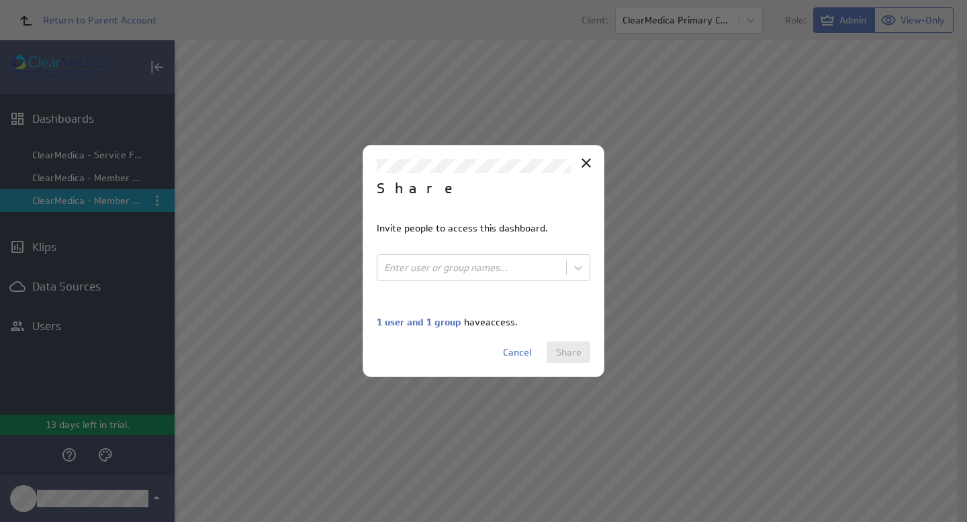
click at [438, 320] on span "1 user and 1 group" at bounding box center [419, 322] width 85 height 12
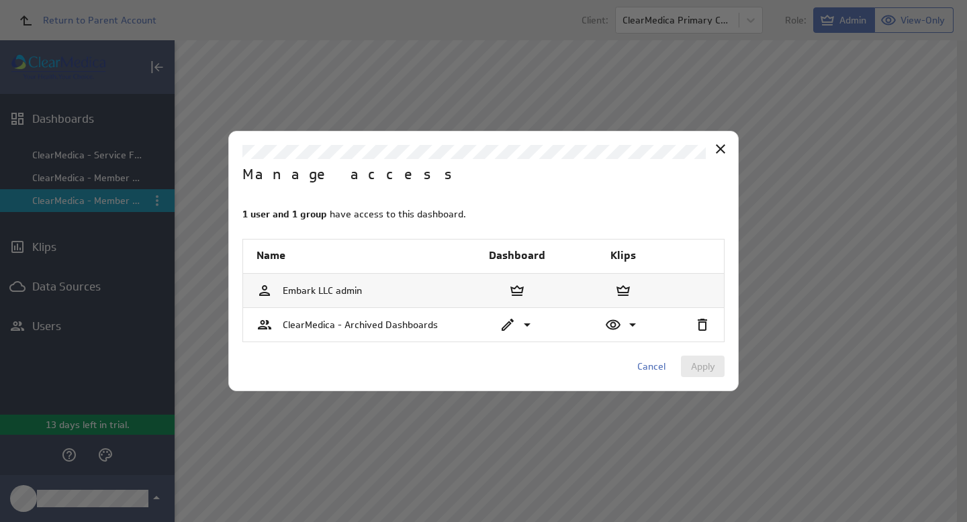
click at [414, 320] on span "ClearMedica - Archived Dashboards" at bounding box center [360, 325] width 155 height 12
click at [717, 146] on icon "Close" at bounding box center [720, 149] width 16 height 16
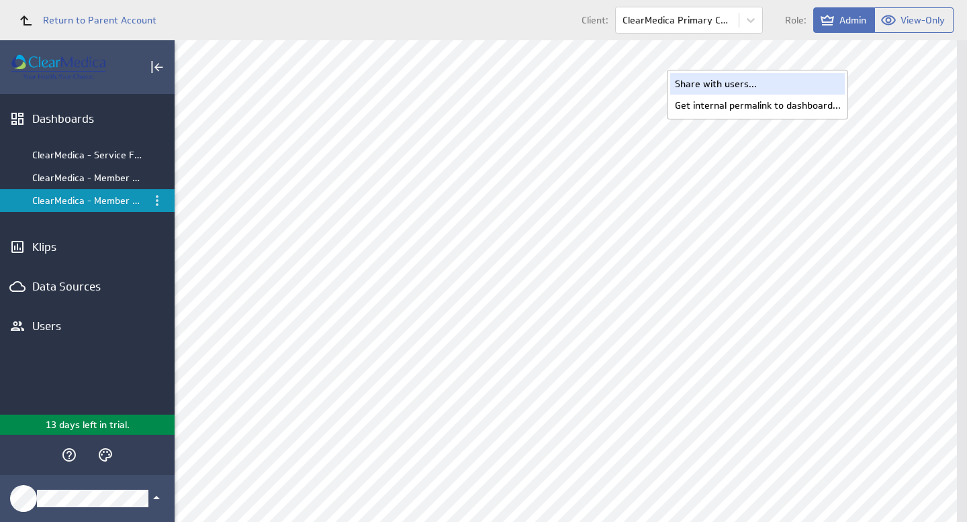
click at [738, 85] on div "Share with users..." at bounding box center [757, 83] width 175 height 21
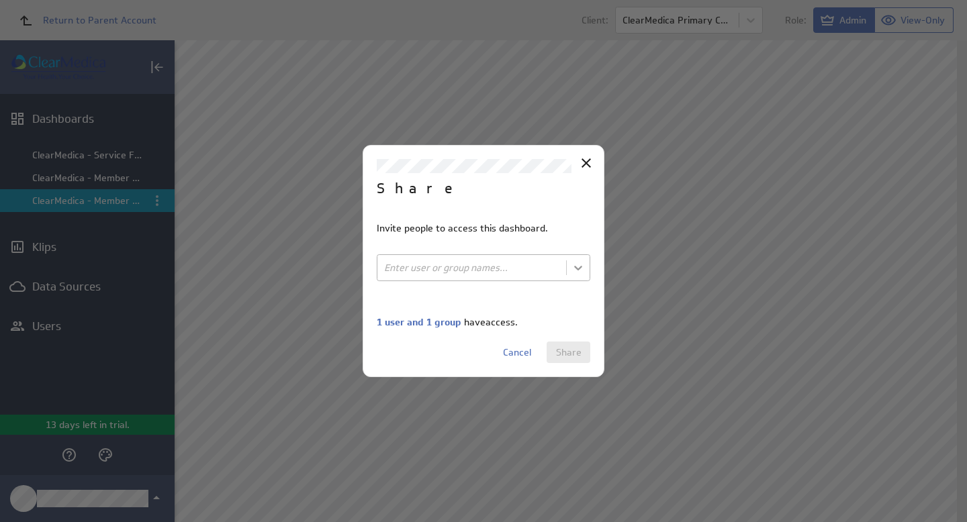
click at [577, 271] on body "Return to Parent Account Client: ClearMedica Primary Care Role: Admin View-Only…" at bounding box center [483, 261] width 967 height 522
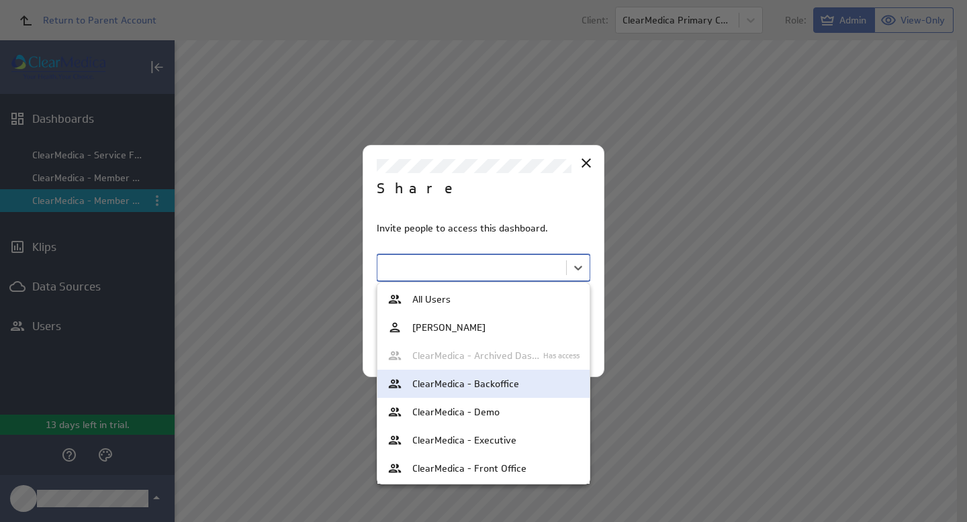
click at [530, 389] on div "ClearMedica - Backoffice" at bounding box center [483, 384] width 192 height 15
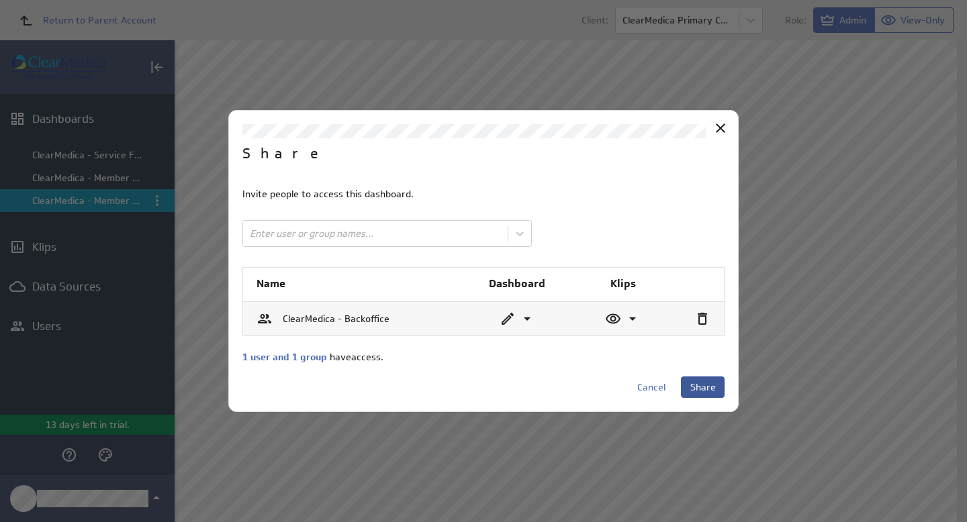
click at [703, 389] on span "Share" at bounding box center [703, 387] width 26 height 12
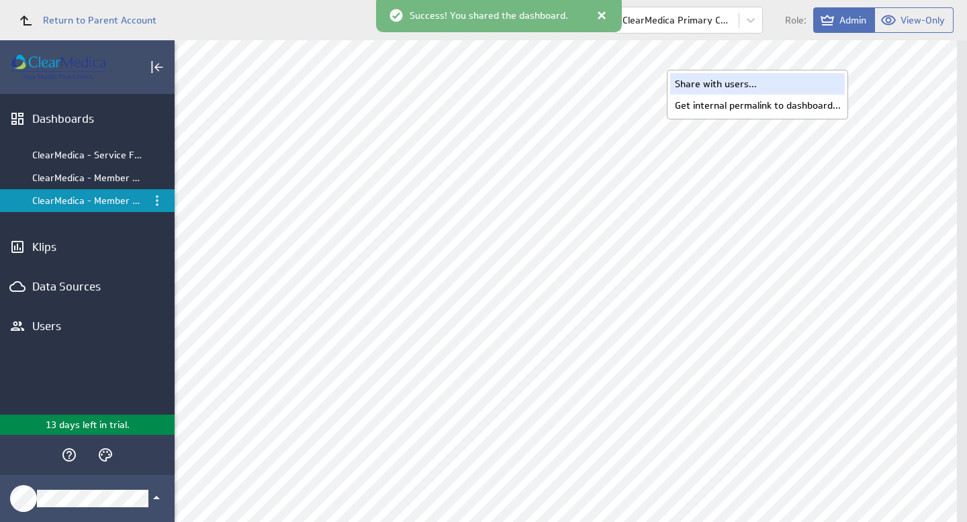
click at [774, 89] on div "Share with users..." at bounding box center [757, 83] width 175 height 21
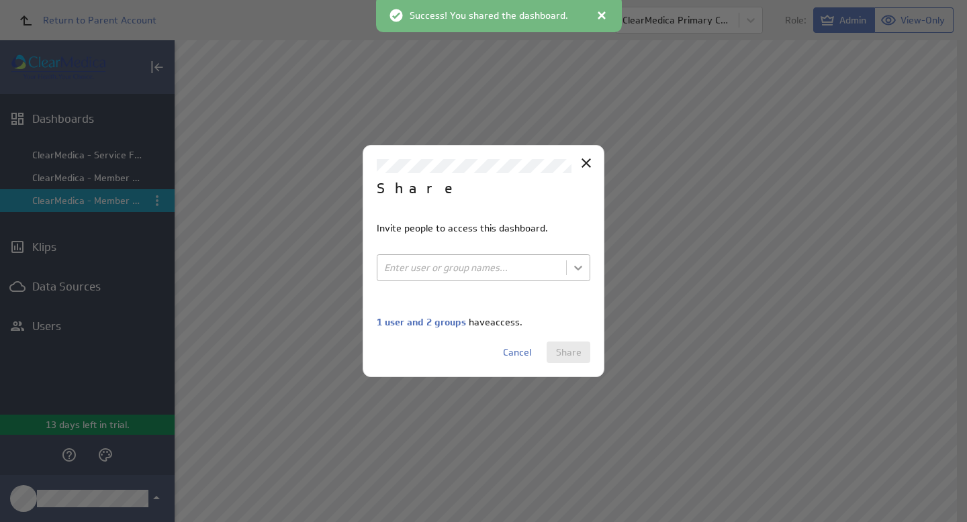
click at [575, 269] on body "Return to Parent Account Client: ClearMedica Primary Care Role: Admin View-Only…" at bounding box center [483, 261] width 967 height 522
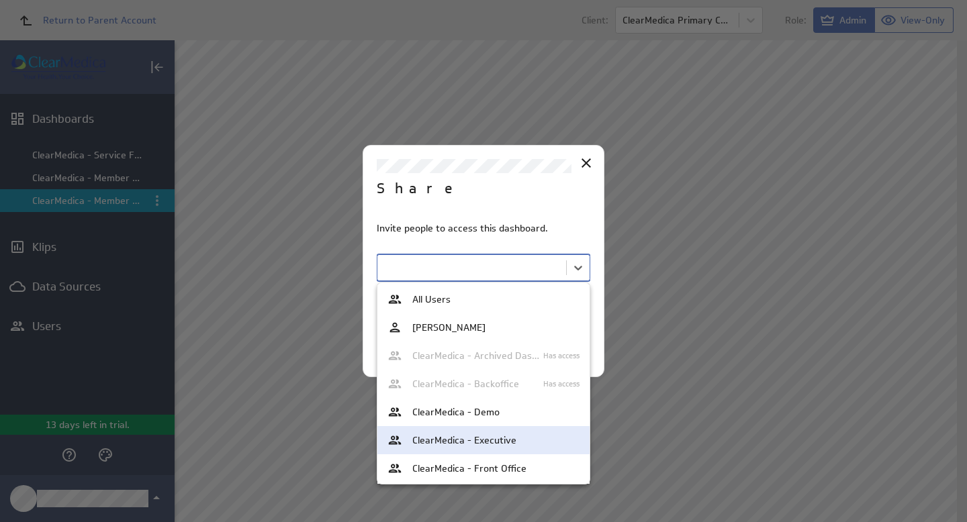
click at [510, 440] on span "ClearMedica - Executive" at bounding box center [464, 440] width 104 height 9
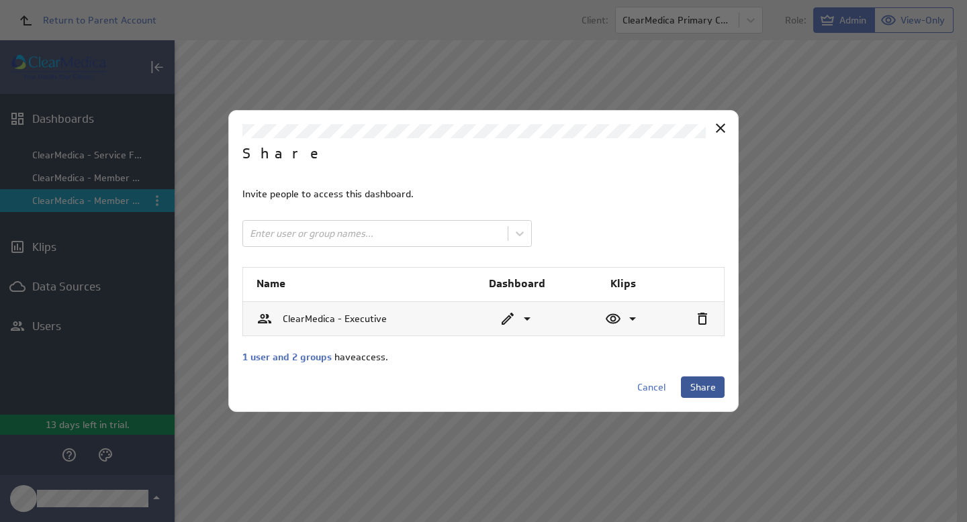
click at [696, 386] on span "Share" at bounding box center [703, 387] width 26 height 12
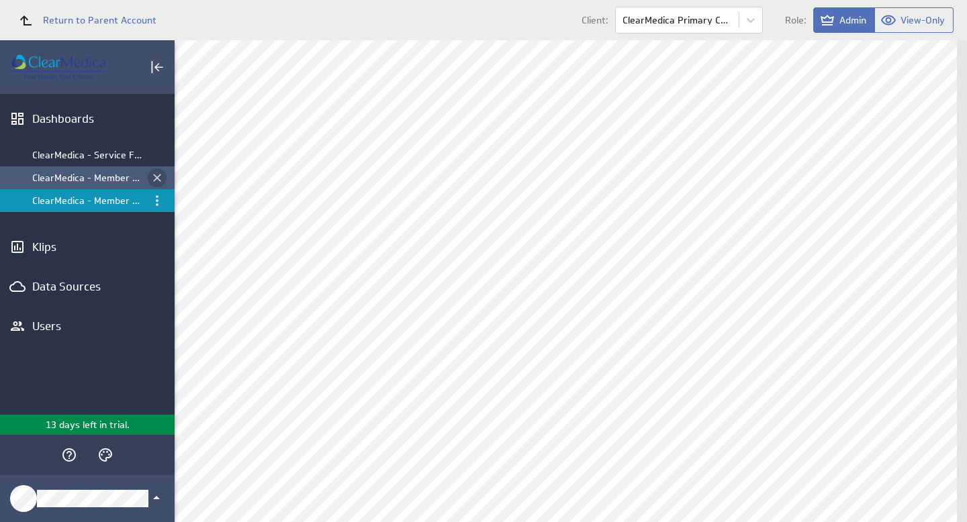
click at [158, 177] on icon "Close dashboard" at bounding box center [156, 177] width 13 height 13
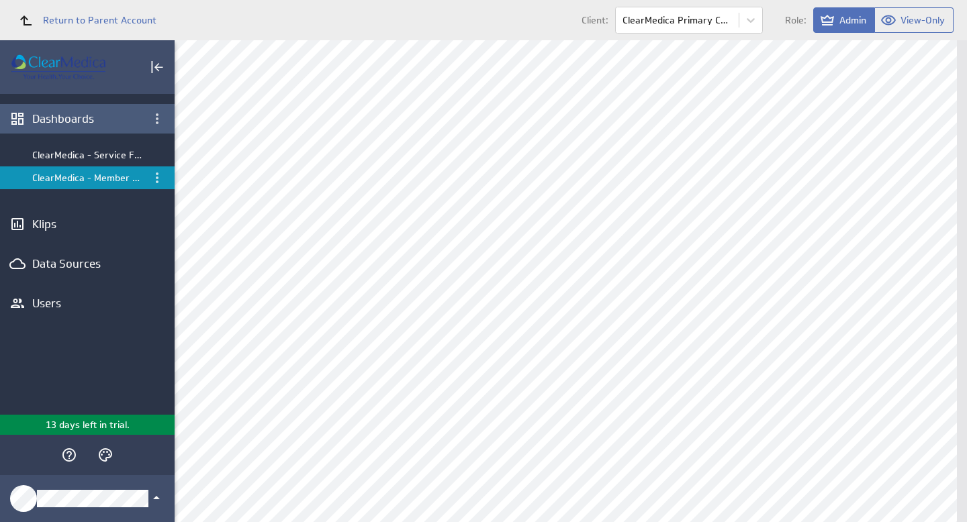
click at [46, 117] on div "Dashboards" at bounding box center [87, 118] width 110 height 15
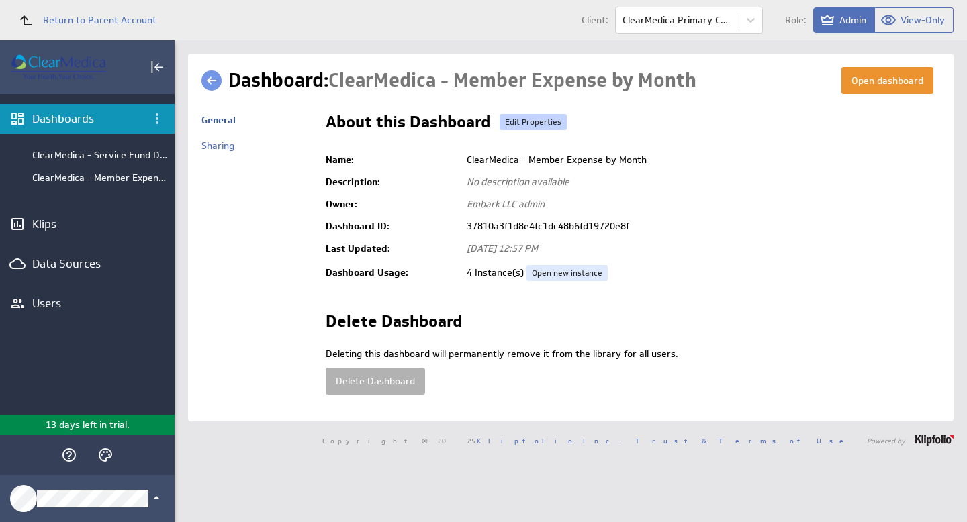
click at [548, 124] on link "Edit Properties" at bounding box center [532, 122] width 67 height 16
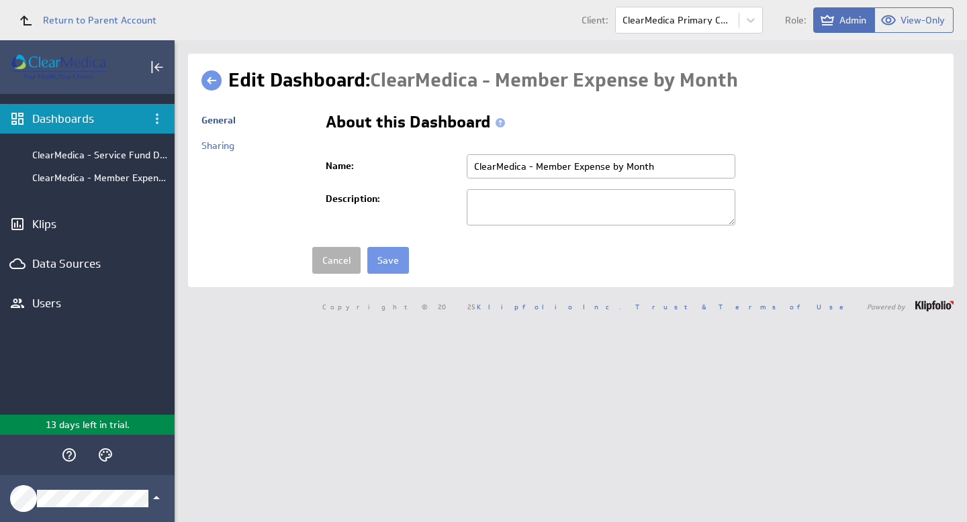
click at [670, 168] on input "ClearMedica - Member Expense by Month" at bounding box center [601, 166] width 269 height 24
type input "ClearMedica - Member Expense by Month 1"
click at [377, 258] on input "Save" at bounding box center [388, 260] width 42 height 27
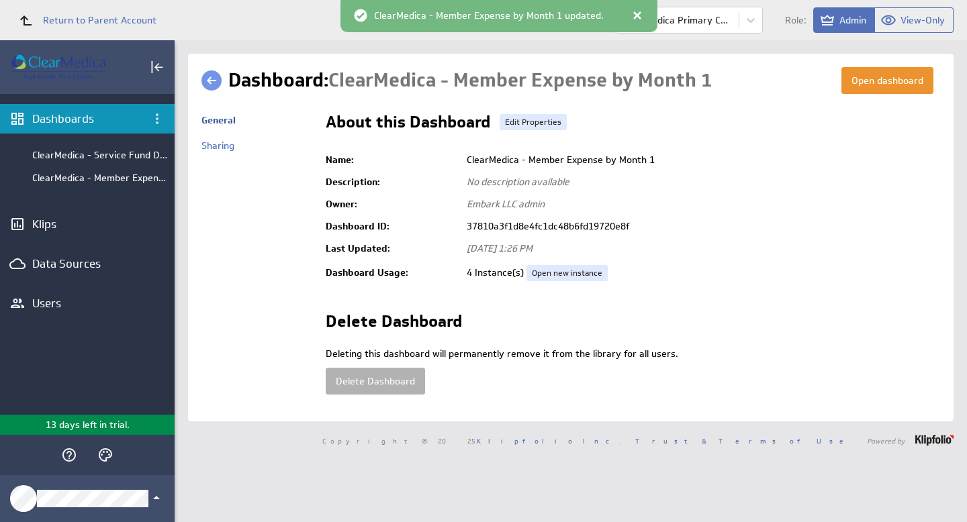
click at [81, 120] on div "Dashboards" at bounding box center [87, 118] width 110 height 15
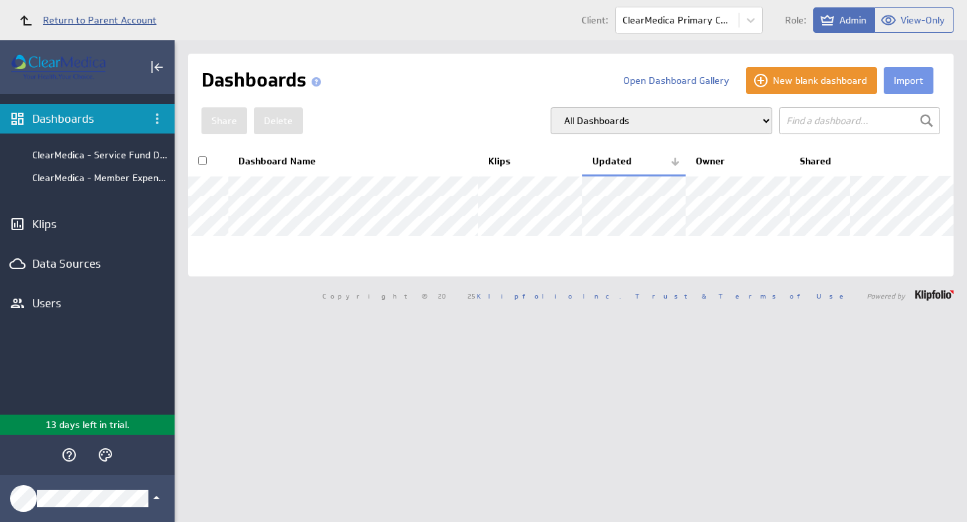
click at [36, 12] on div at bounding box center [27, 20] width 32 height 30
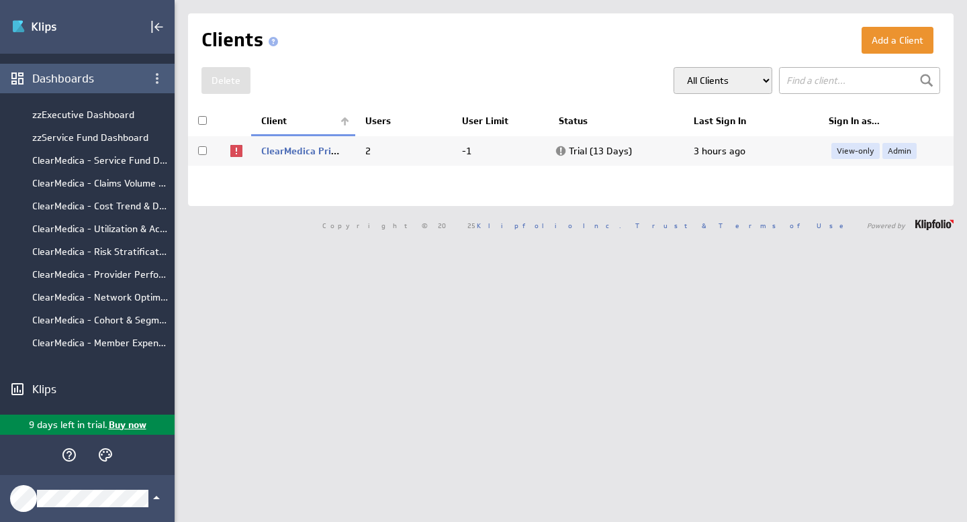
click at [43, 66] on div "Dashboards" at bounding box center [87, 79] width 175 height 30
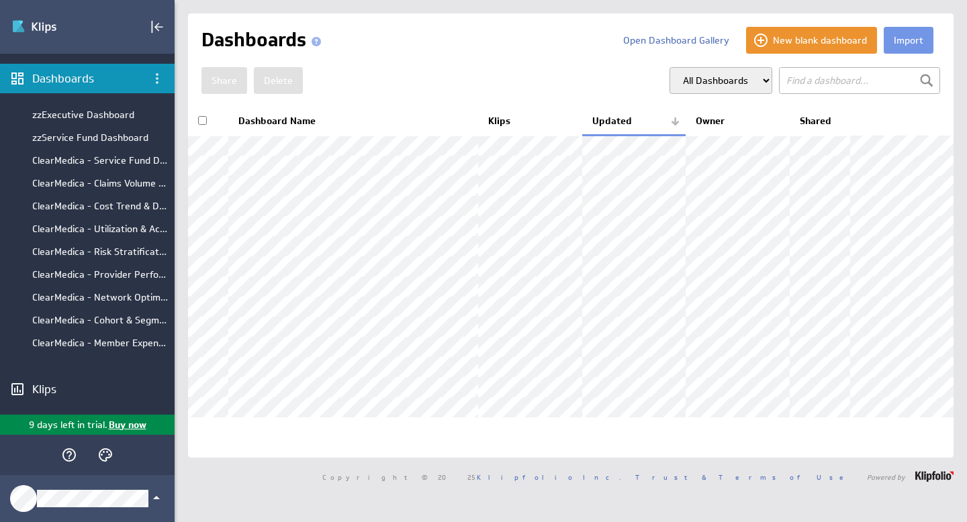
click at [254, 124] on th "Dashboard Name" at bounding box center [353, 121] width 250 height 28
click at [254, 119] on th "Dashboard Name" at bounding box center [353, 121] width 250 height 28
click at [256, 117] on th "Dashboard Name" at bounding box center [353, 121] width 250 height 28
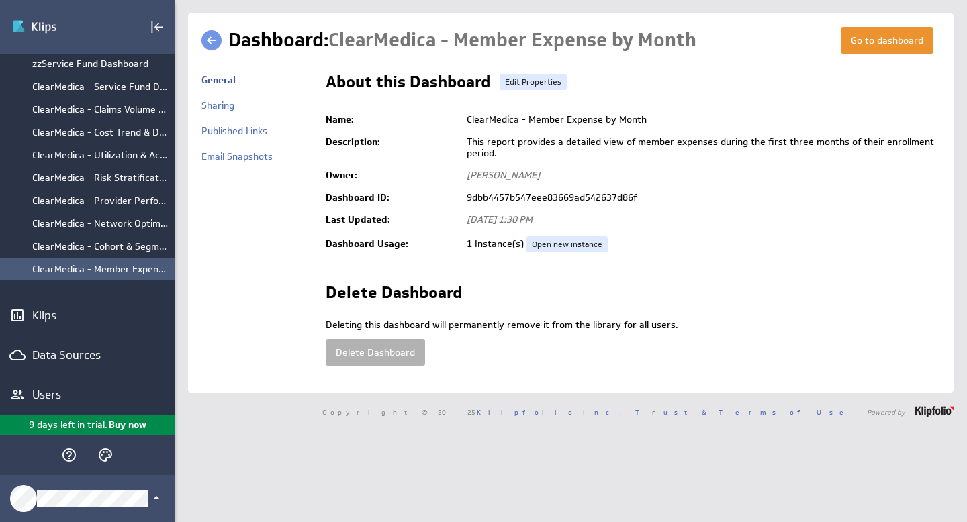
scroll to position [122, 0]
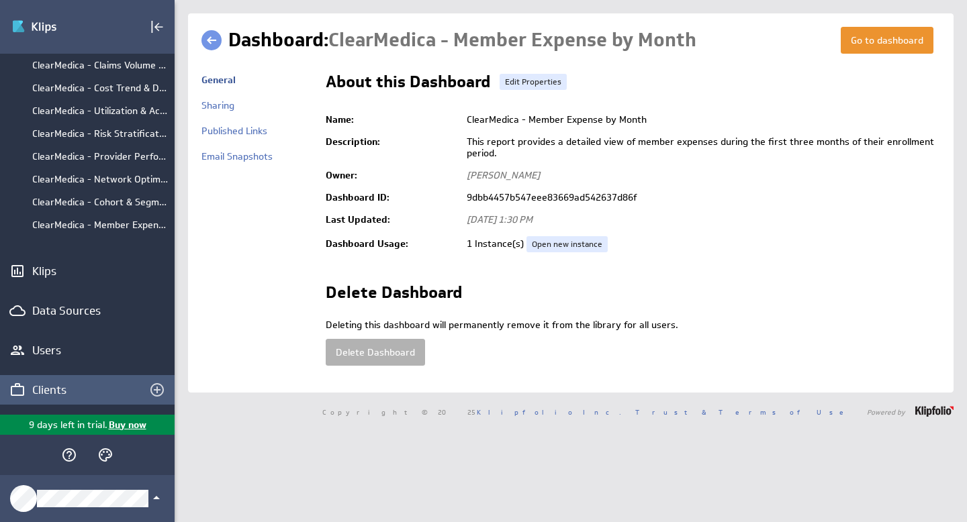
click at [51, 391] on div "Clients" at bounding box center [76, 390] width 89 height 15
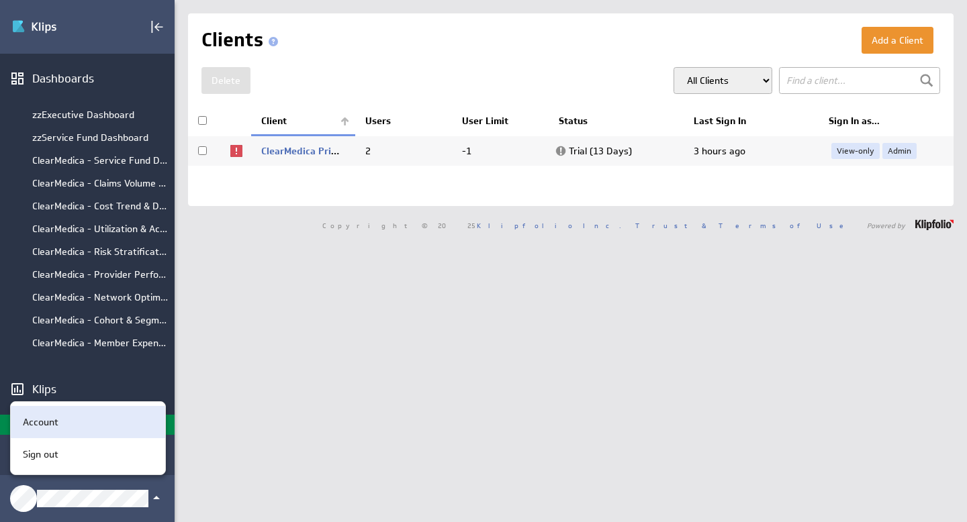
click at [69, 414] on div "Account" at bounding box center [88, 422] width 154 height 32
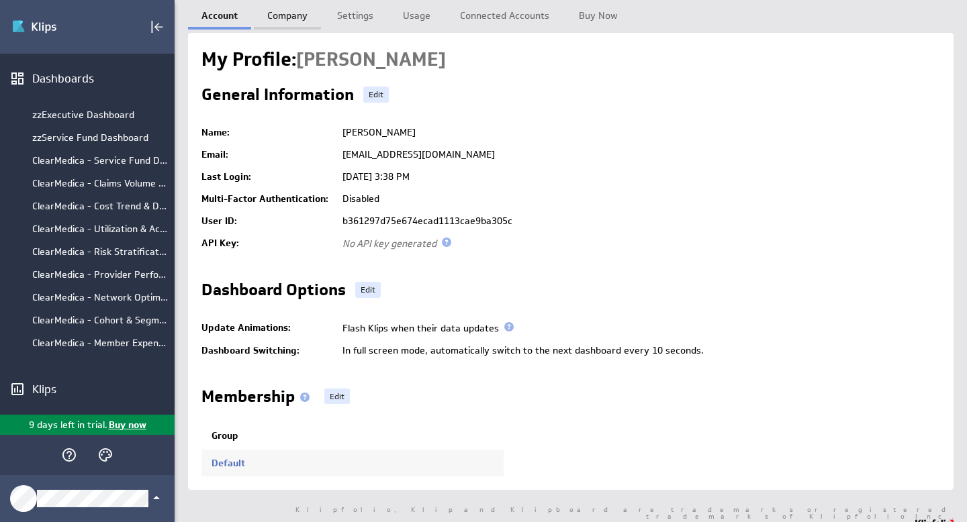
click at [304, 15] on link "Company" at bounding box center [287, 13] width 67 height 27
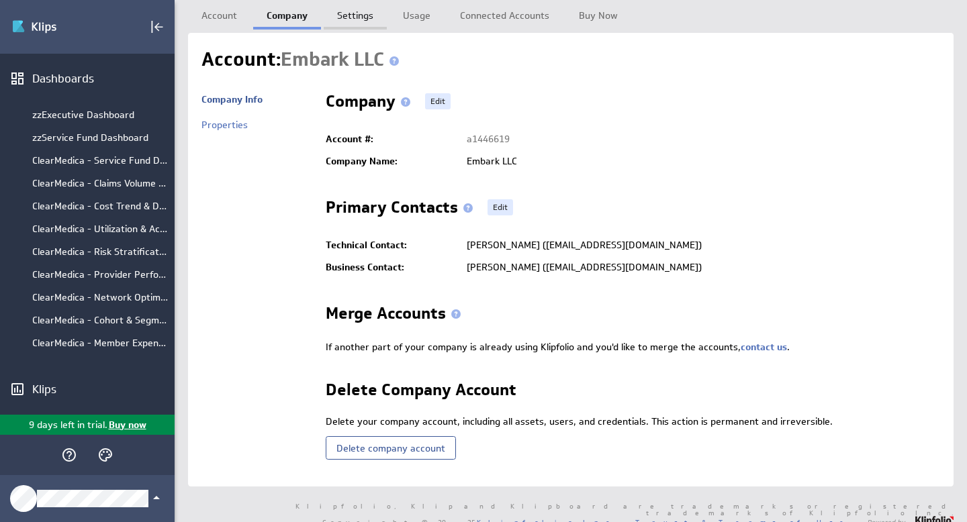
click at [368, 13] on link "Settings" at bounding box center [355, 13] width 63 height 27
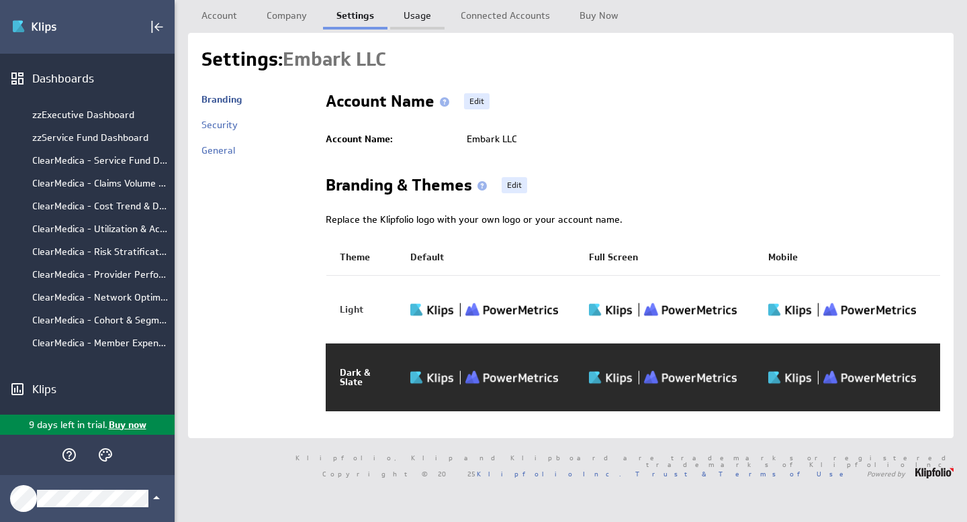
click at [414, 11] on link "Usage" at bounding box center [417, 13] width 54 height 27
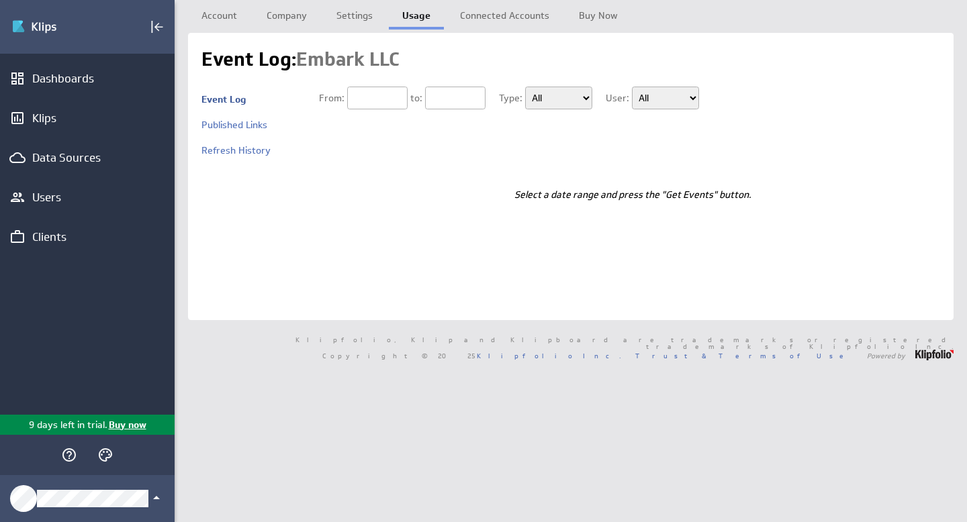
type input "[DATE]"
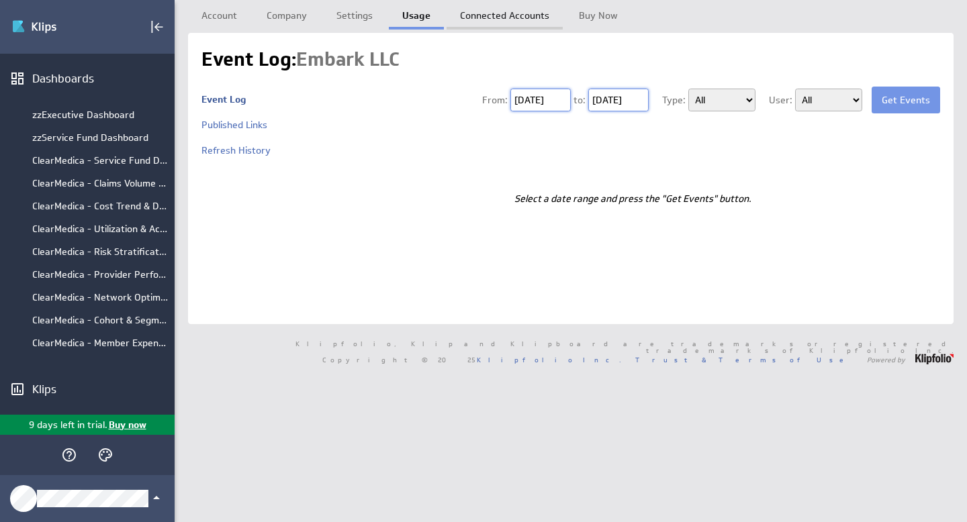
click at [490, 19] on link "Connected Accounts" at bounding box center [504, 13] width 116 height 27
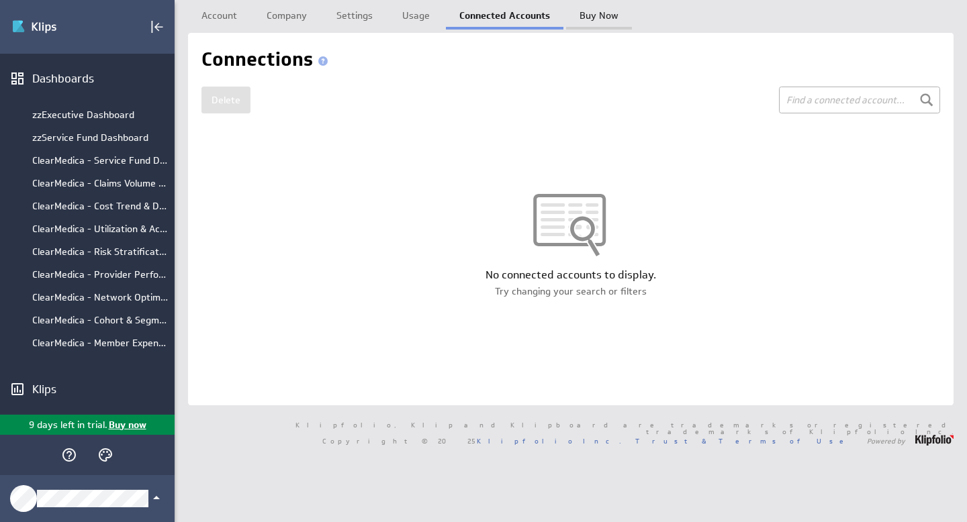
click at [604, 19] on link "Buy Now" at bounding box center [599, 13] width 66 height 27
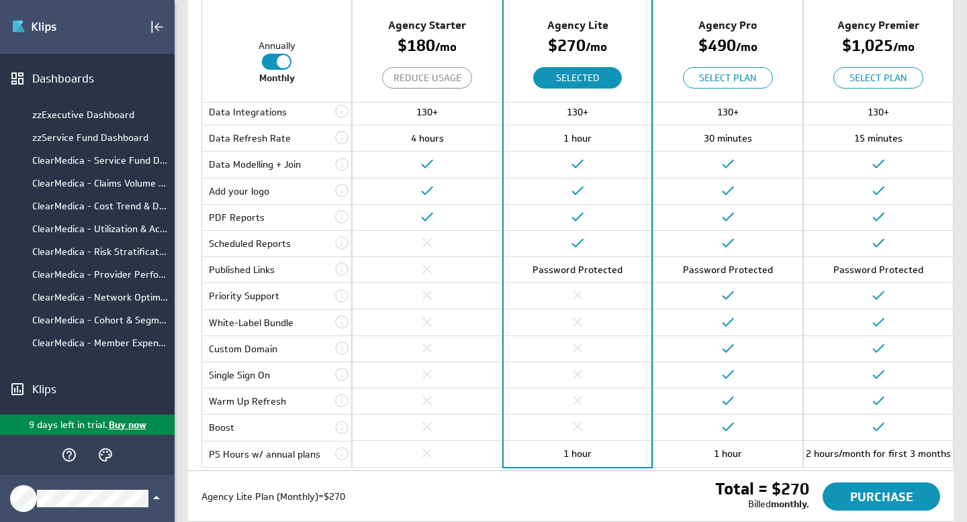
scroll to position [17, 0]
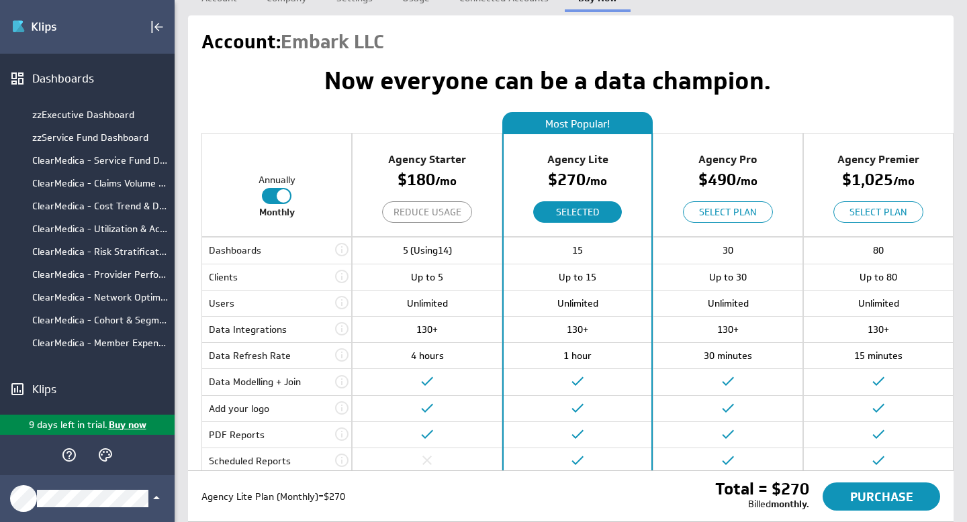
click at [271, 198] on div at bounding box center [277, 196] width 30 height 16
click at [0, 0] on input "checkbox" at bounding box center [0, 0] width 0 height 0
click at [274, 194] on span at bounding box center [269, 195] width 13 height 13
click at [0, 0] on input "checkbox" at bounding box center [0, 0] width 0 height 0
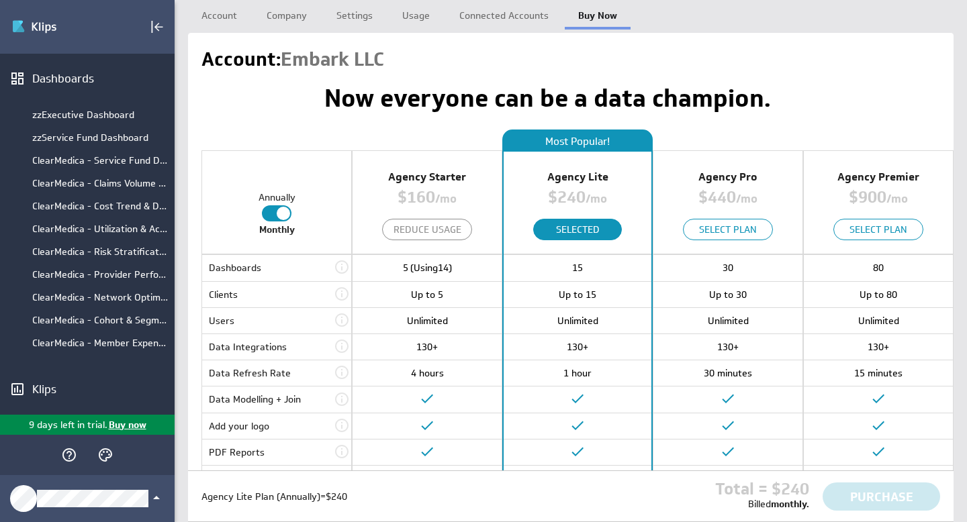
scroll to position [0, 0]
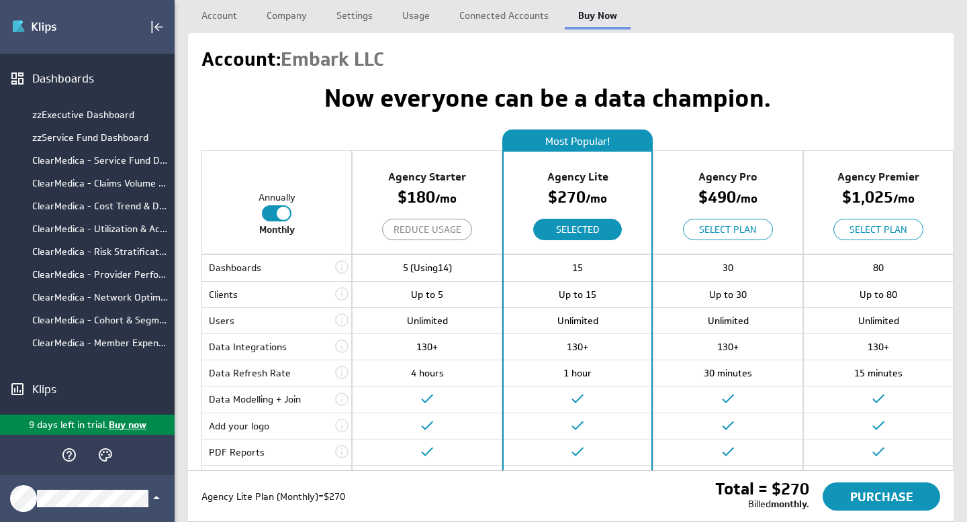
click at [367, 161] on div "Agency Starter $ 180 / mo Reduce Usage" at bounding box center [426, 203] width 149 height 103
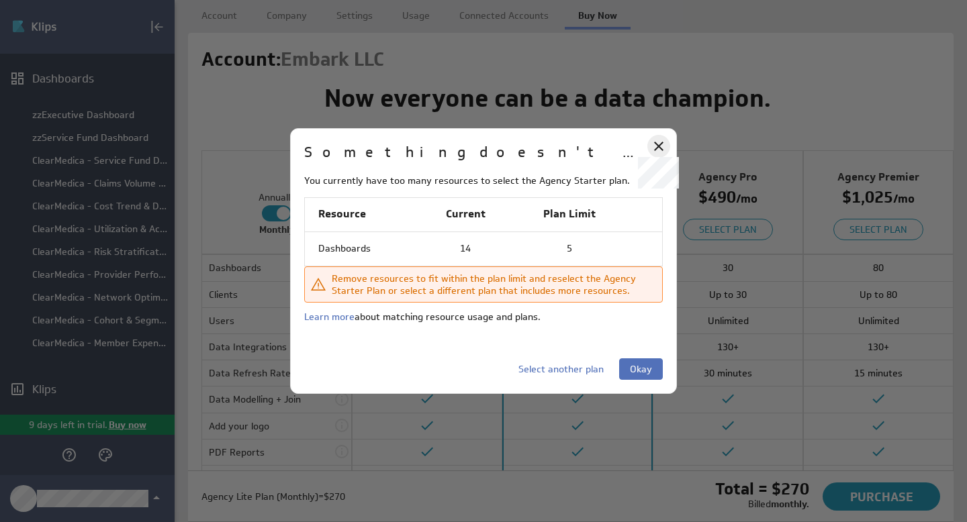
click at [657, 146] on icon at bounding box center [658, 146] width 9 height 9
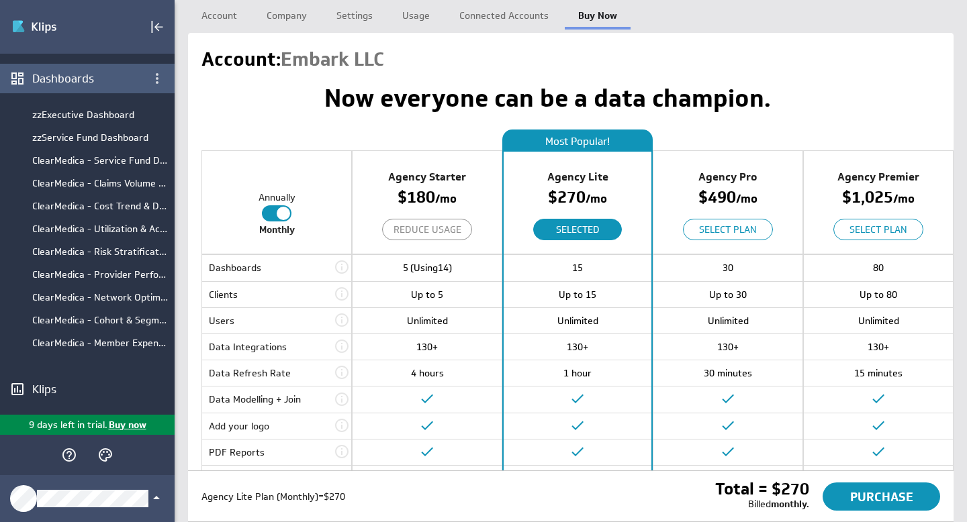
click at [63, 77] on div "Dashboards" at bounding box center [87, 78] width 110 height 15
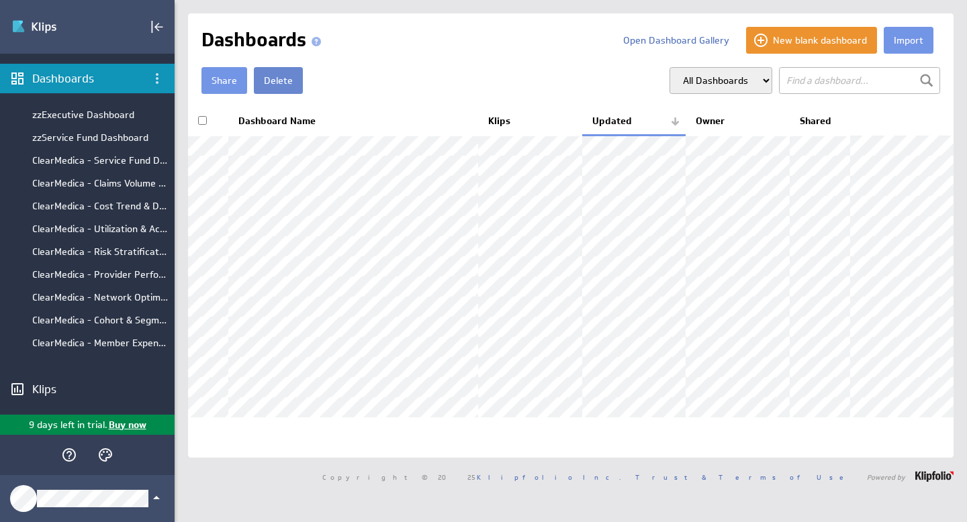
click at [277, 81] on button "Delete" at bounding box center [278, 80] width 49 height 27
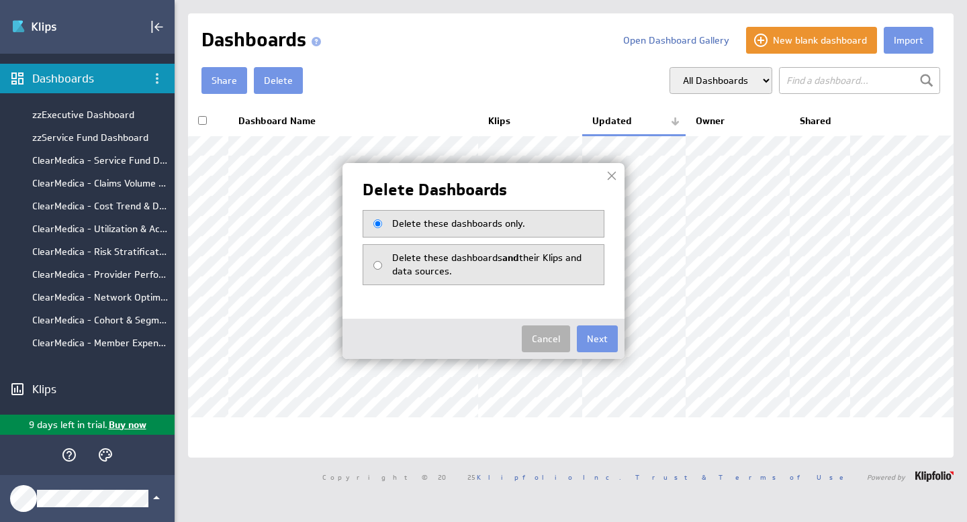
click at [436, 261] on span "Delete these dashboards and their Klips and data sources." at bounding box center [486, 265] width 189 height 26
radio input "true"
click at [555, 337] on button "Cancel" at bounding box center [546, 339] width 48 height 27
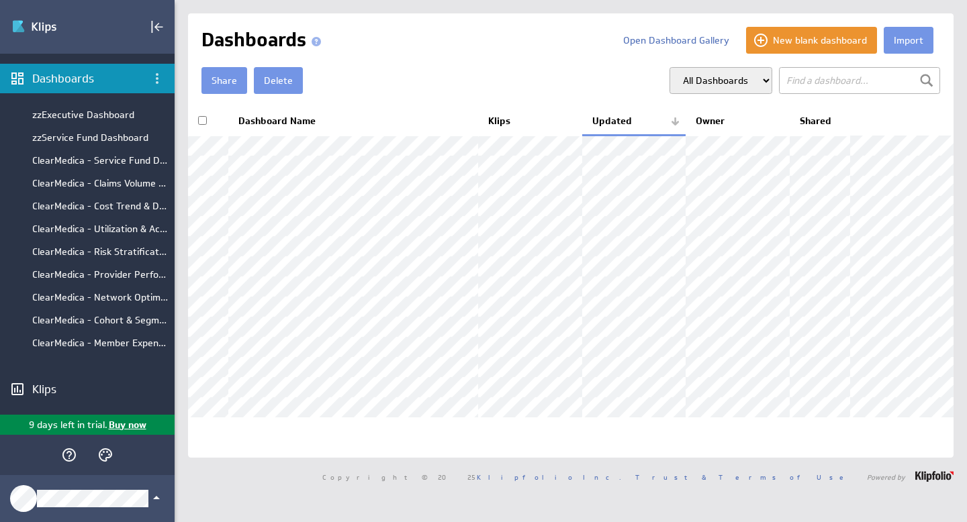
click at [459, 53] on div "Dashboards" at bounding box center [407, 40] width 412 height 27
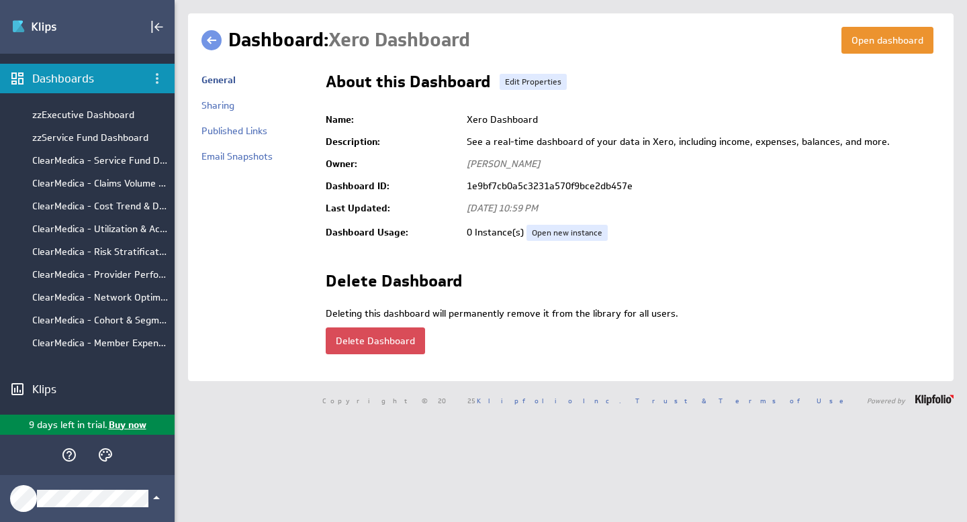
click at [403, 347] on button "Delete Dashboard" at bounding box center [375, 341] width 99 height 27
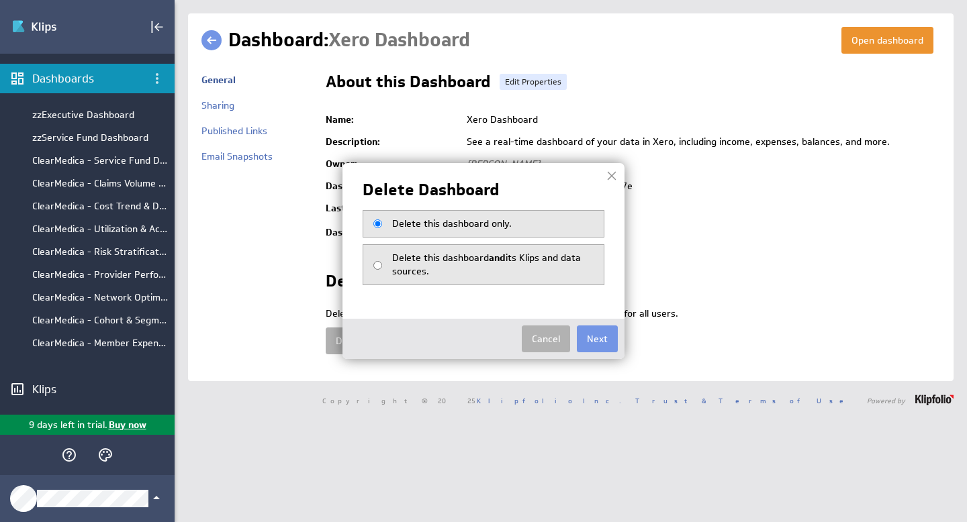
click at [502, 260] on span "and" at bounding box center [497, 258] width 17 height 12
radio input "true"
click at [606, 344] on button "Next" at bounding box center [597, 339] width 41 height 27
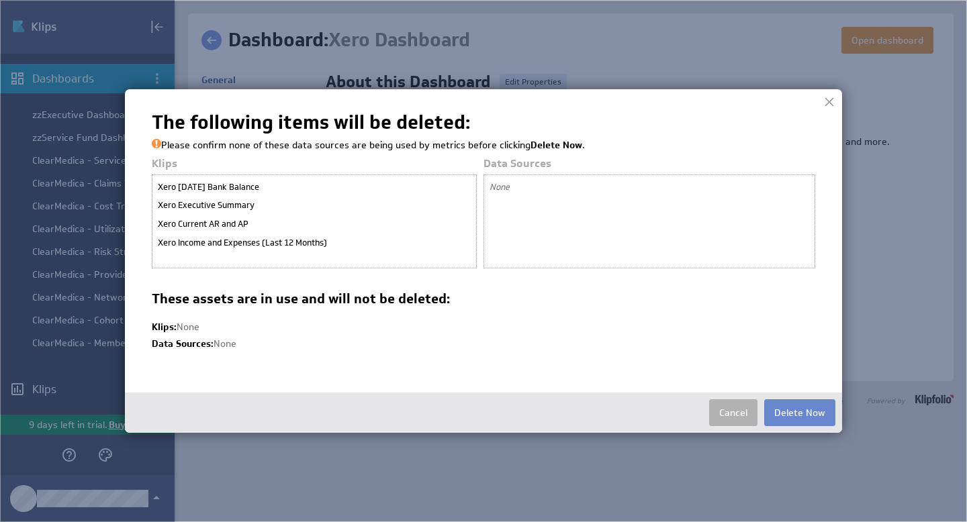
click at [812, 418] on button "Delete Now" at bounding box center [799, 412] width 71 height 27
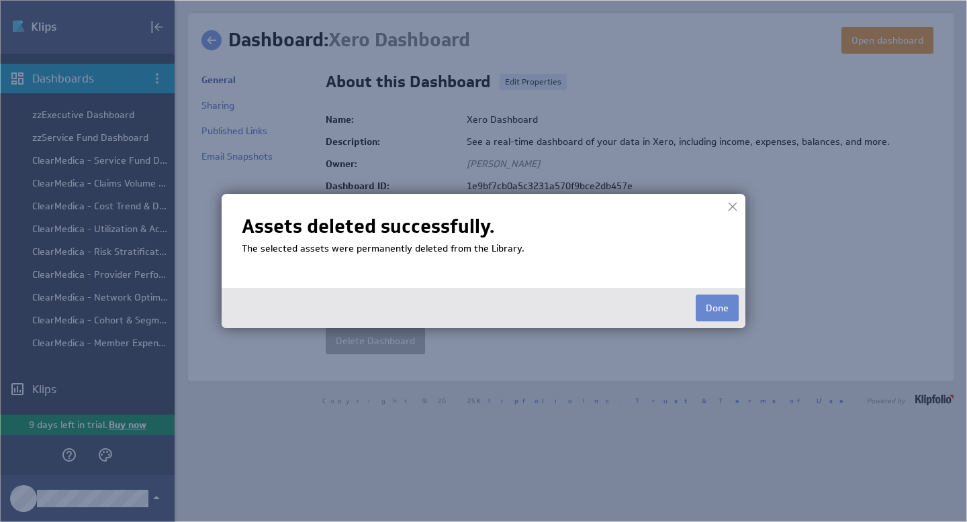
click at [719, 312] on button "Done" at bounding box center [716, 308] width 43 height 27
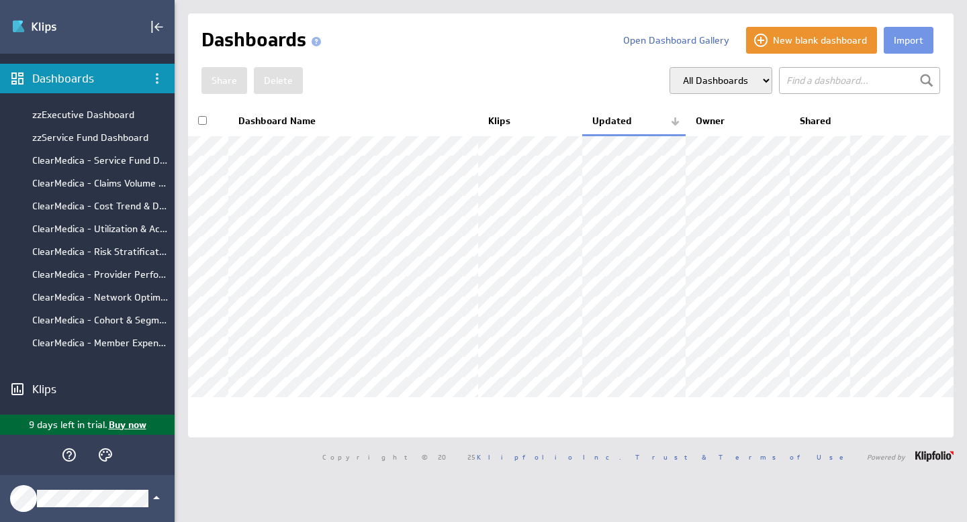
click at [130, 426] on p "Buy now" at bounding box center [126, 425] width 39 height 14
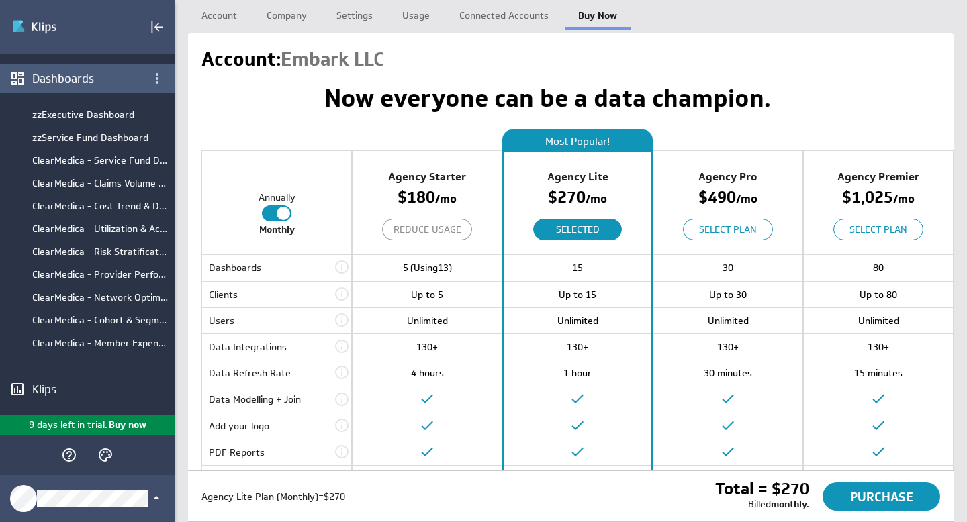
click at [76, 79] on div "Dashboards" at bounding box center [87, 78] width 110 height 15
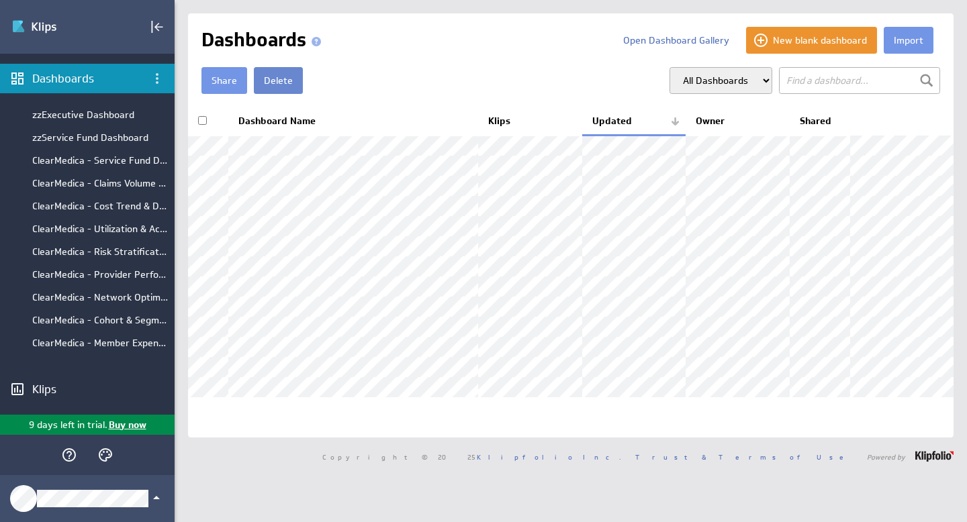
click at [290, 84] on button "Delete" at bounding box center [278, 80] width 49 height 27
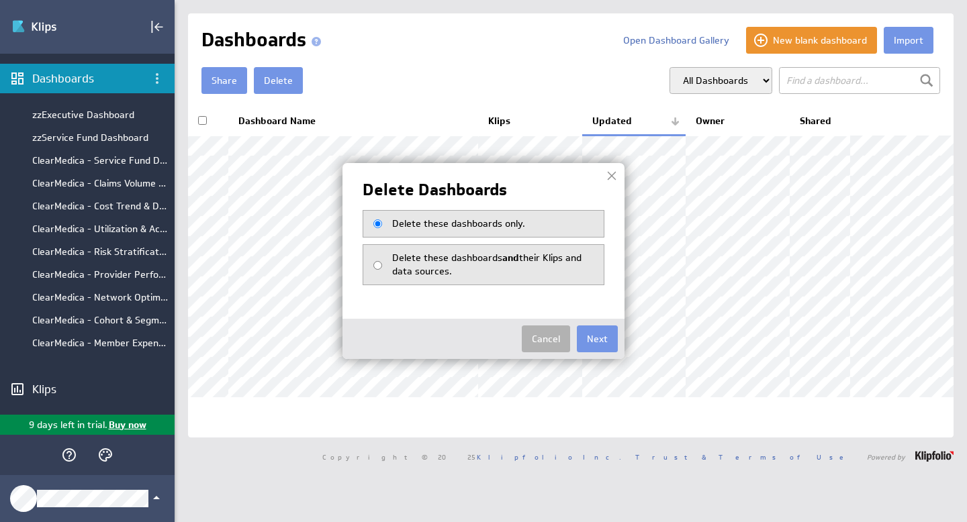
click at [479, 251] on div "Delete these dashboards and their Klips and data sources." at bounding box center [484, 264] width 242 height 41
radio input "true"
click at [589, 336] on button "Next" at bounding box center [597, 339] width 41 height 27
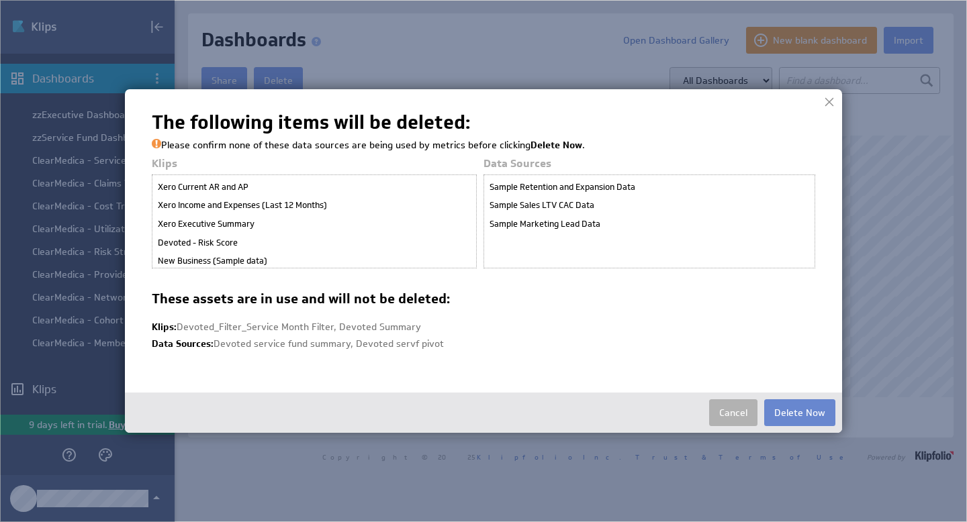
click at [821, 412] on button "Delete Now" at bounding box center [799, 412] width 71 height 27
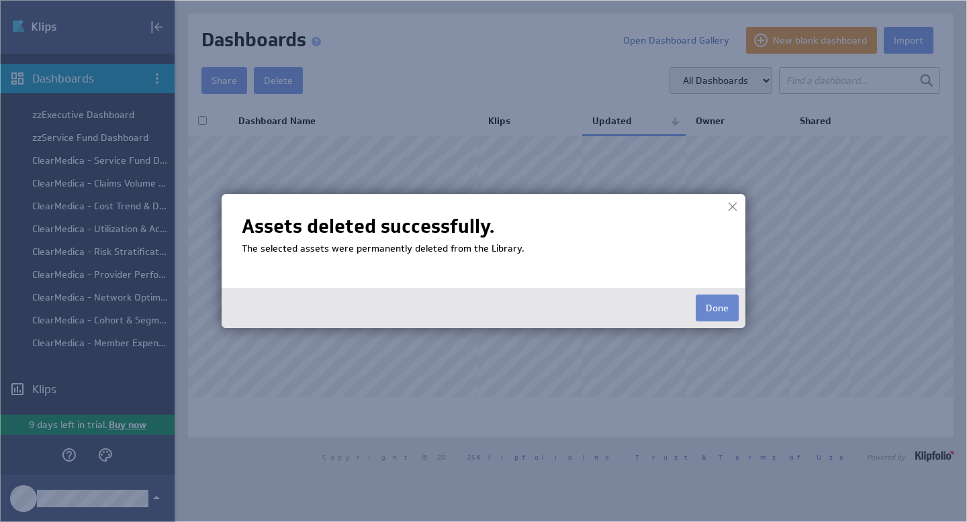
click at [714, 309] on button "Done" at bounding box center [716, 308] width 43 height 27
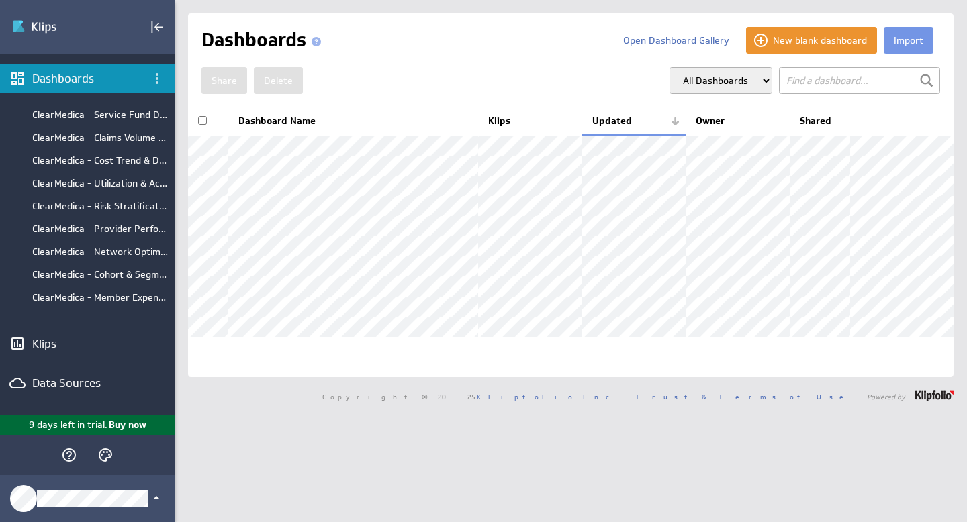
click at [134, 423] on p "Buy now" at bounding box center [126, 425] width 39 height 14
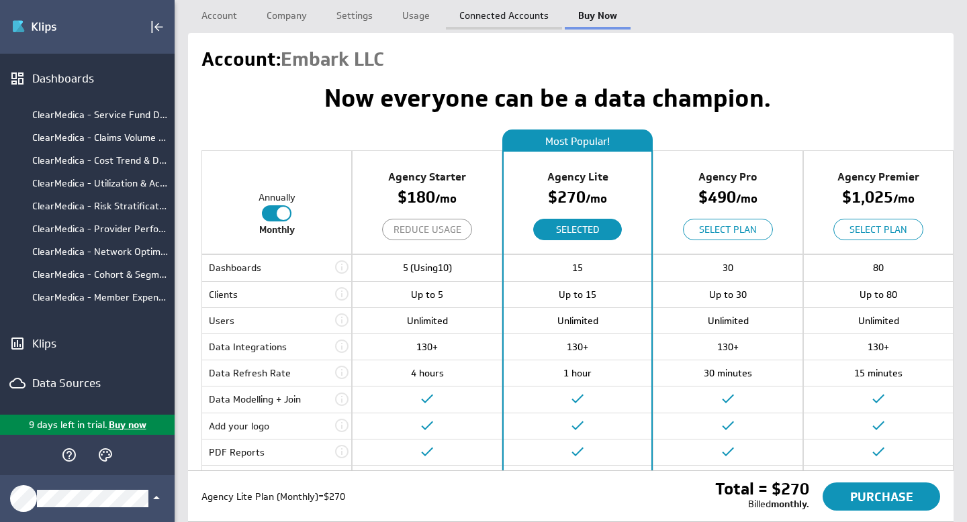
click at [475, 8] on link "Connected Accounts" at bounding box center [504, 13] width 116 height 27
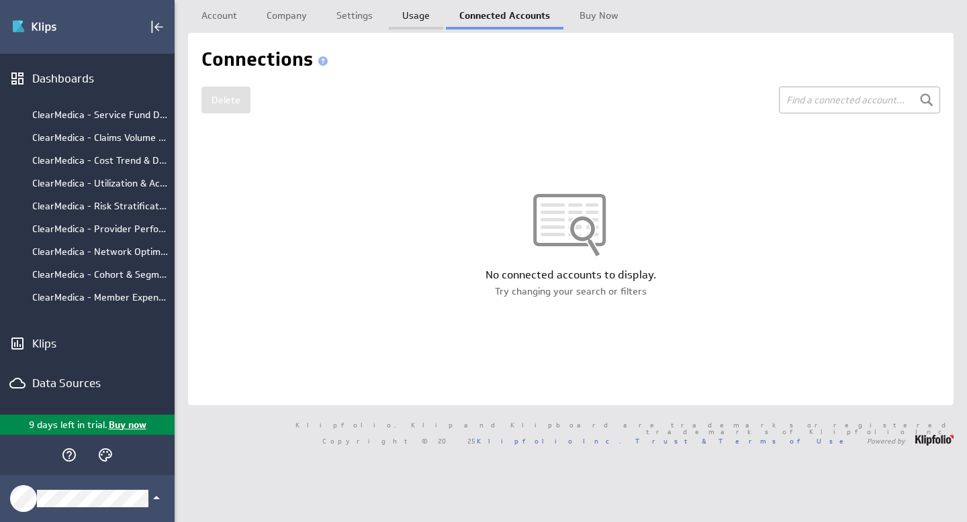
click at [416, 16] on link "Usage" at bounding box center [416, 13] width 54 height 27
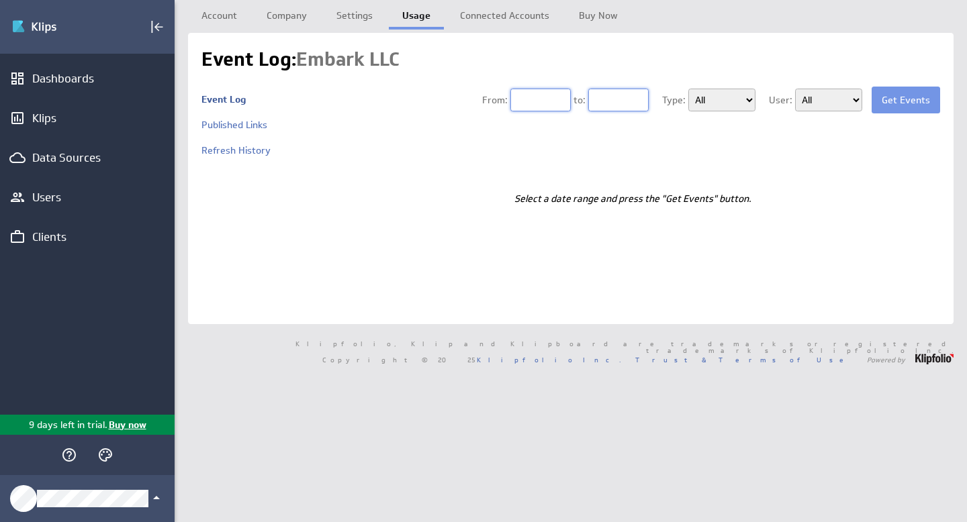
type input "08/22/2025"
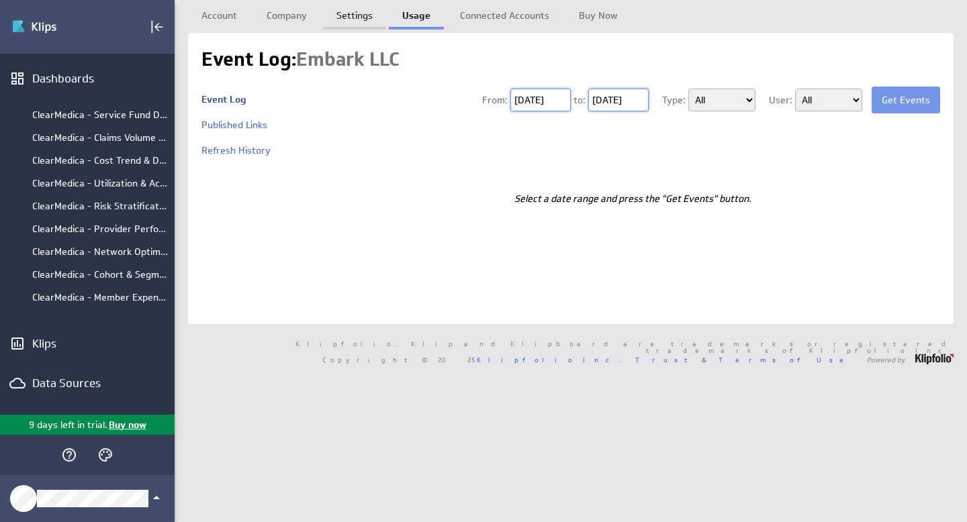
click at [367, 16] on link "Settings" at bounding box center [354, 13] width 63 height 27
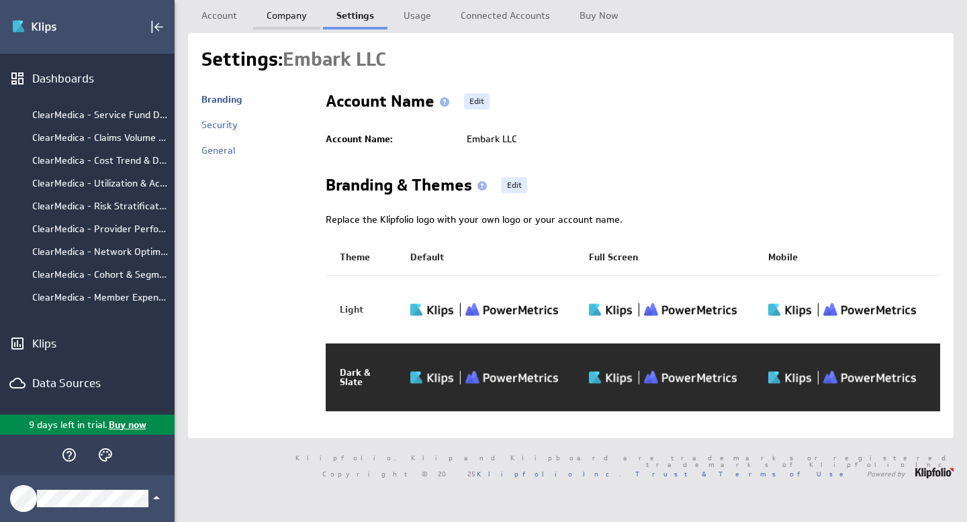
click at [283, 18] on link "Company" at bounding box center [286, 13] width 67 height 27
